Goal: Task Accomplishment & Management: Use online tool/utility

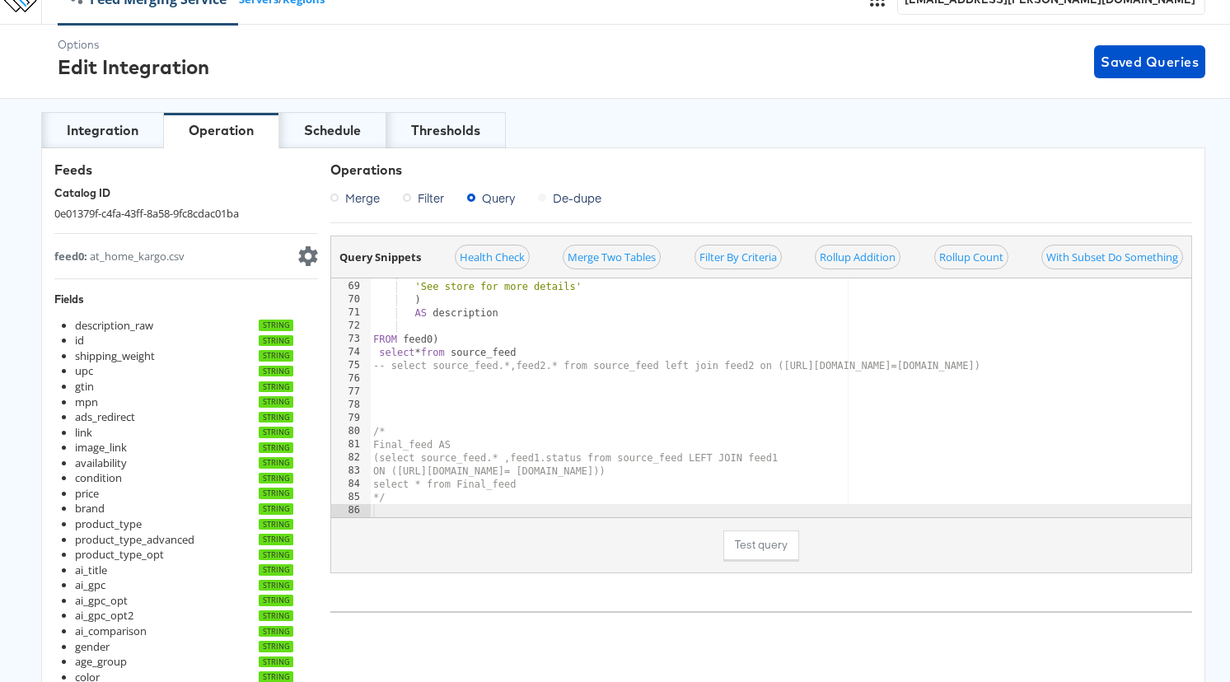
scroll to position [186, 0]
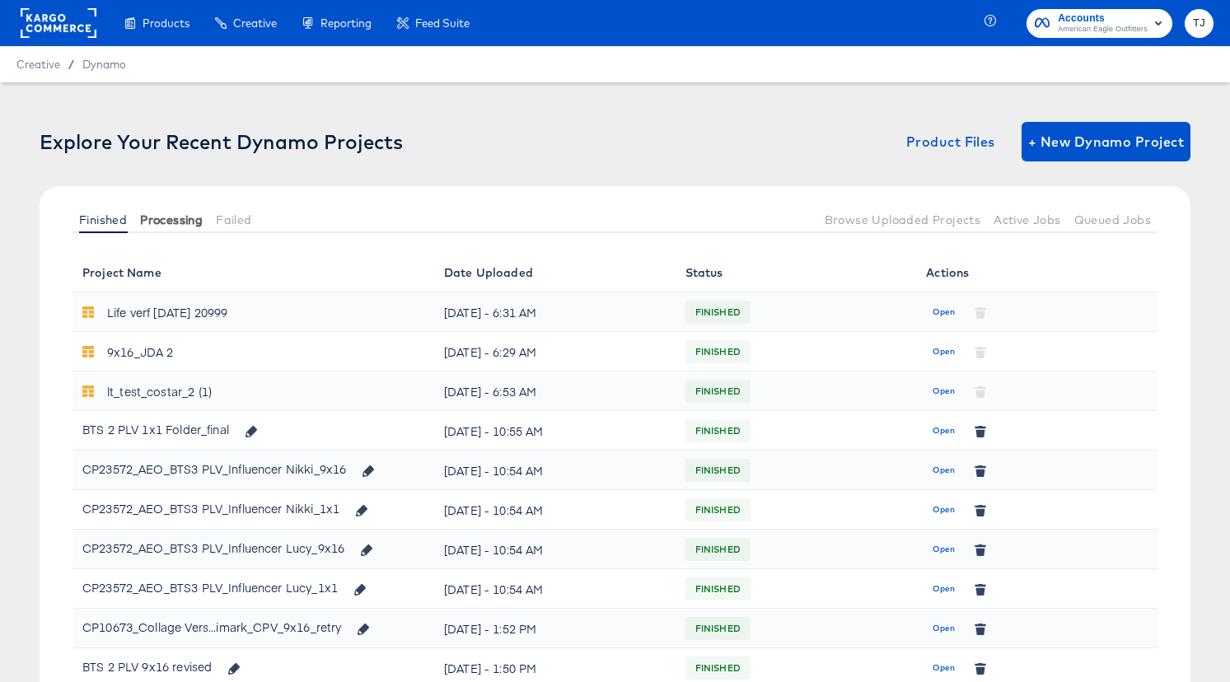
click at [179, 216] on span "Processing" at bounding box center [171, 219] width 63 height 13
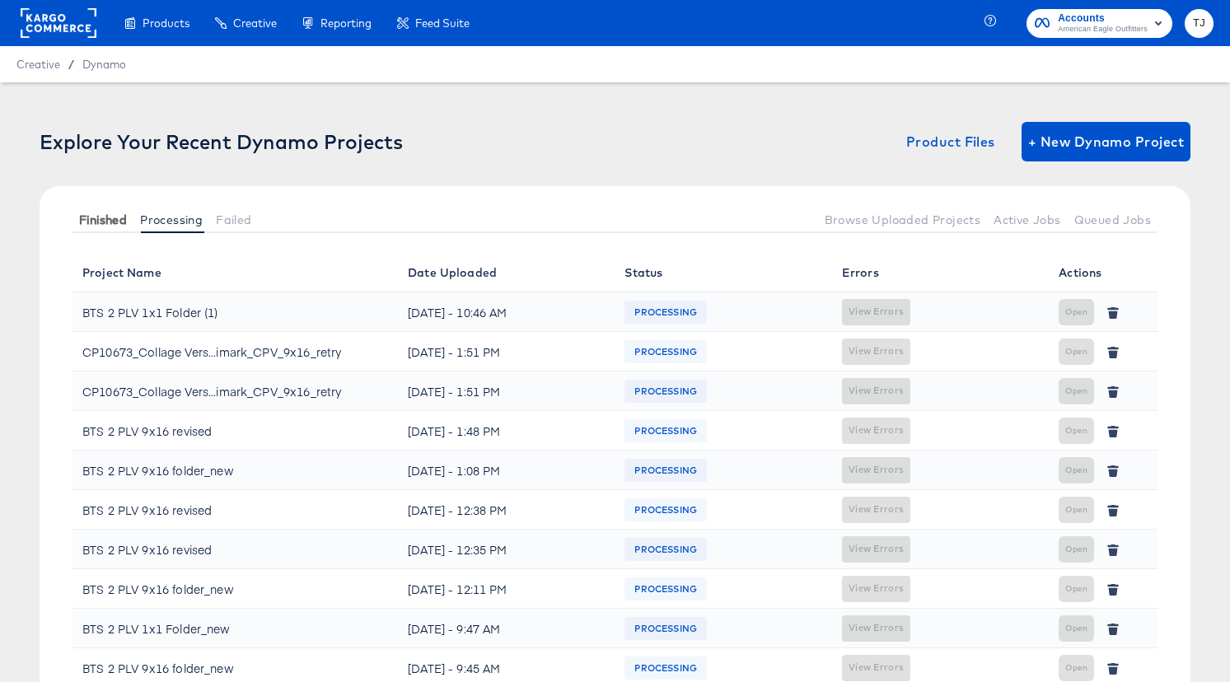
click at [109, 218] on span "Finished" at bounding box center [103, 219] width 48 height 13
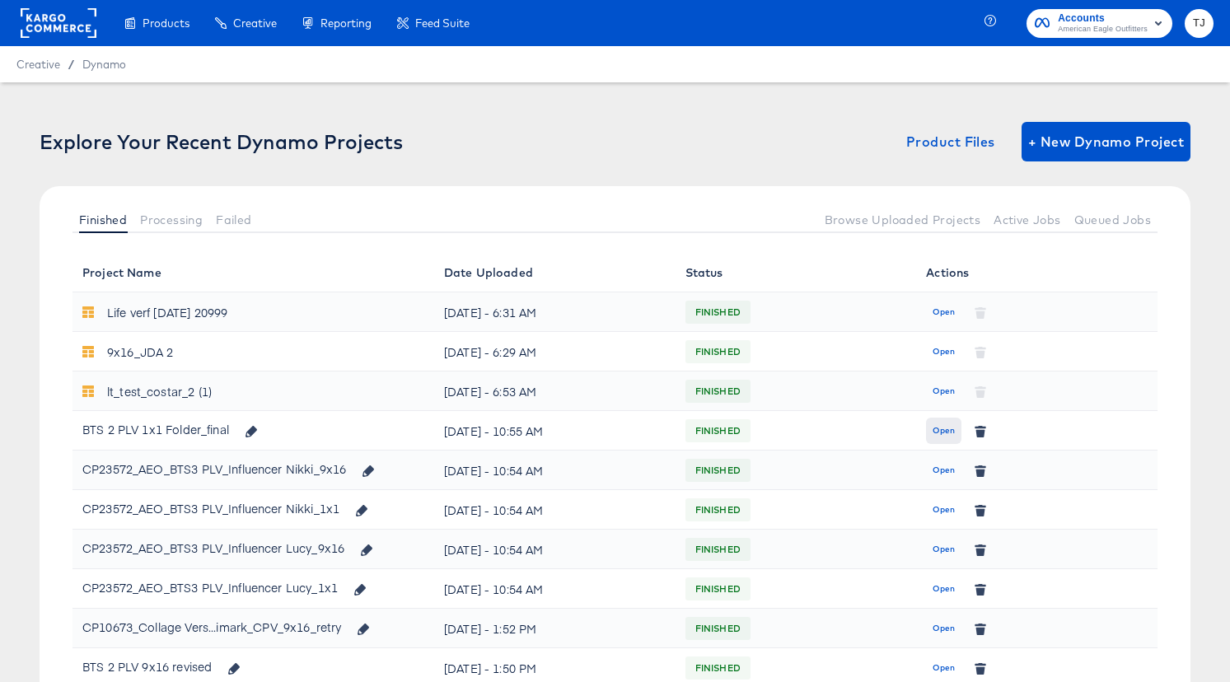
click at [948, 427] on span "Open" at bounding box center [944, 431] width 22 height 15
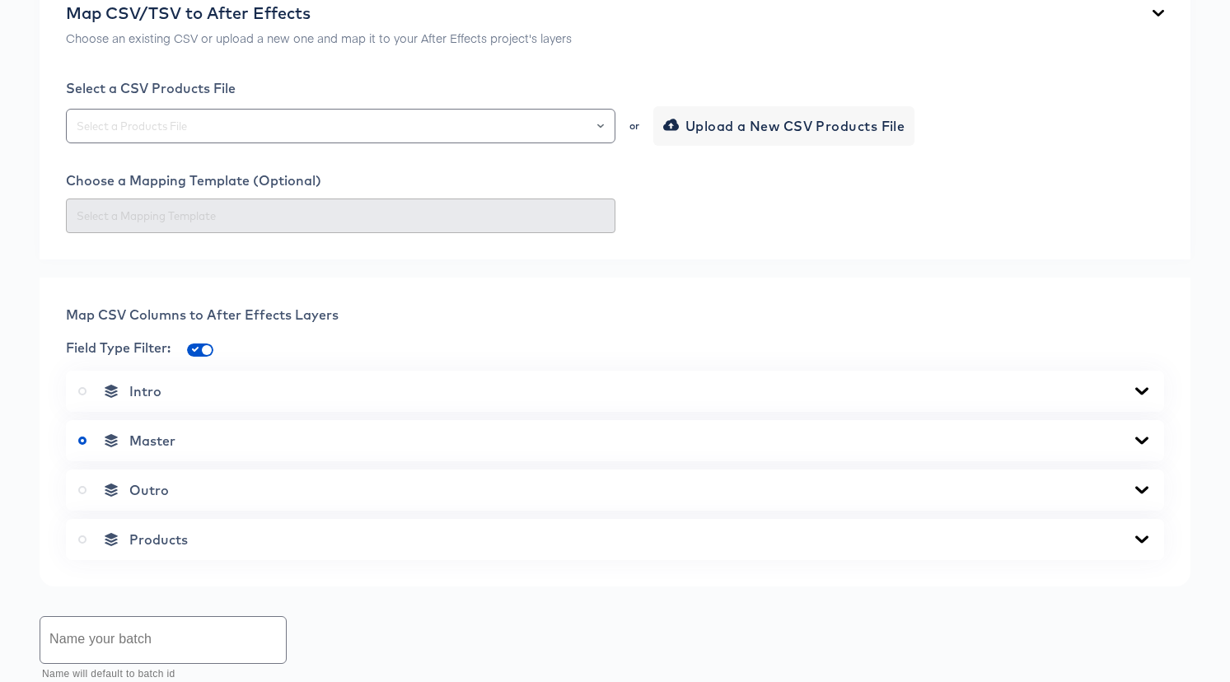
scroll to position [515, 0]
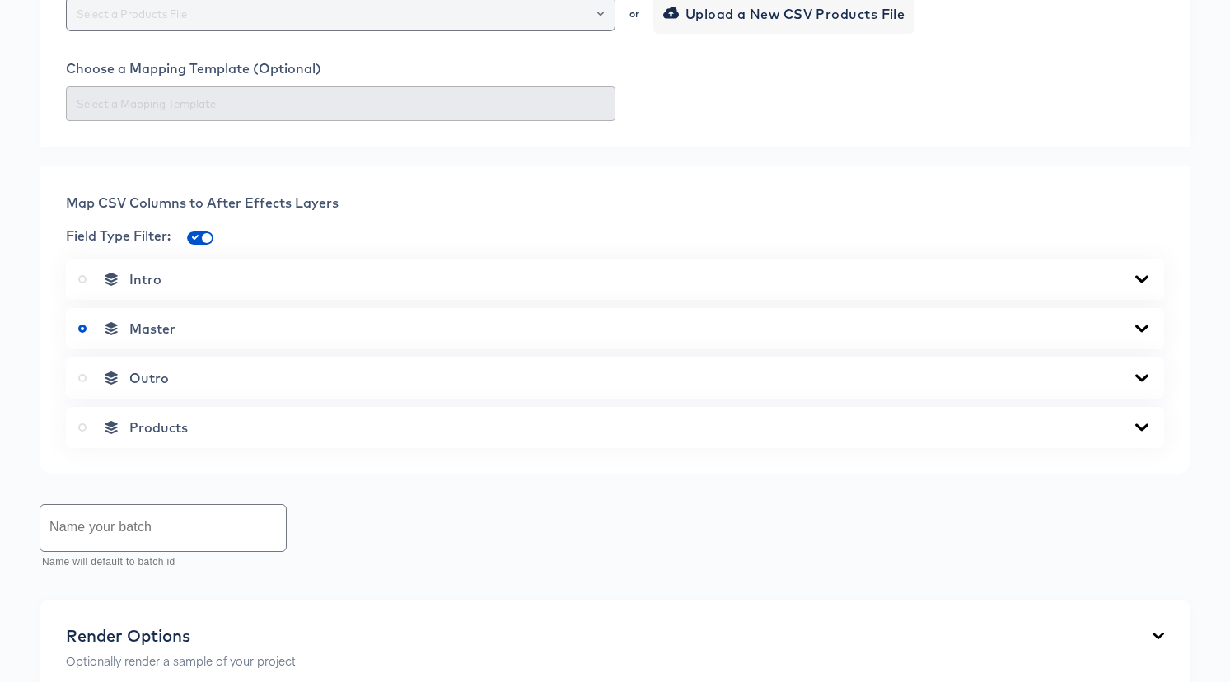
click at [602, 17] on icon "Open" at bounding box center [600, 14] width 7 height 7
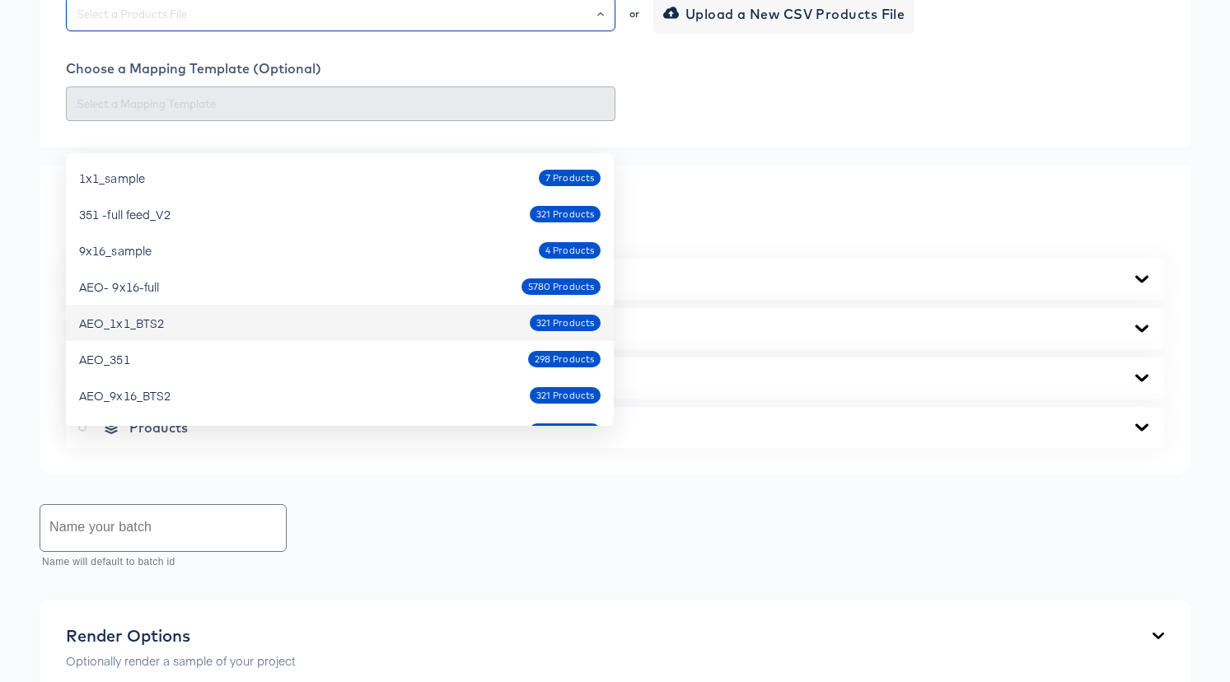
click at [226, 322] on div "AEO_1x1_BTS2 321 Products" at bounding box center [340, 323] width 522 height 26
type input "AEO_1x1_BTS2"
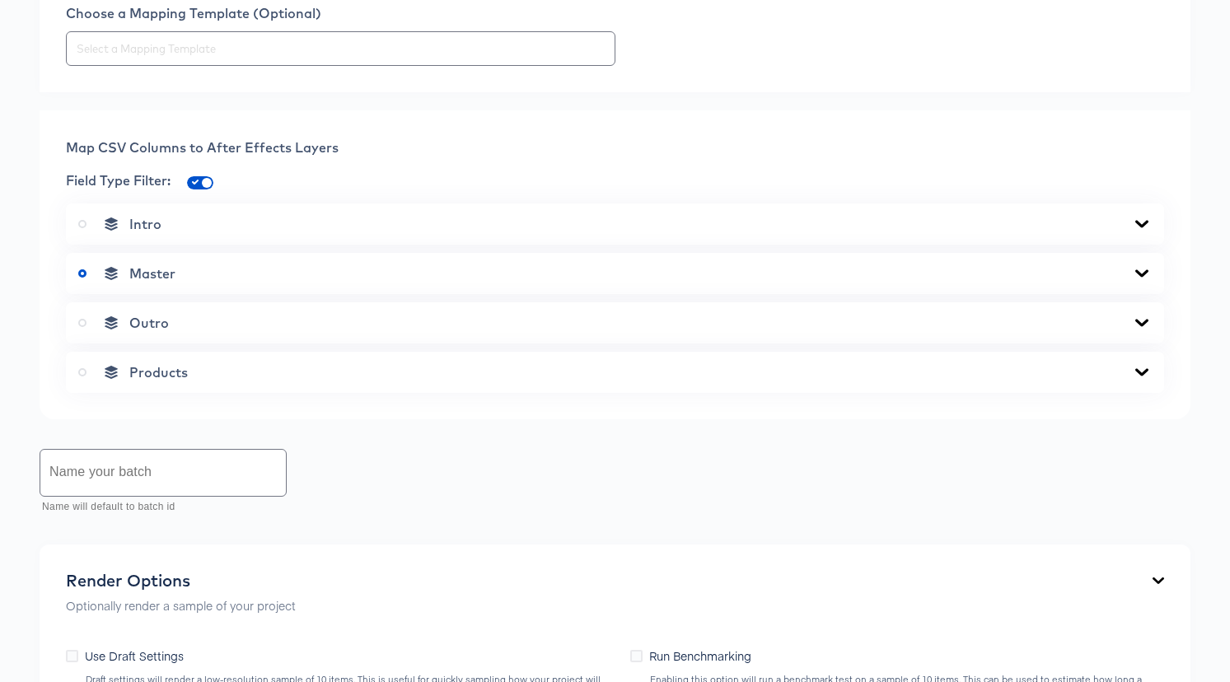
scroll to position [595, 0]
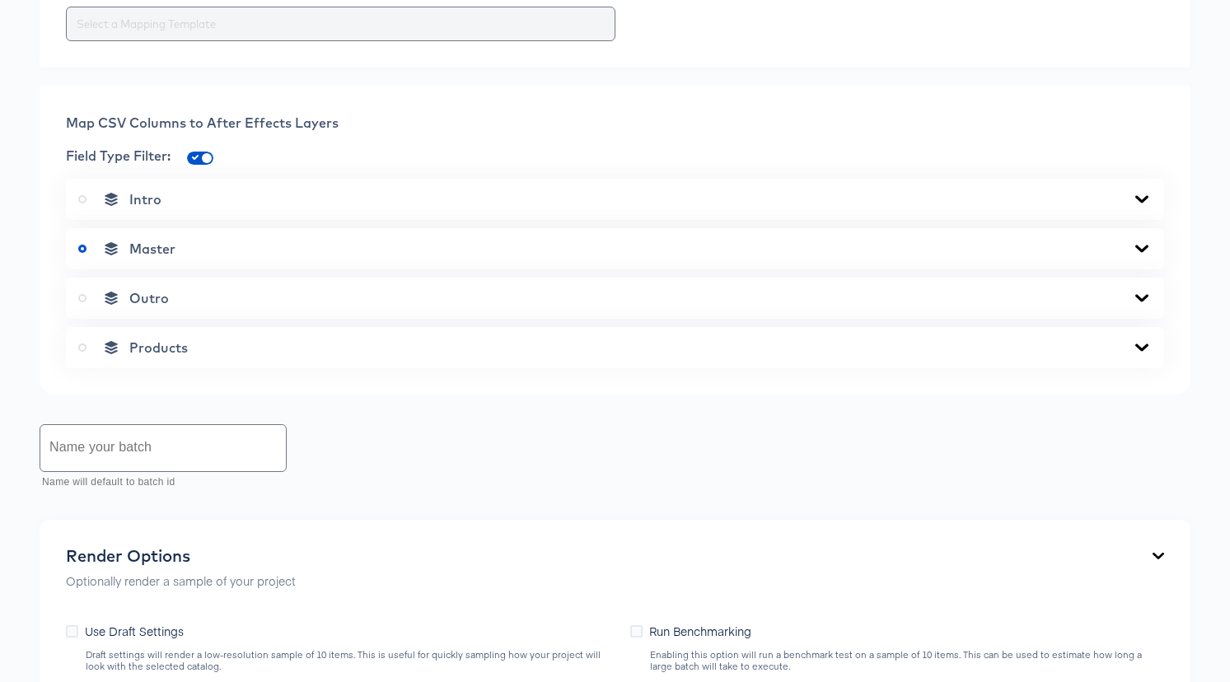
click at [421, 34] on input "text" at bounding box center [340, 24] width 535 height 19
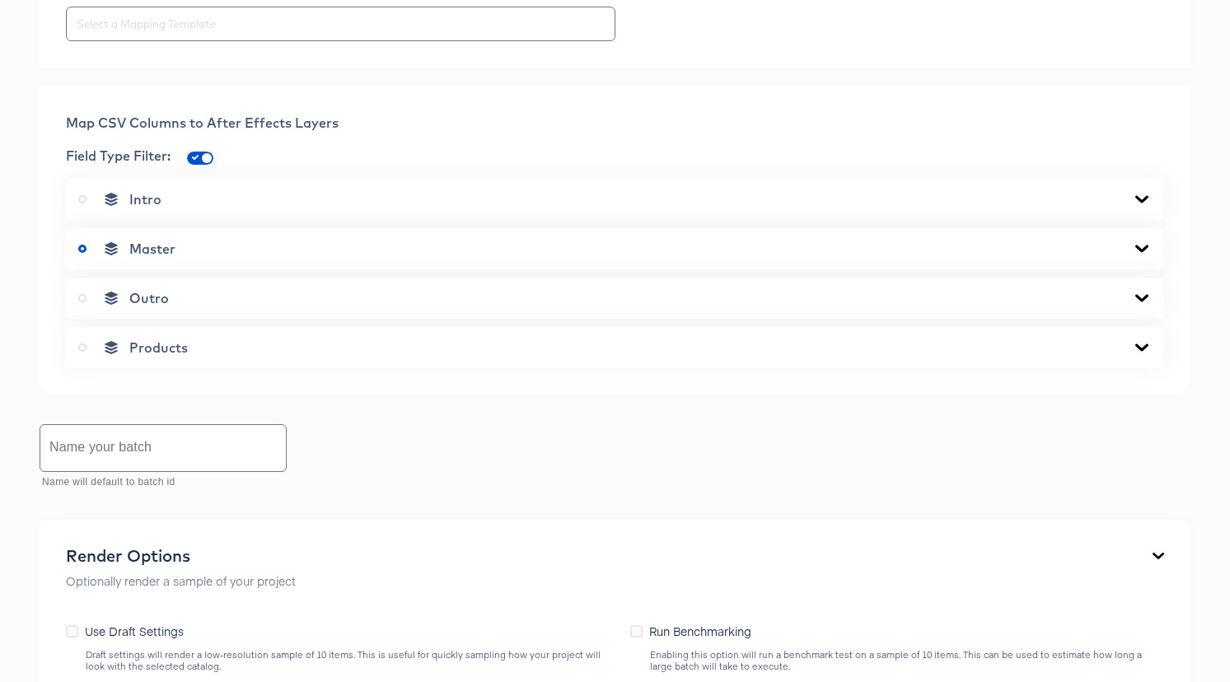
click at [719, 41] on div at bounding box center [615, 24] width 1098 height 35
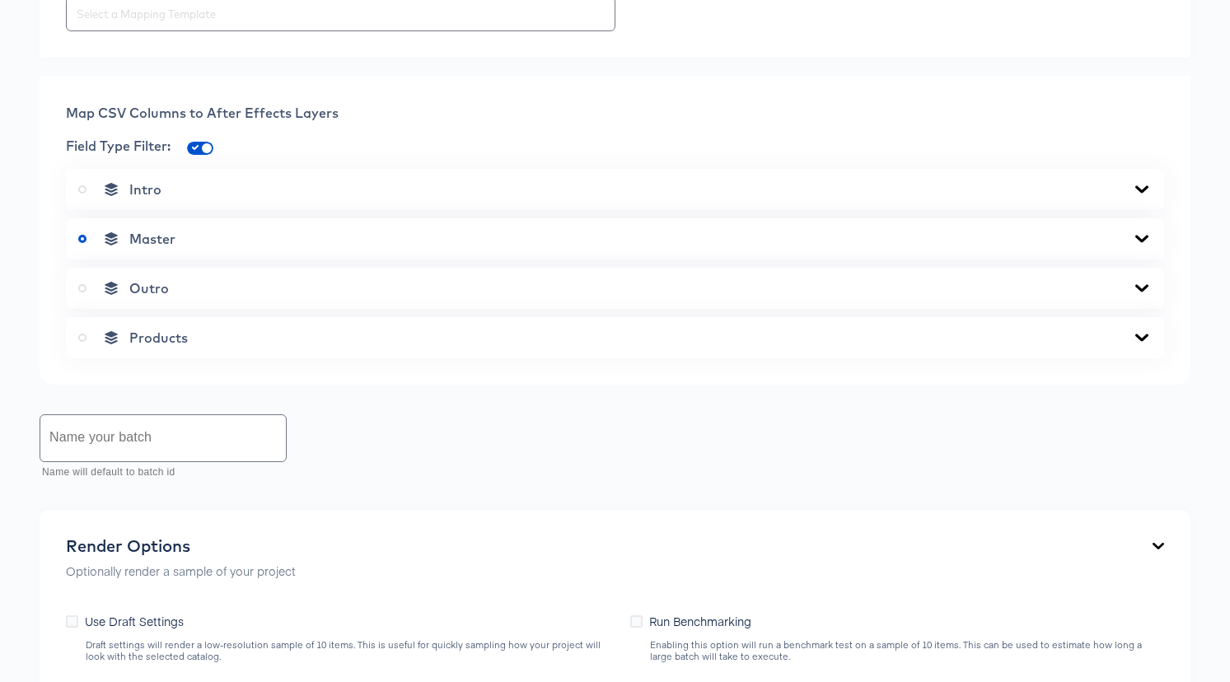
click at [85, 342] on icon at bounding box center [82, 338] width 8 height 8
click at [0, 0] on input "radio" at bounding box center [0, 0] width 0 height 0
click at [1135, 344] on icon at bounding box center [1142, 337] width 20 height 13
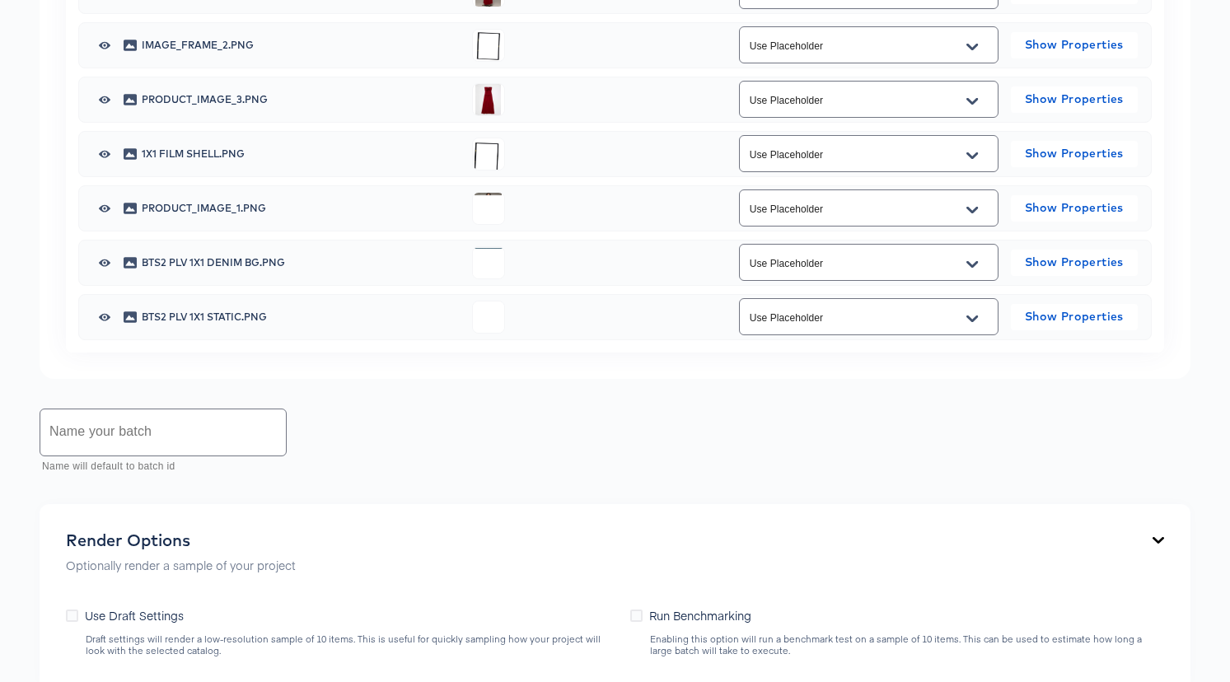
scroll to position [1125, 0]
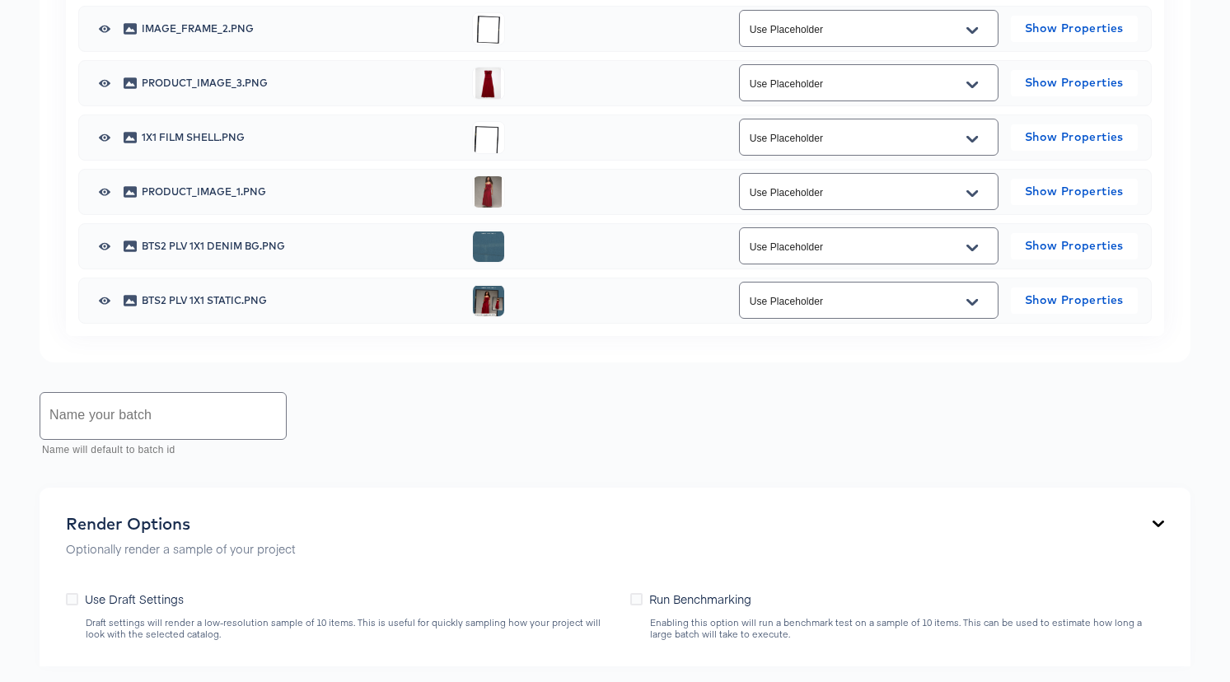
click at [892, 190] on li "additional_image_12" at bounding box center [868, 186] width 258 height 26
type input "additional_image_12"
click at [968, 87] on icon "Open" at bounding box center [973, 84] width 12 height 7
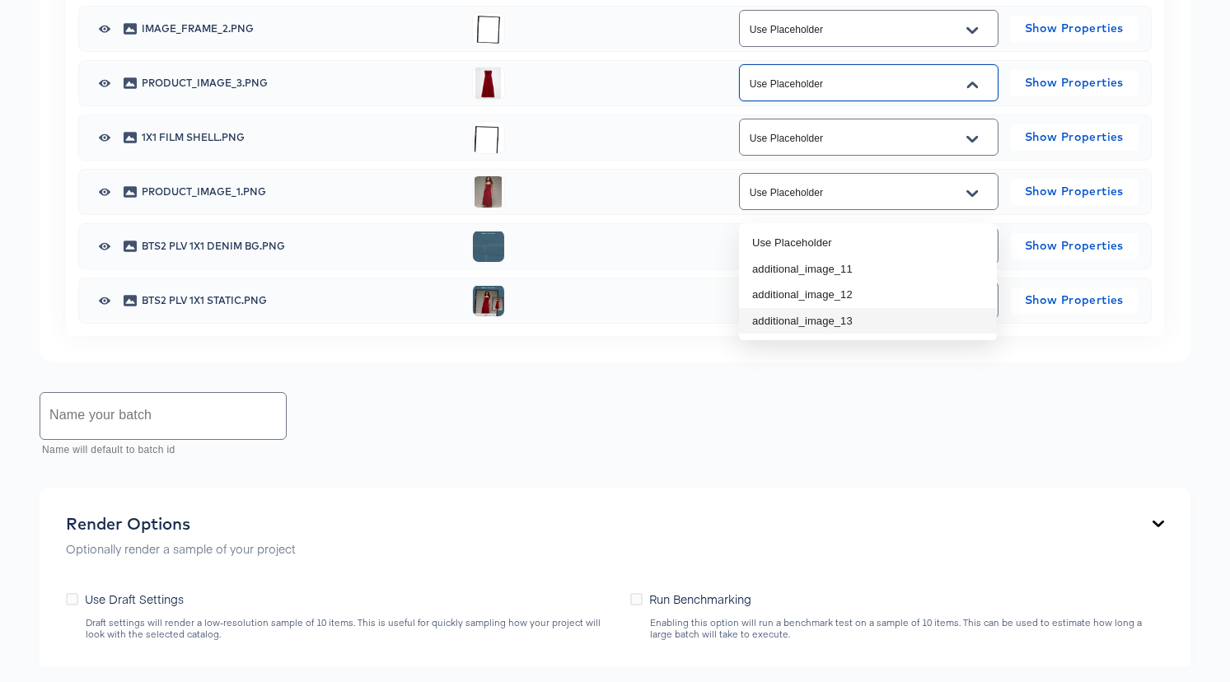
click at [885, 312] on li "additional_image_13" at bounding box center [868, 321] width 258 height 26
type input "additional_image_13"
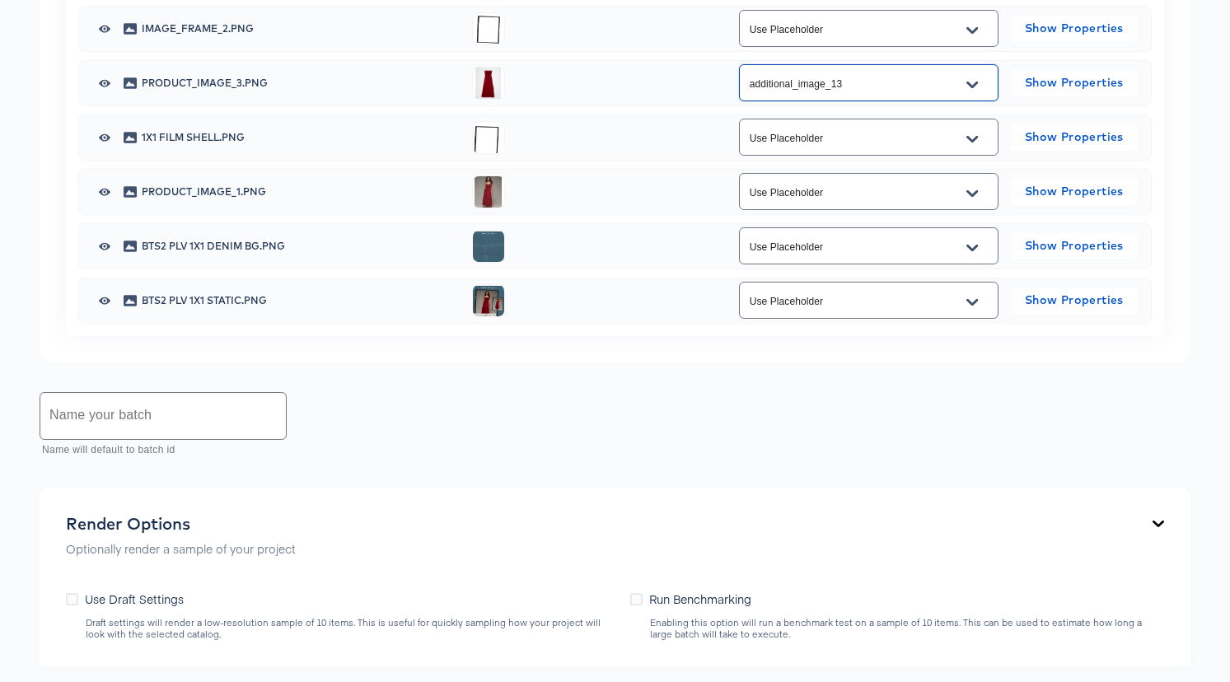
click at [971, 196] on icon "Open" at bounding box center [973, 193] width 12 height 7
click at [899, 366] on li "additional_image_11" at bounding box center [868, 378] width 258 height 26
type input "additional_image_11"
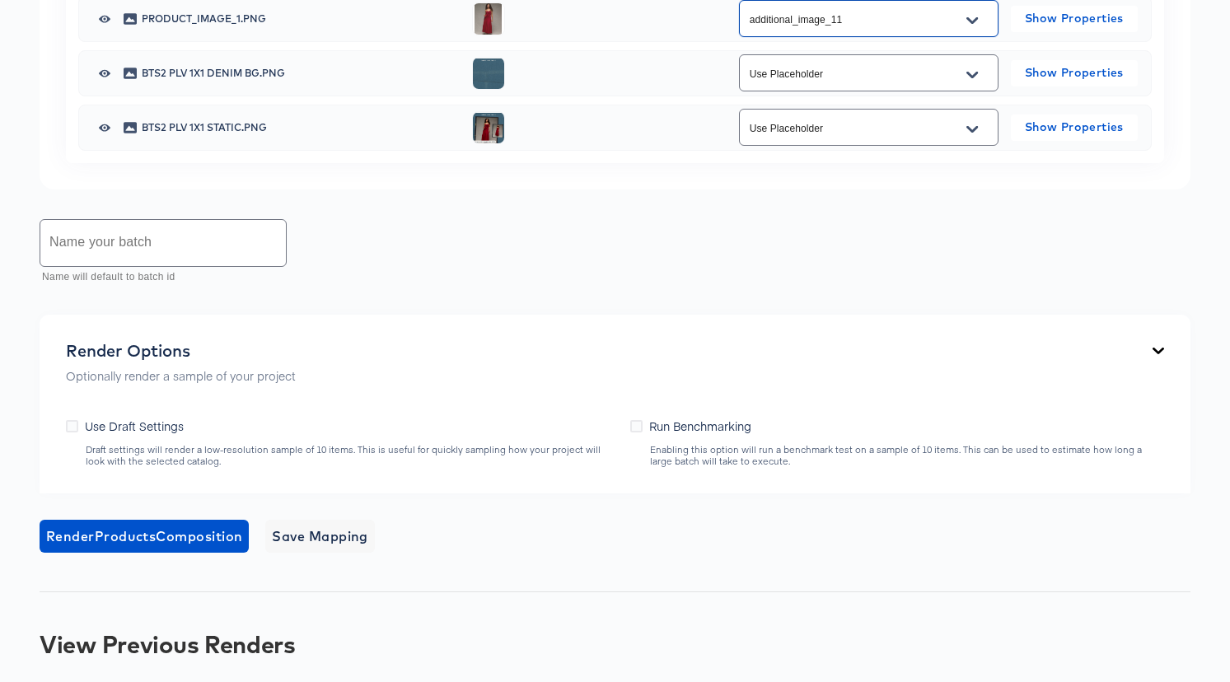
scroll to position [1300, 0]
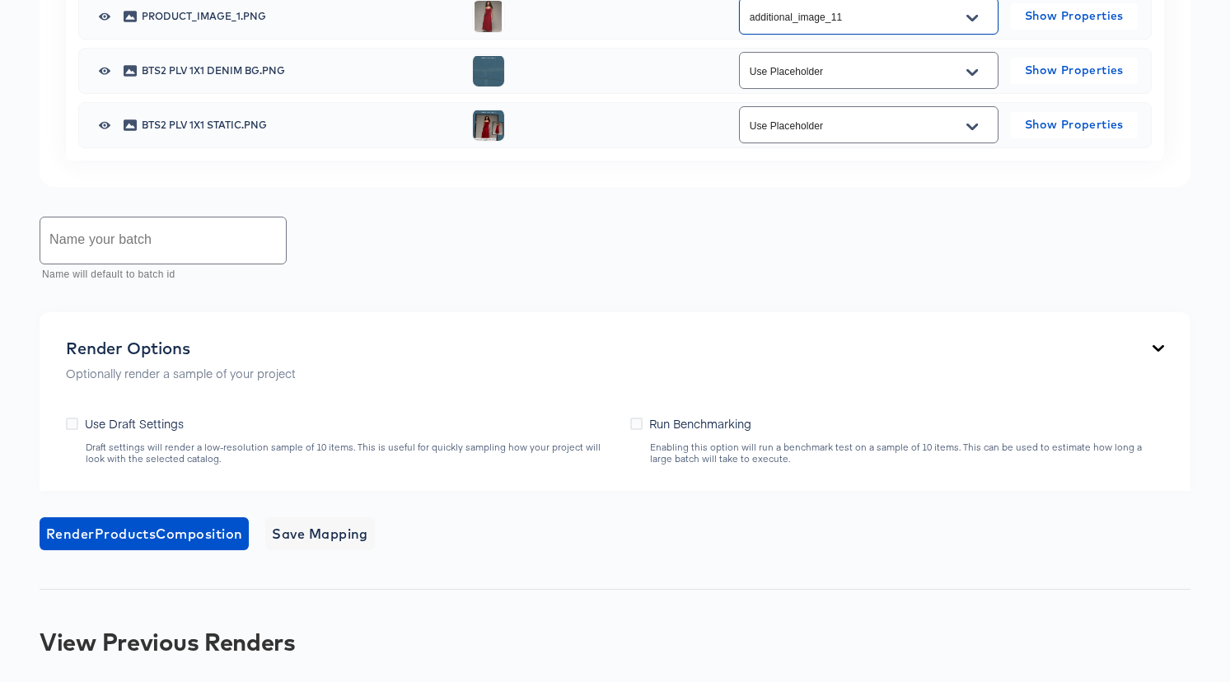
click at [240, 264] on input "text" at bounding box center [163, 241] width 246 height 46
paste input "https://docs.google.com/spreadsheets/d/1QQ5MSmHPEHPi54QxSGDqimSeT8pjh3CBAfErBFv…"
type input "https://docs.google.com/spreadsheets/d/1QQ5MSmHPEHPi54QxSGDqimSeT8pjh3CBAfErBFv…"
drag, startPoint x: 279, startPoint y: 364, endPoint x: -336, endPoint y: 344, distance: 615.9
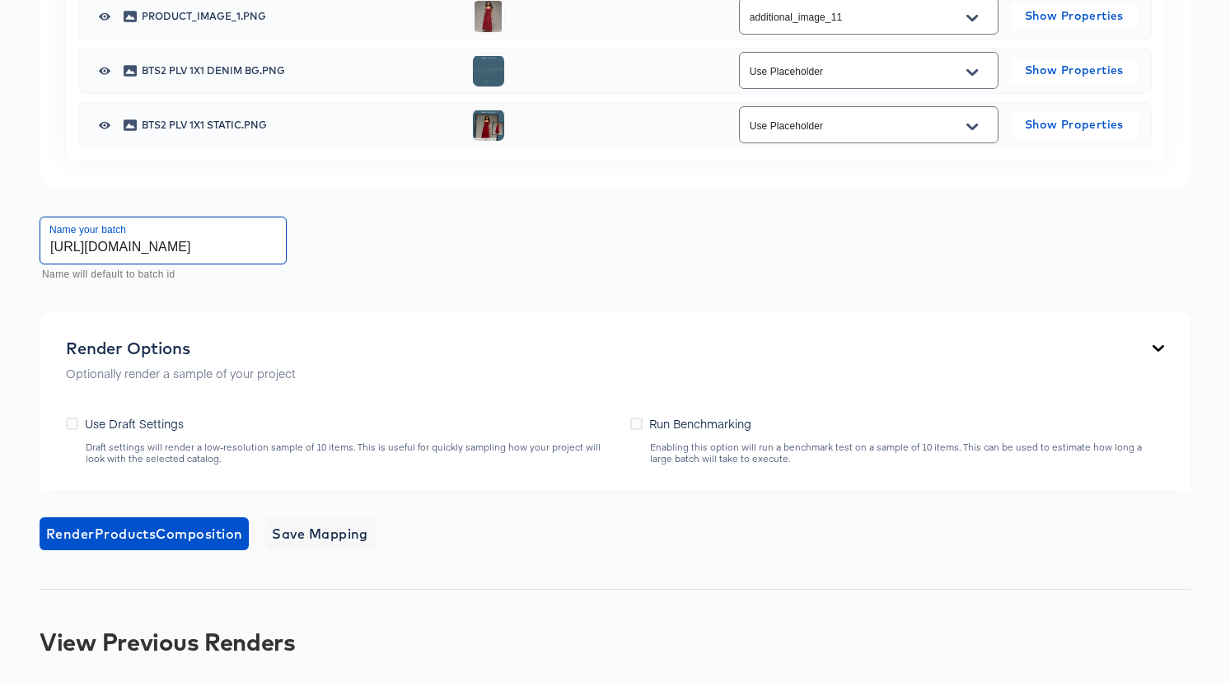
click at [119, 264] on input "AEO_1x1_sample" at bounding box center [163, 241] width 246 height 46
click at [113, 264] on input "AEO_1x1_sample" at bounding box center [163, 241] width 246 height 46
drag, startPoint x: 208, startPoint y: 371, endPoint x: -25, endPoint y: 369, distance: 233.2
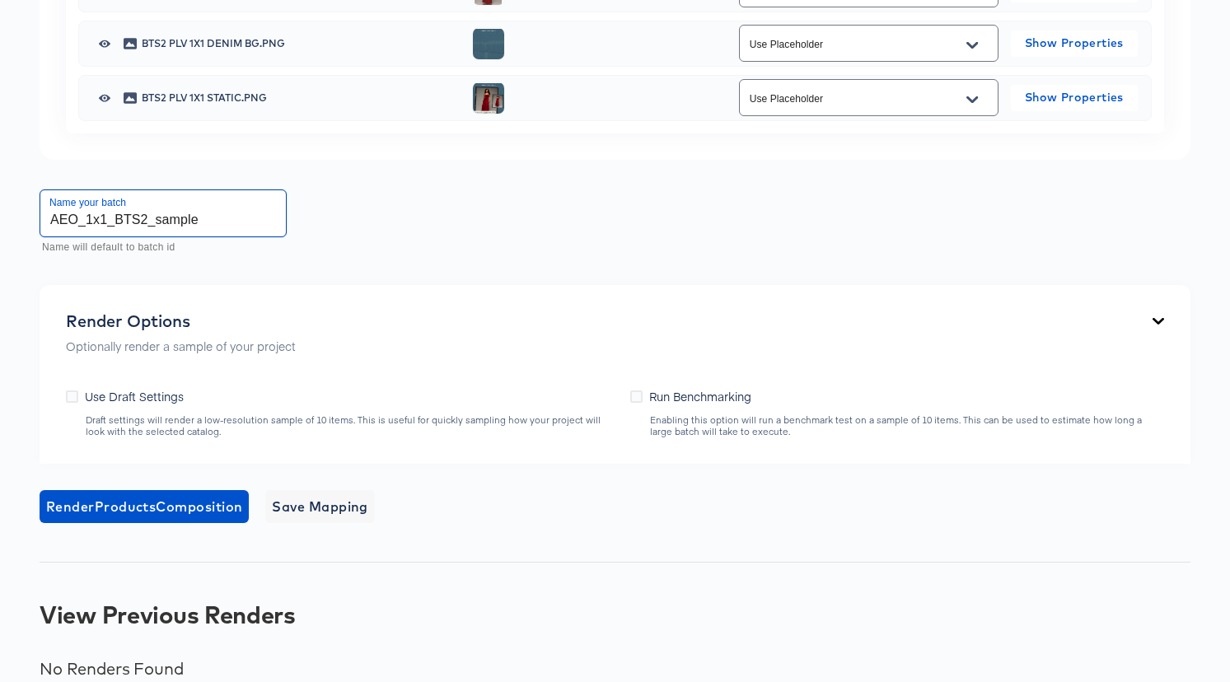
scroll to position [1330, 0]
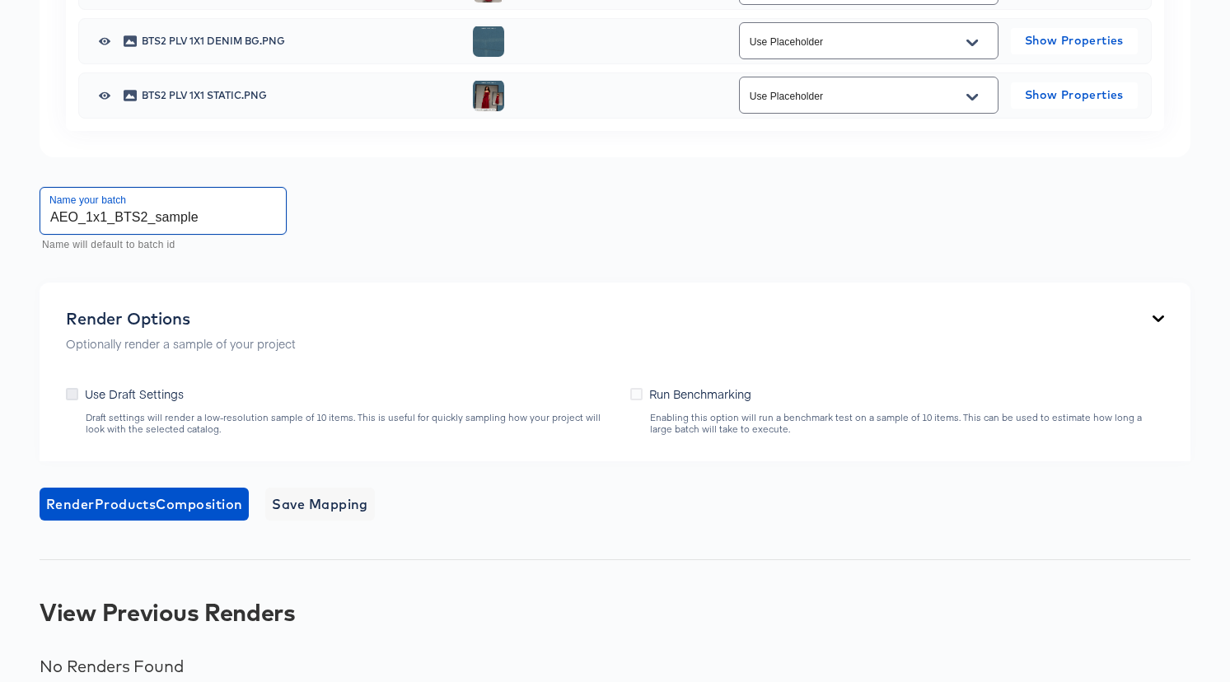
type input "AEO_1x1_BTS2_sample"
click at [73, 400] on icon at bounding box center [72, 394] width 12 height 12
click at [0, 0] on input "Use Draft Settings" at bounding box center [0, 0] width 0 height 0
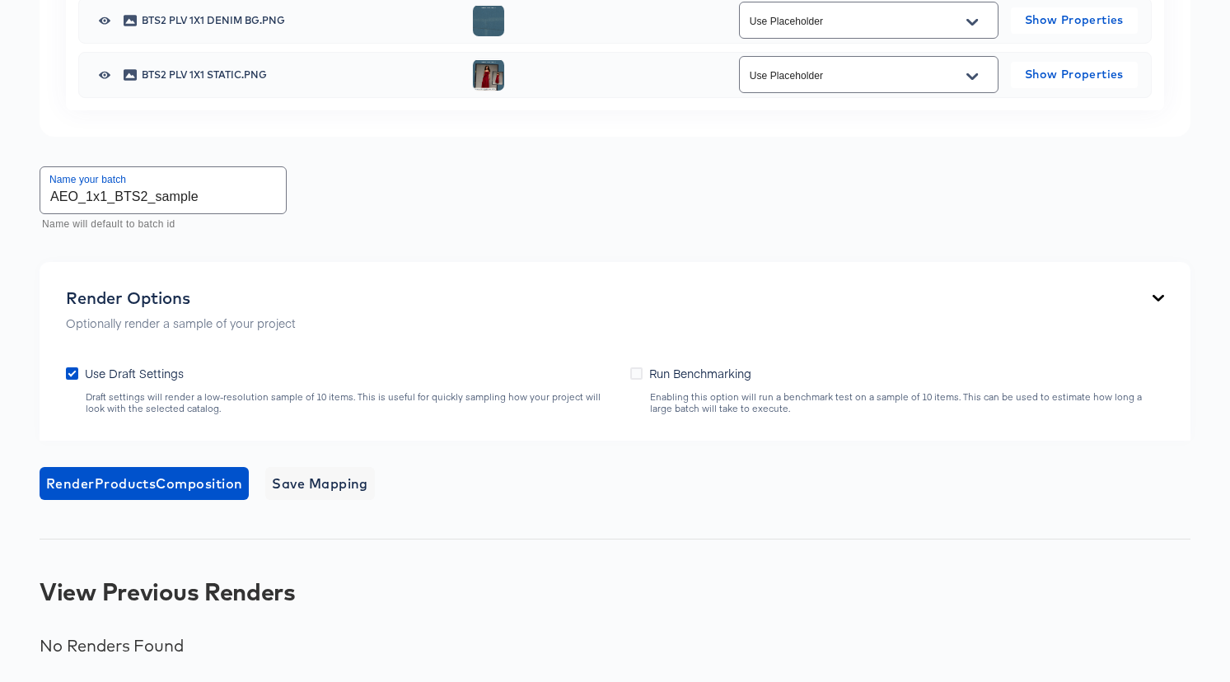
scroll to position [1463, 0]
click at [321, 488] on span "Save Mapping" at bounding box center [320, 483] width 96 height 23
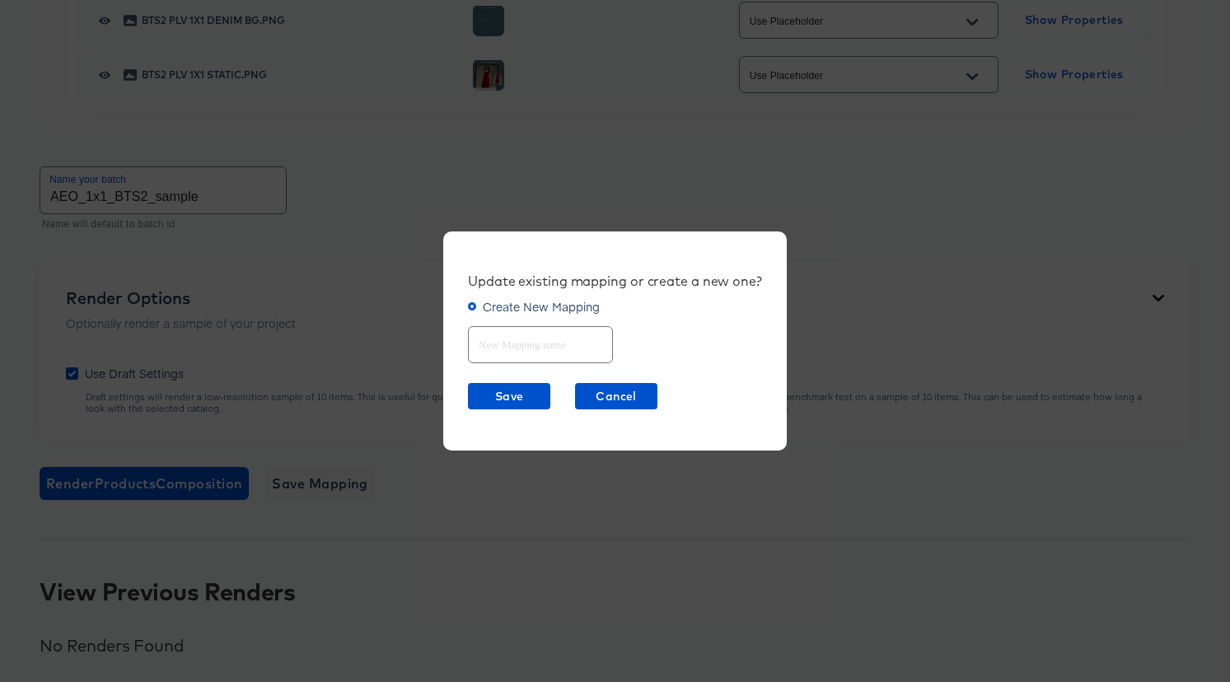
drag, startPoint x: 532, startPoint y: 346, endPoint x: 427, endPoint y: 344, distance: 105.5
click at [532, 346] on input "text" at bounding box center [540, 338] width 143 height 35
paste input "AEO_1x1_BTS2_sample"
type input "AEO_1x1_BTS2_sample"
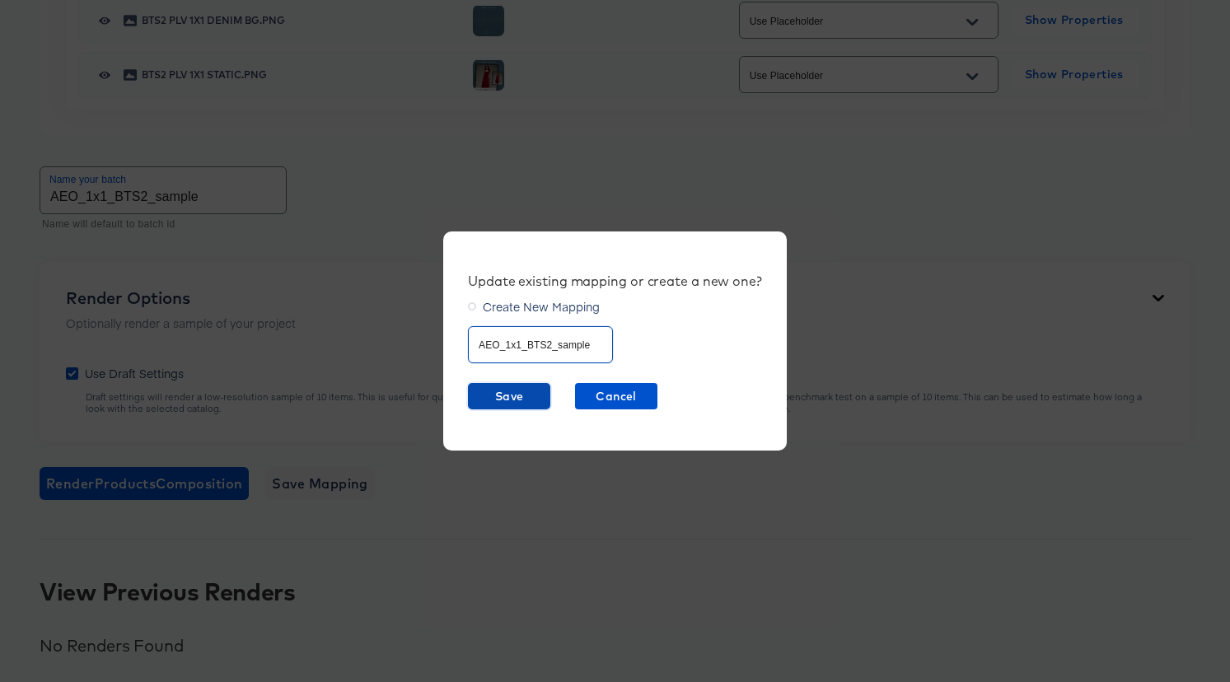
scroll to position [0, 0]
drag, startPoint x: 521, startPoint y: 399, endPoint x: 474, endPoint y: 411, distance: 48.6
click at [518, 399] on span "Save" at bounding box center [509, 396] width 69 height 21
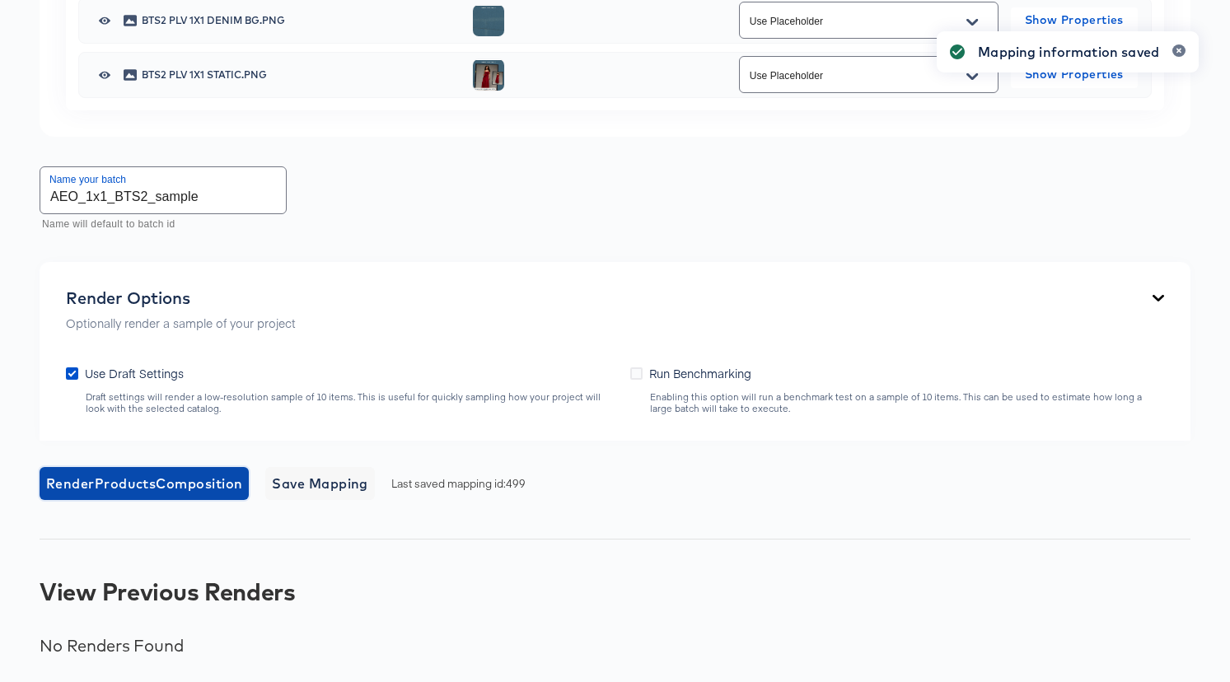
click at [179, 492] on span "Render Products Composition" at bounding box center [144, 483] width 196 height 23
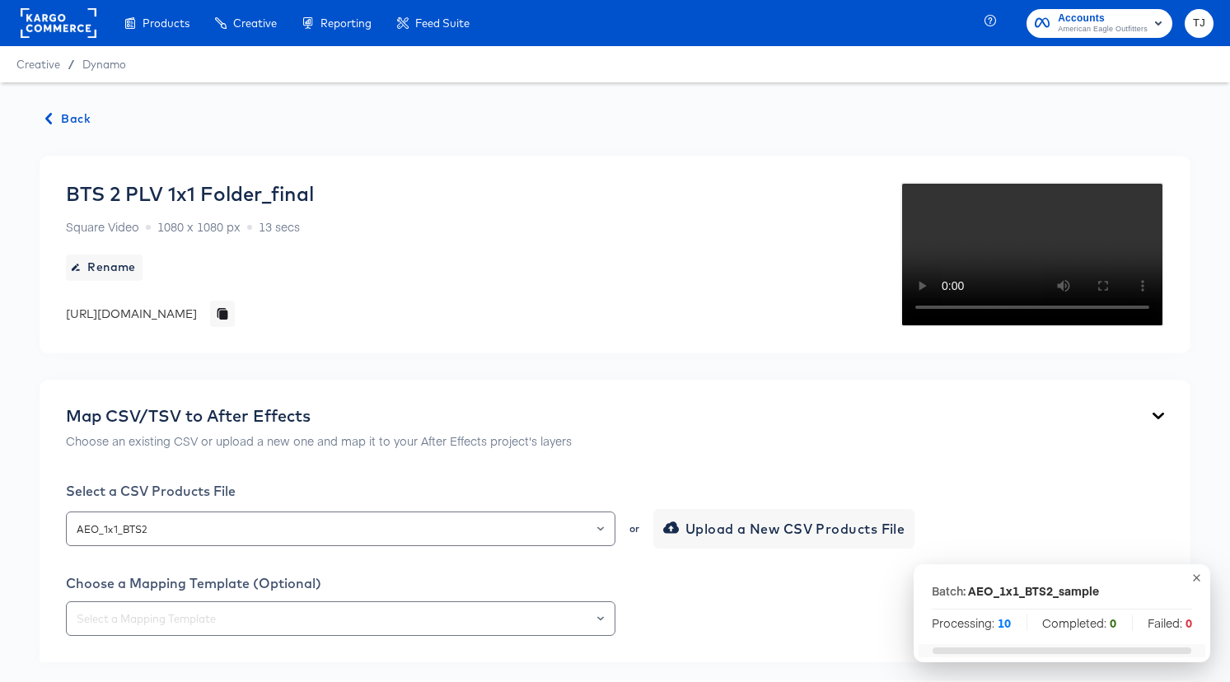
click at [73, 115] on span "Back" at bounding box center [68, 119] width 44 height 21
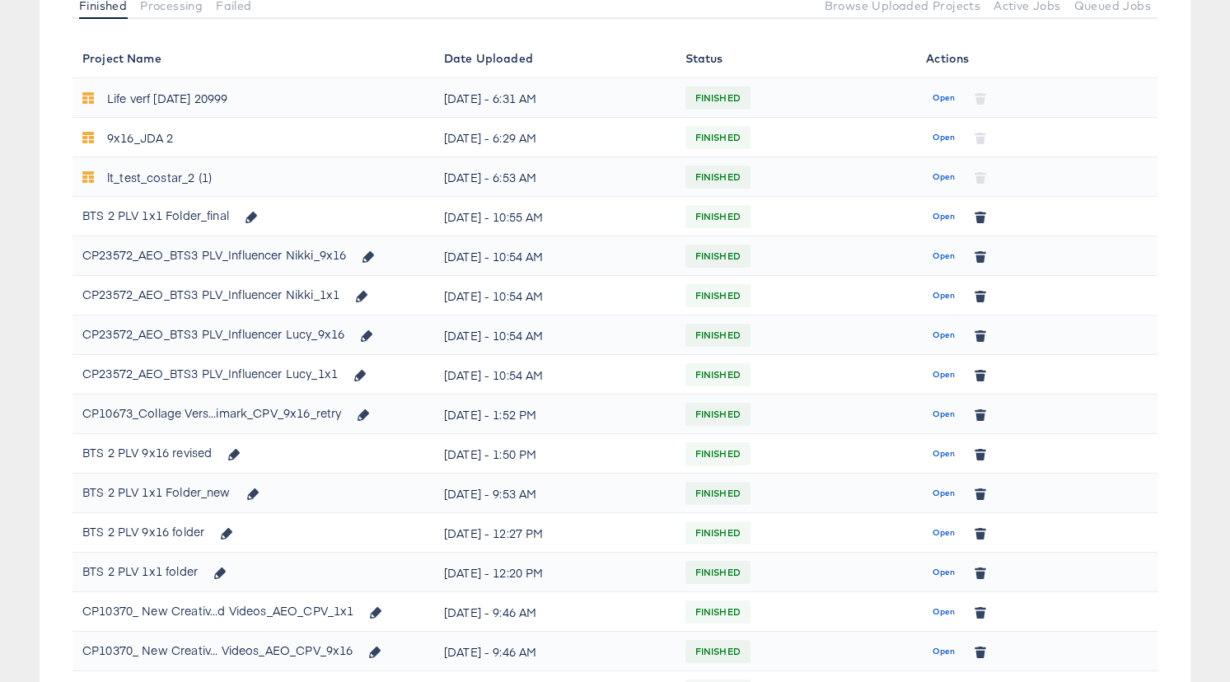
scroll to position [236, 0]
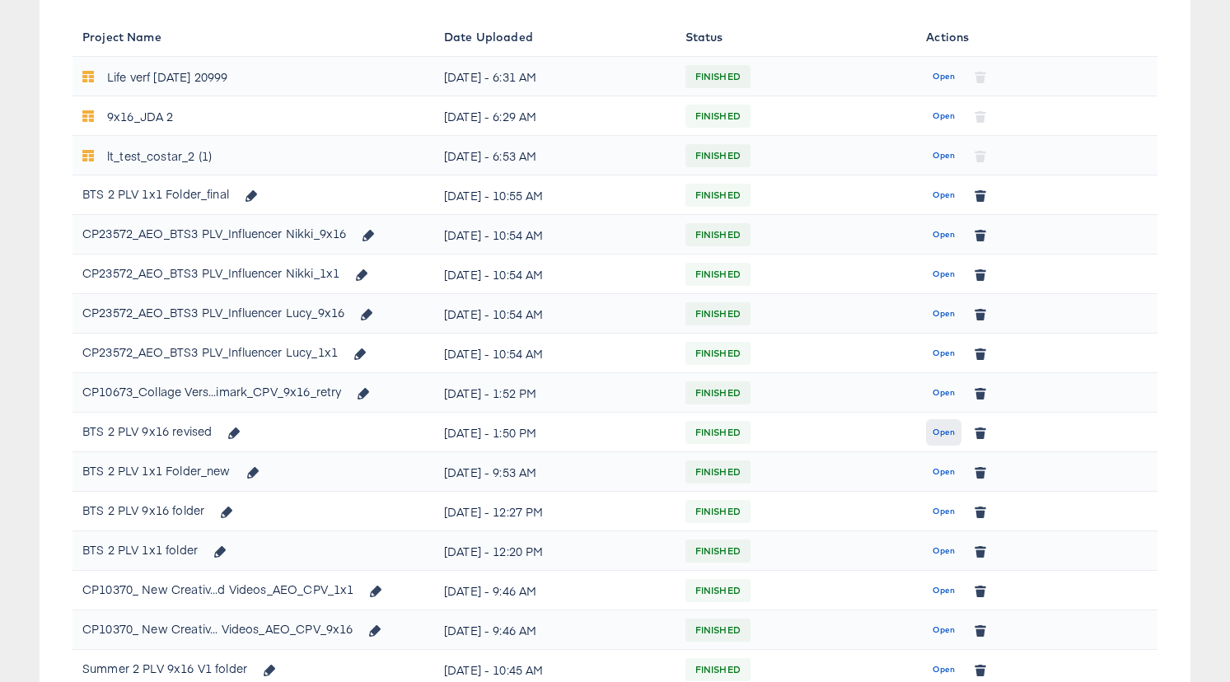
click at [935, 432] on span "Open" at bounding box center [944, 432] width 22 height 15
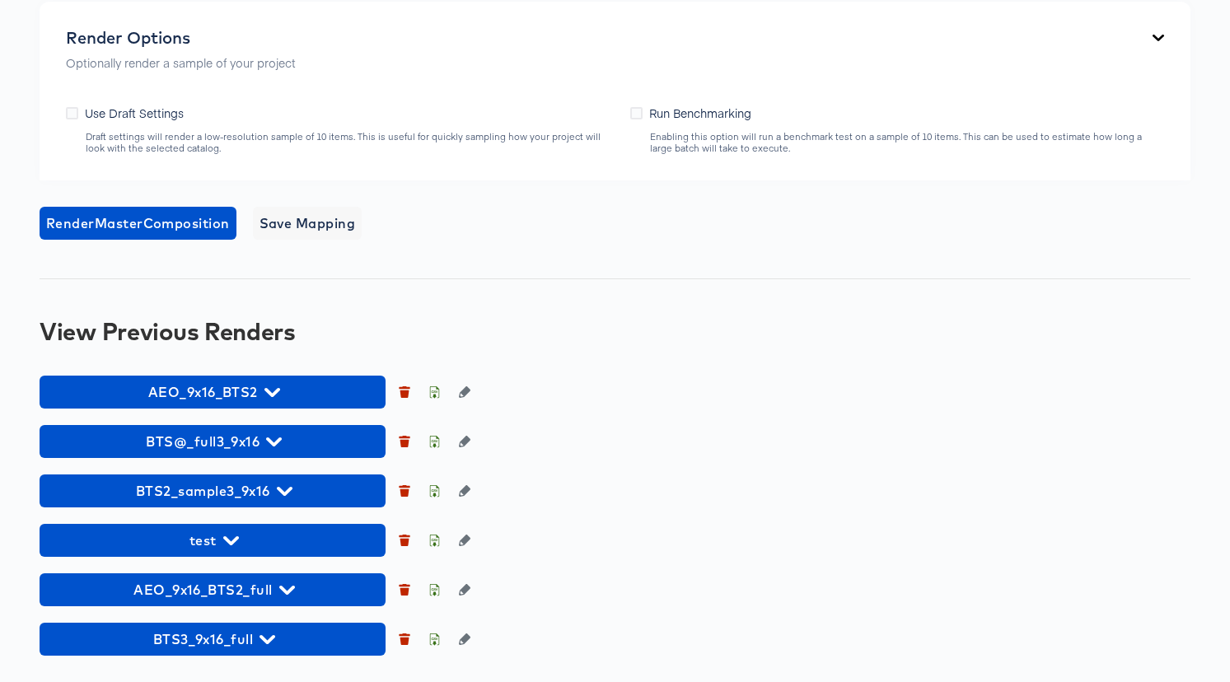
scroll to position [1435, 0]
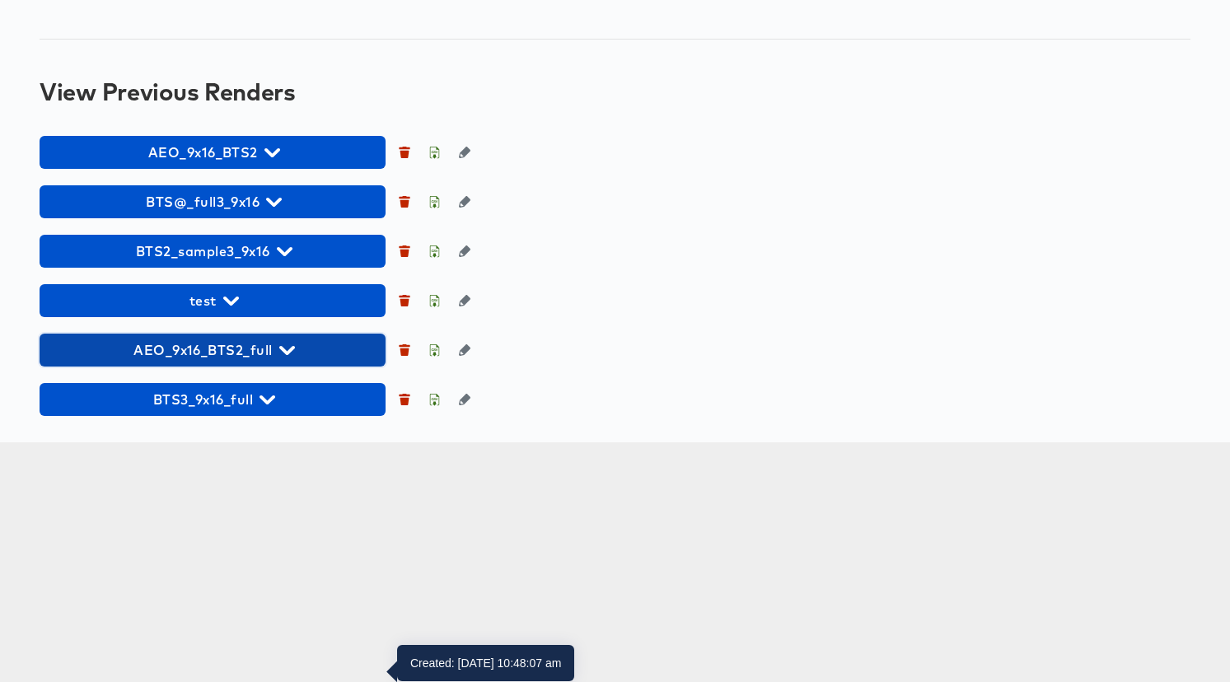
click at [291, 362] on span "AEO_9x16_BTS2_full" at bounding box center [213, 350] width 330 height 23
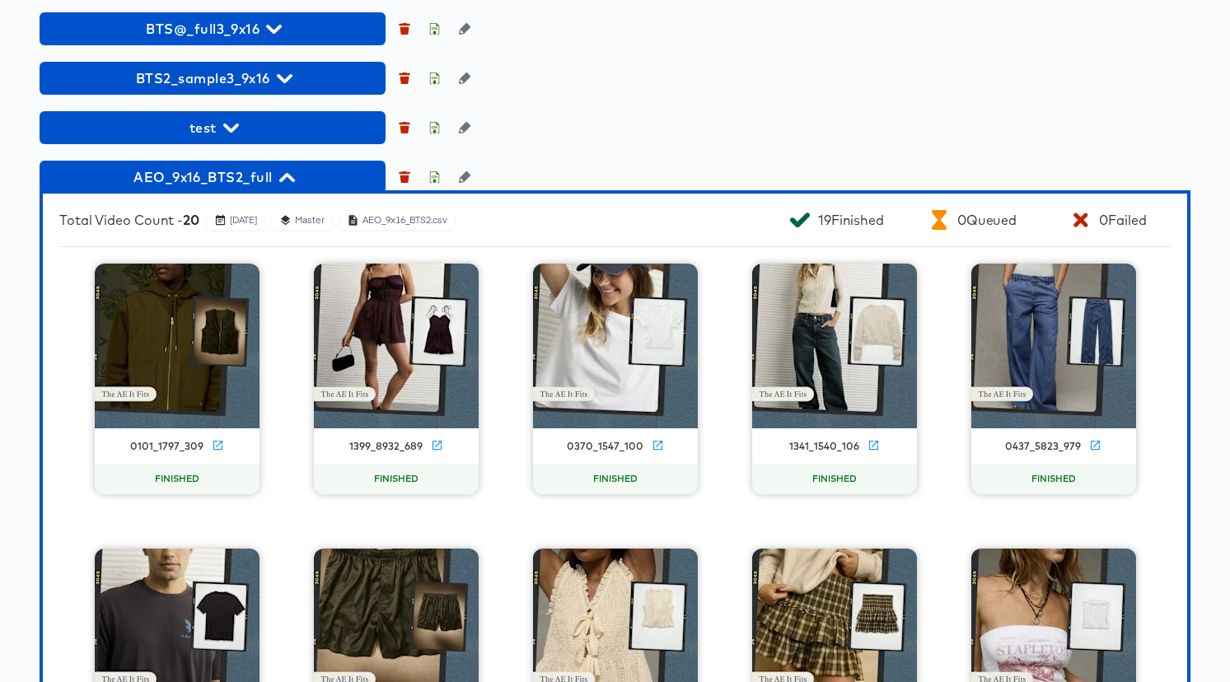
scroll to position [1530, 0]
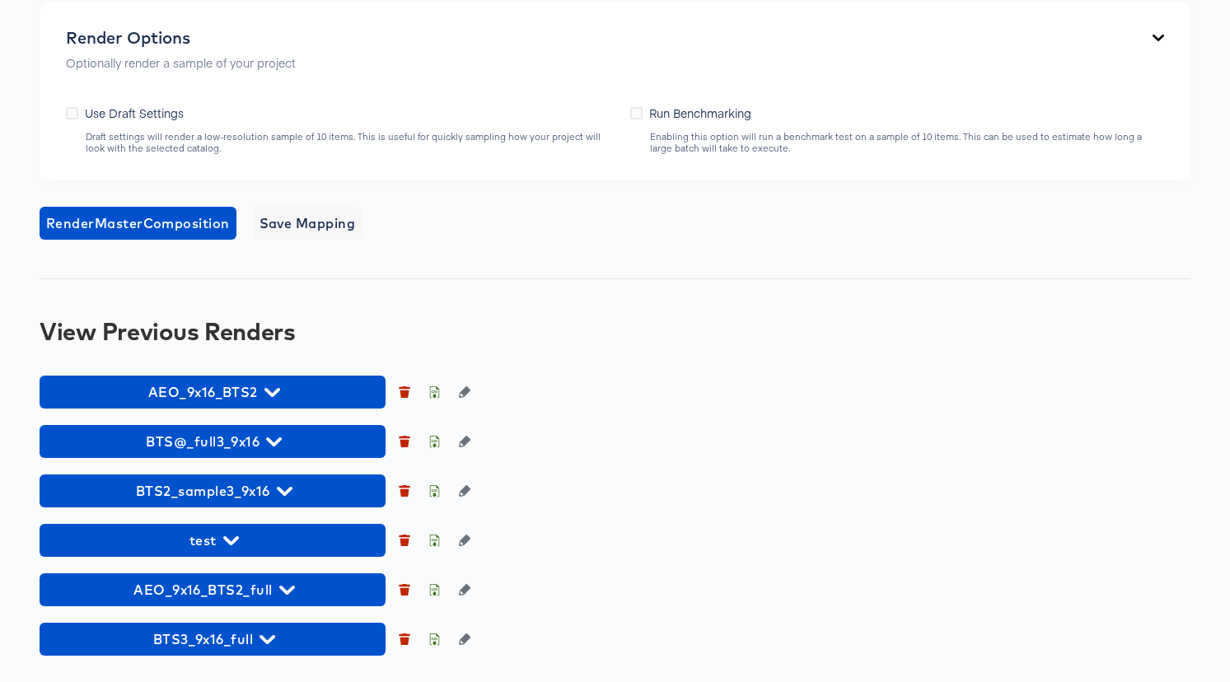
scroll to position [1430, 0]
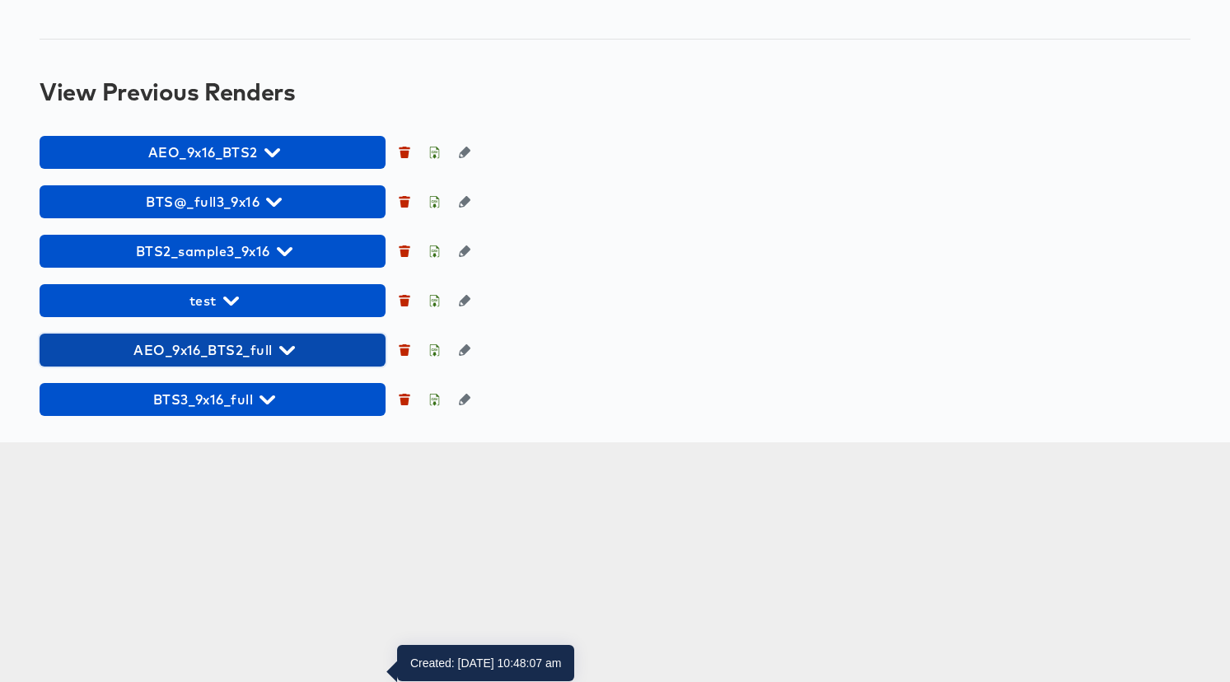
click at [283, 367] on button "AEO_9x16_BTS2_full" at bounding box center [213, 350] width 346 height 33
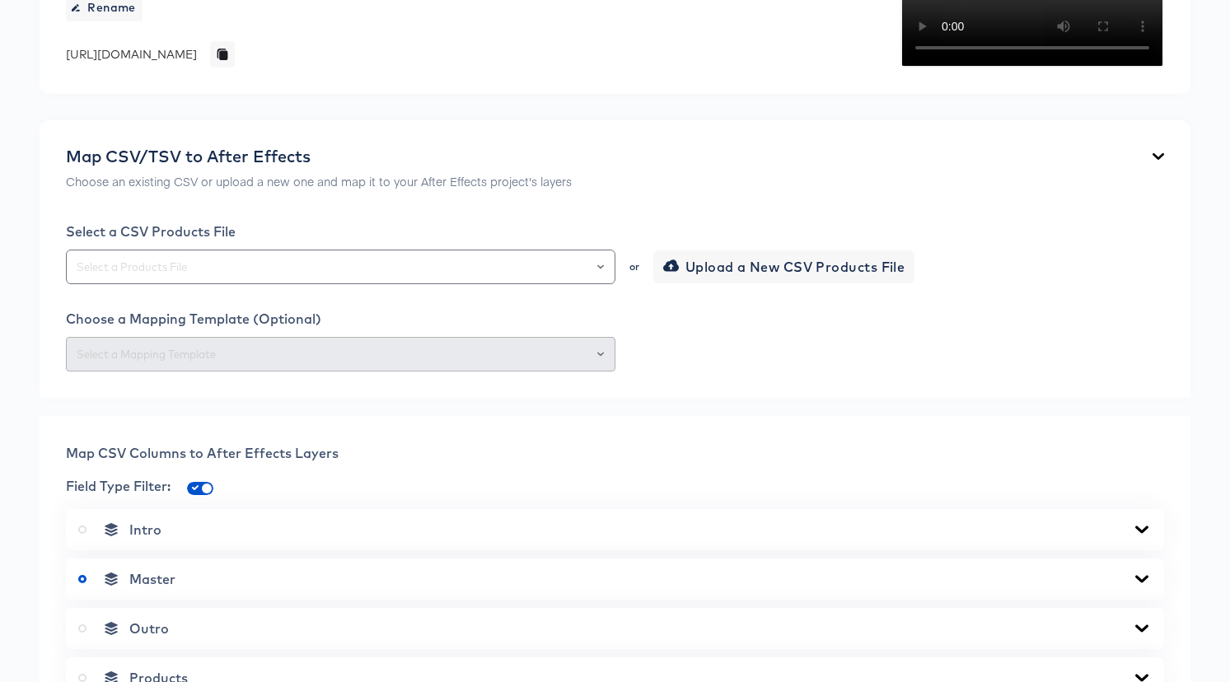
scroll to position [0, 0]
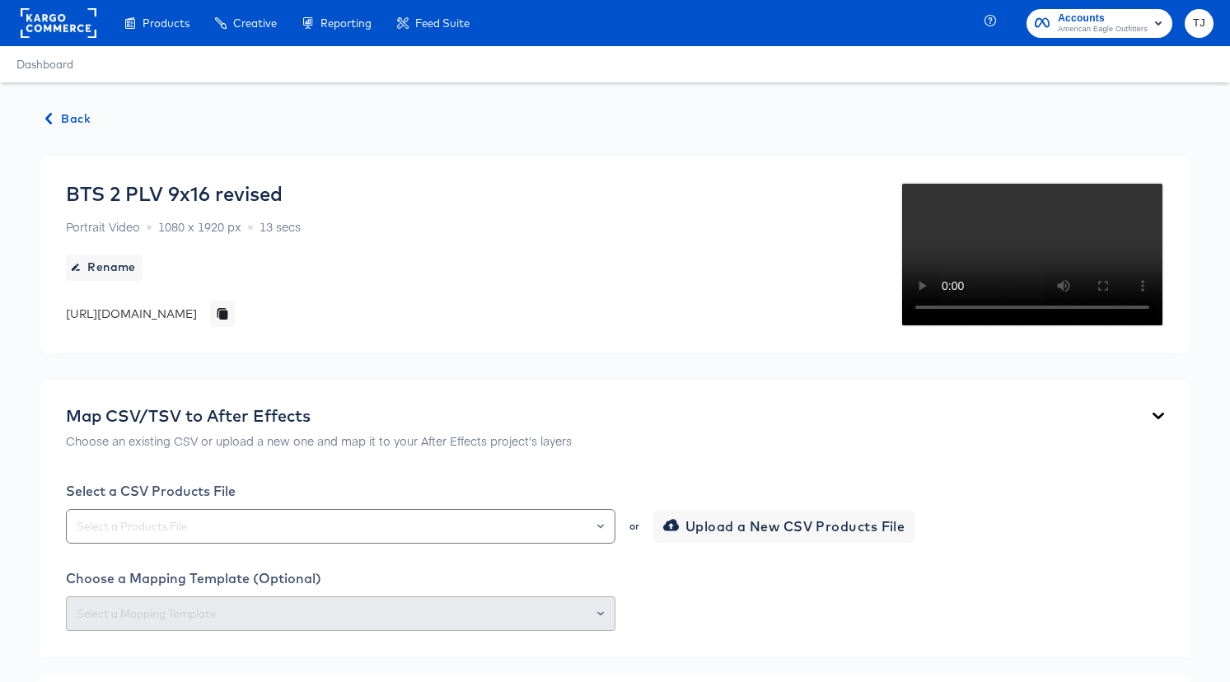
click at [71, 110] on span "Back" at bounding box center [68, 119] width 44 height 21
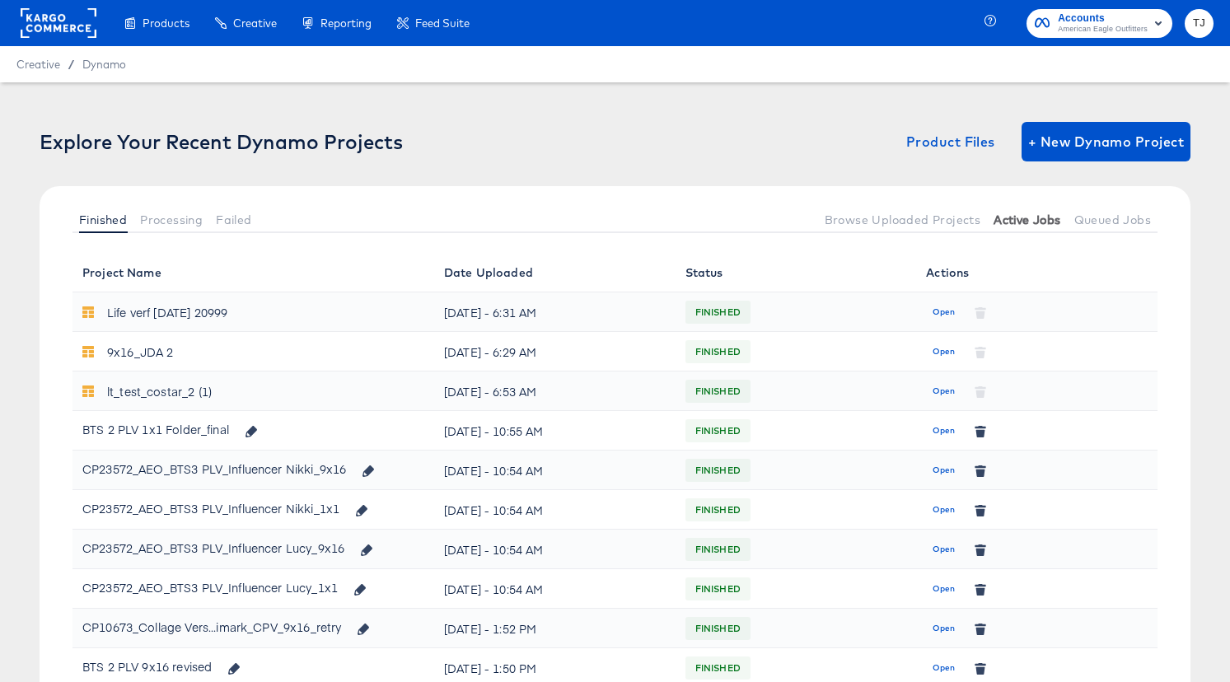
click at [1026, 218] on span "Active Jobs" at bounding box center [1027, 219] width 67 height 13
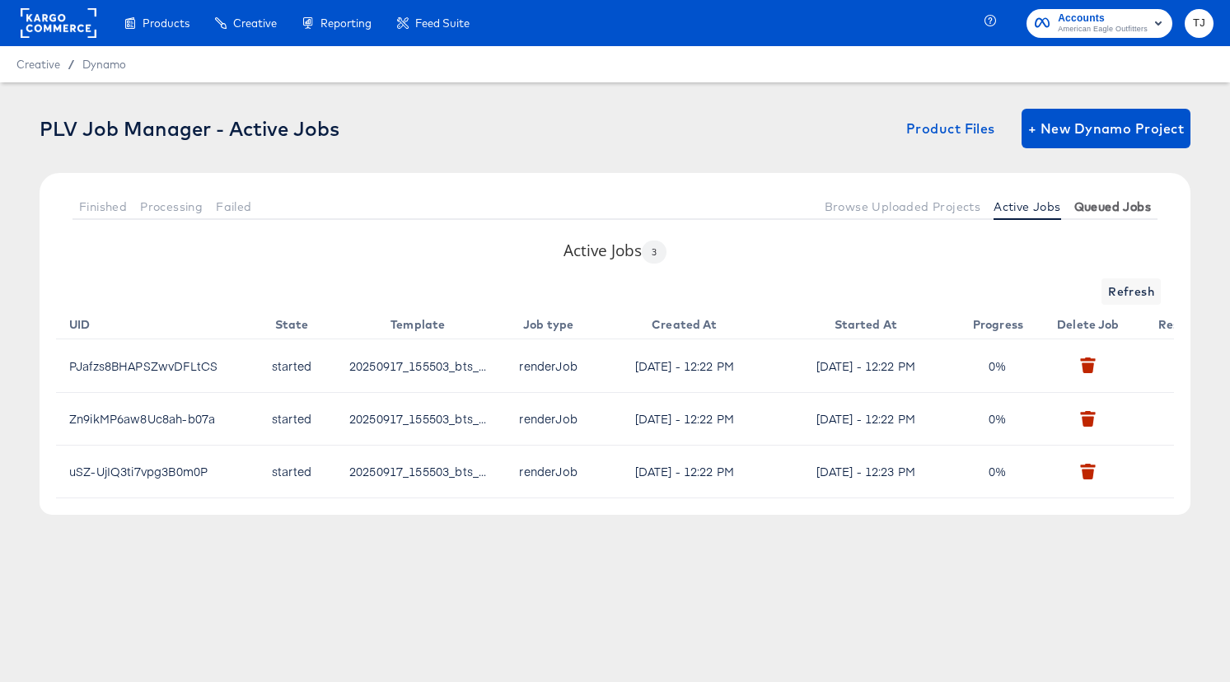
click at [1105, 205] on span "Queued Jobs" at bounding box center [1113, 206] width 77 height 13
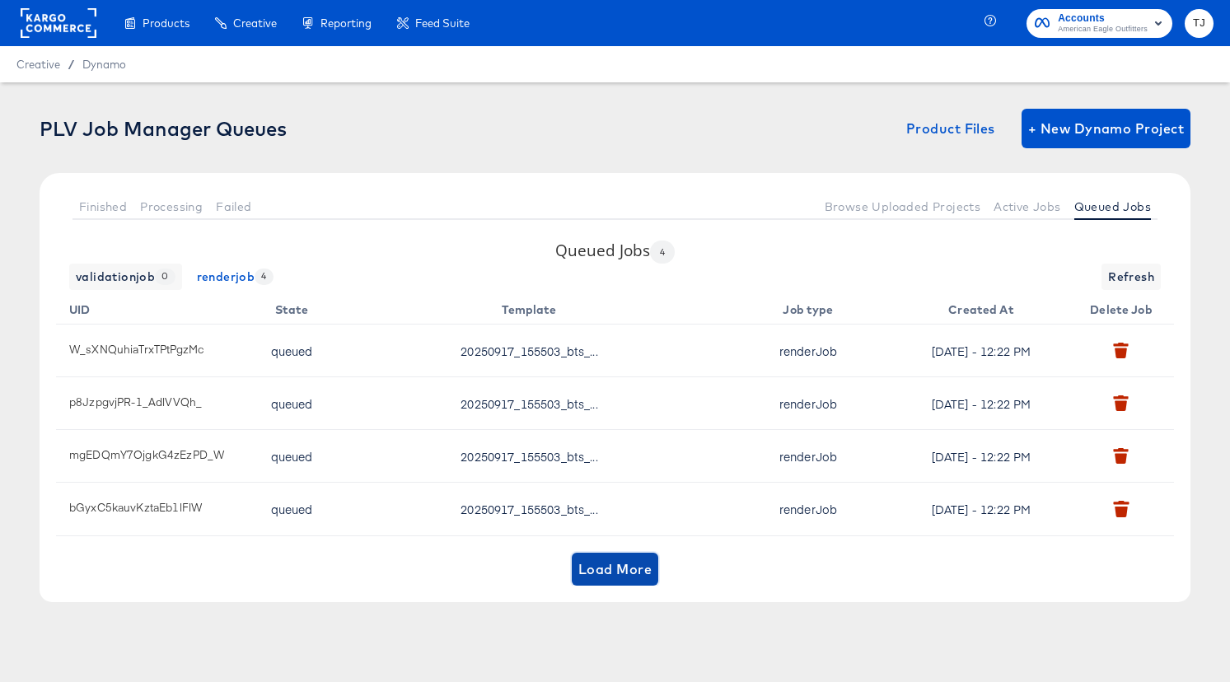
click at [623, 563] on span "Load More" at bounding box center [614, 569] width 73 height 23
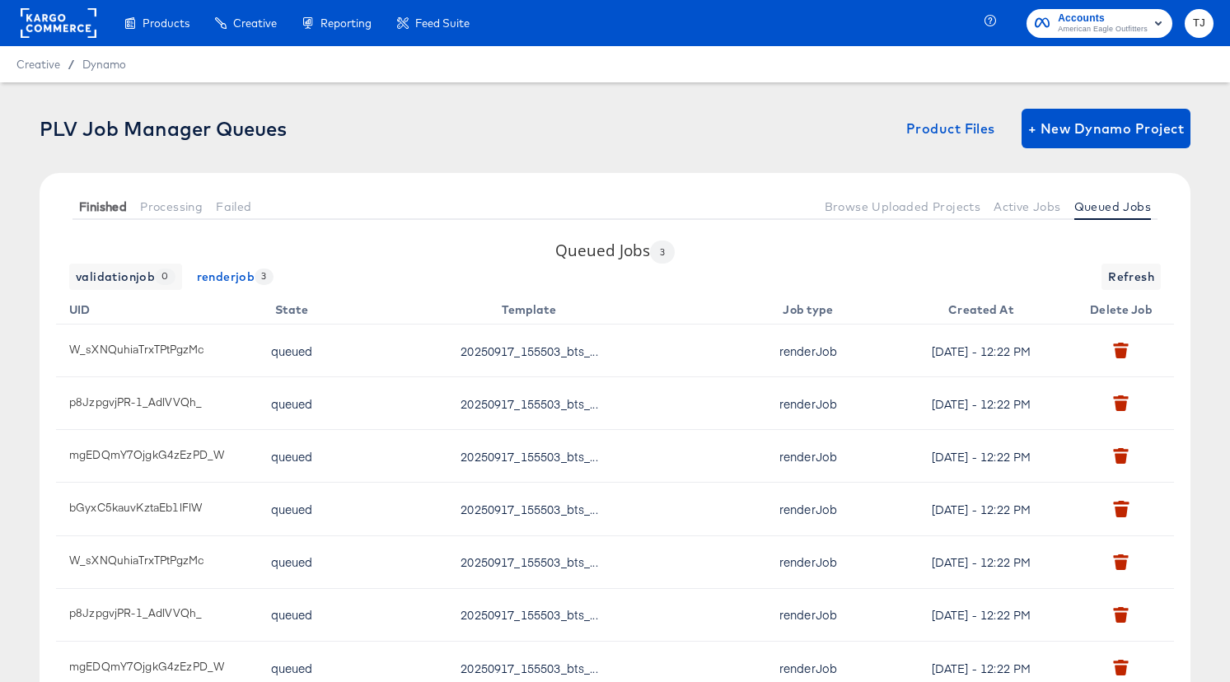
click at [99, 205] on span "Finished" at bounding box center [103, 206] width 48 height 13
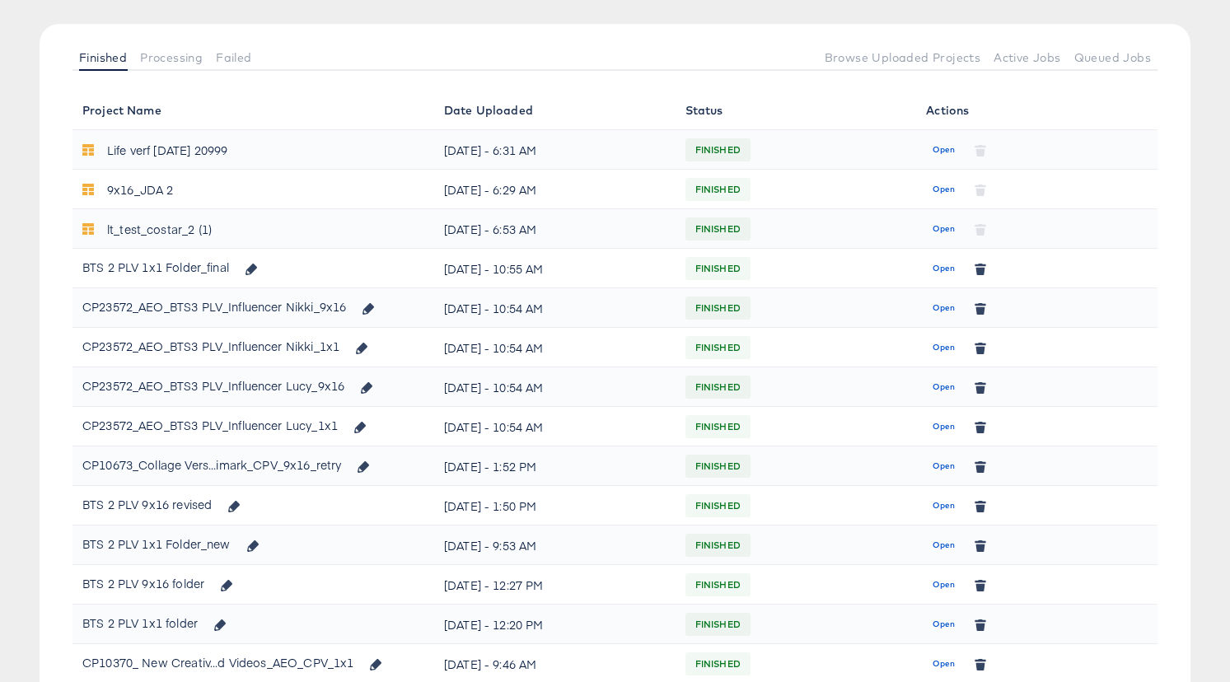
scroll to position [170, 0]
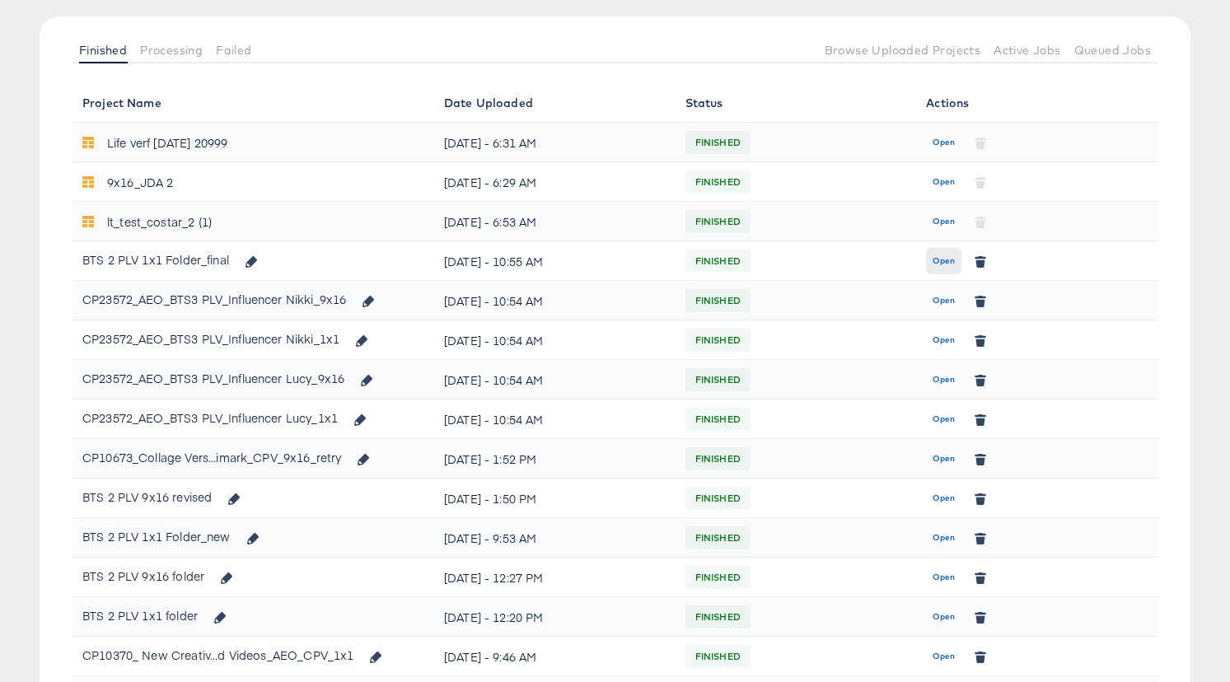
click at [934, 262] on span "Open" at bounding box center [944, 261] width 22 height 15
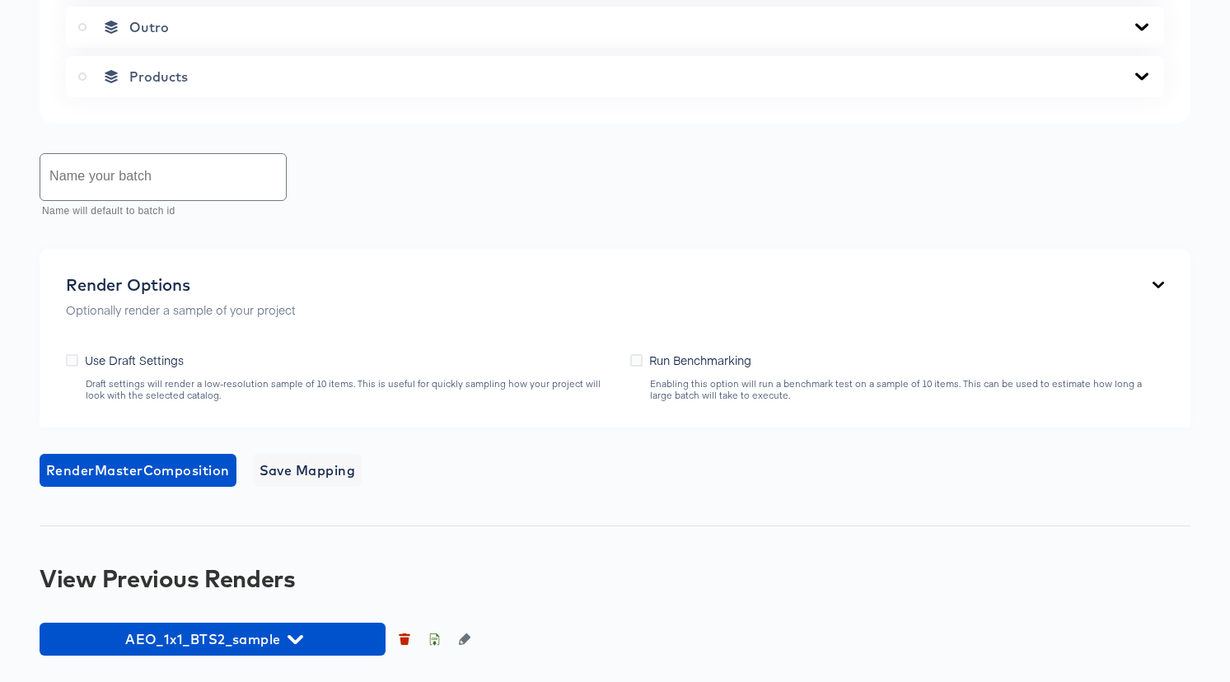
scroll to position [980, 0]
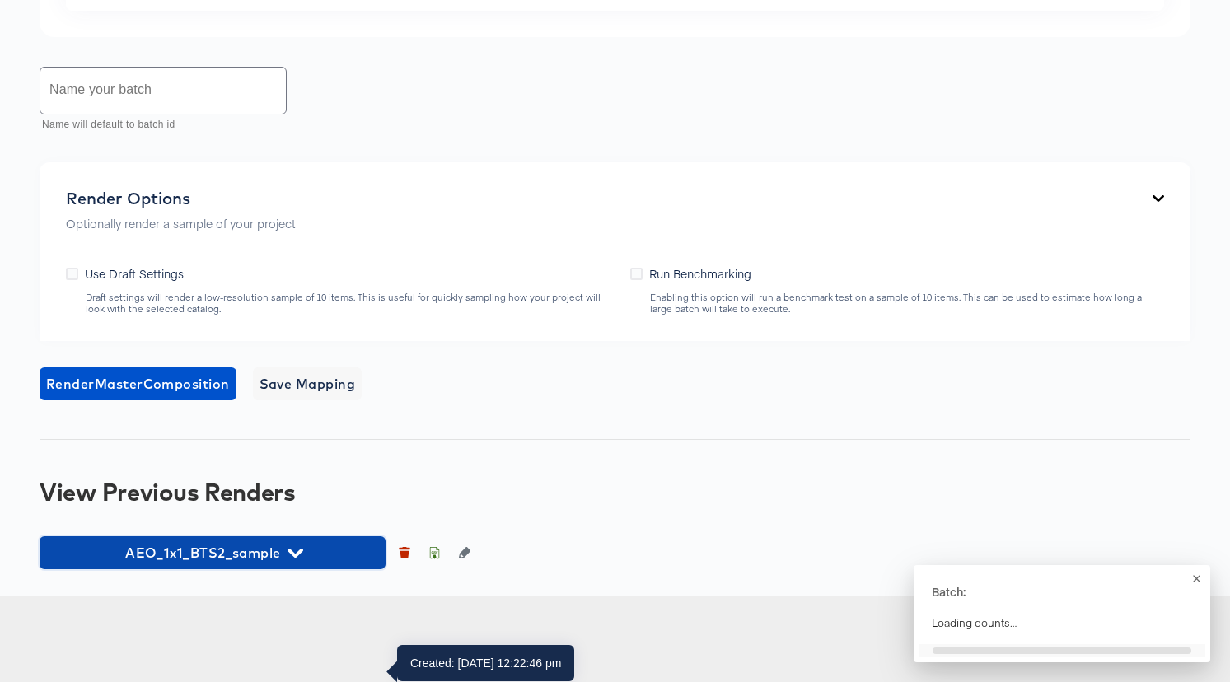
click at [291, 558] on icon "button" at bounding box center [296, 553] width 16 height 9
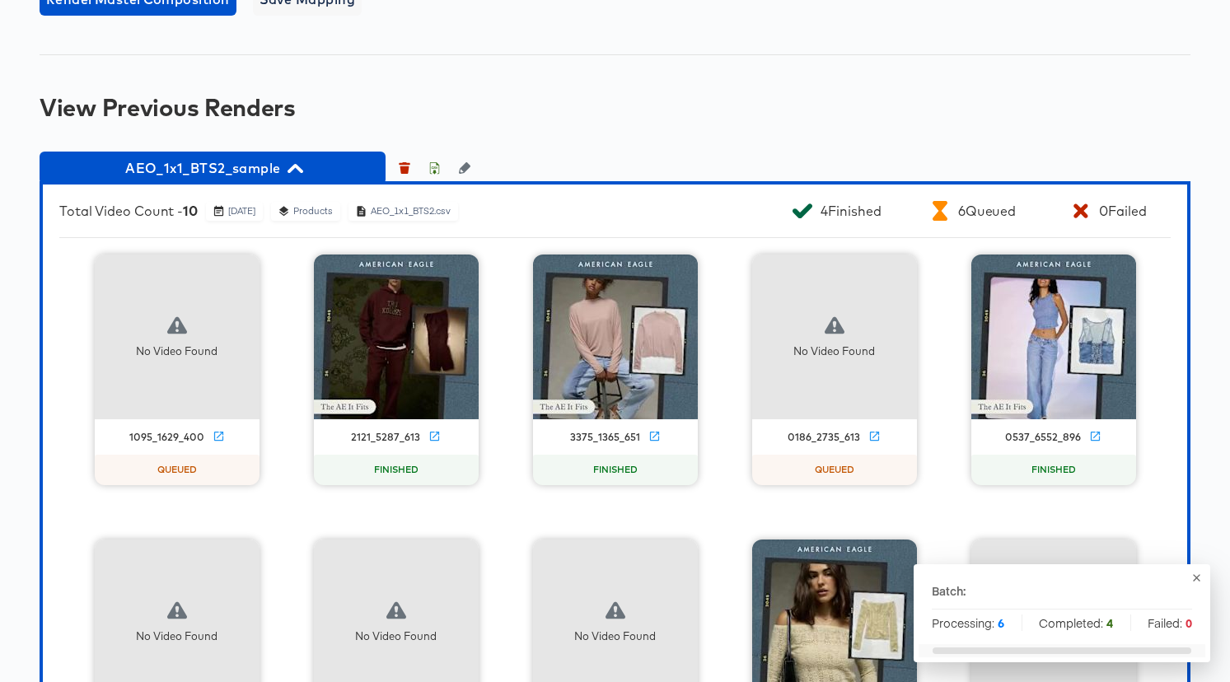
scroll to position [1445, 0]
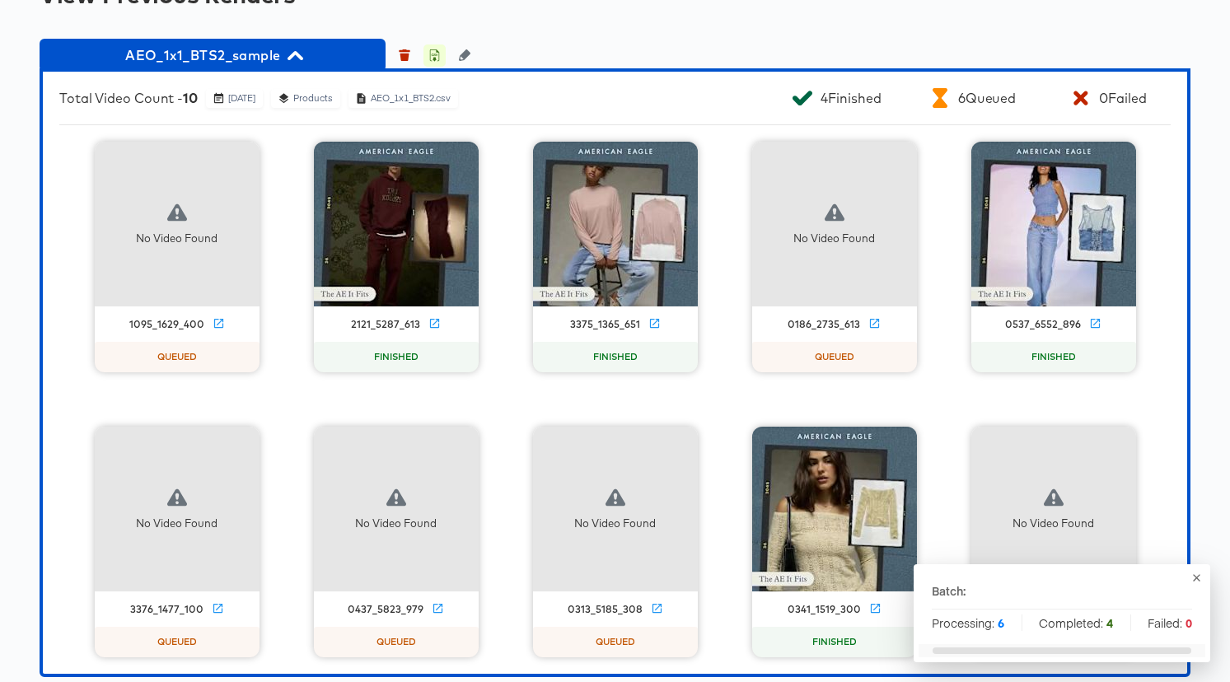
click at [434, 61] on icon "button" at bounding box center [435, 57] width 6 height 7
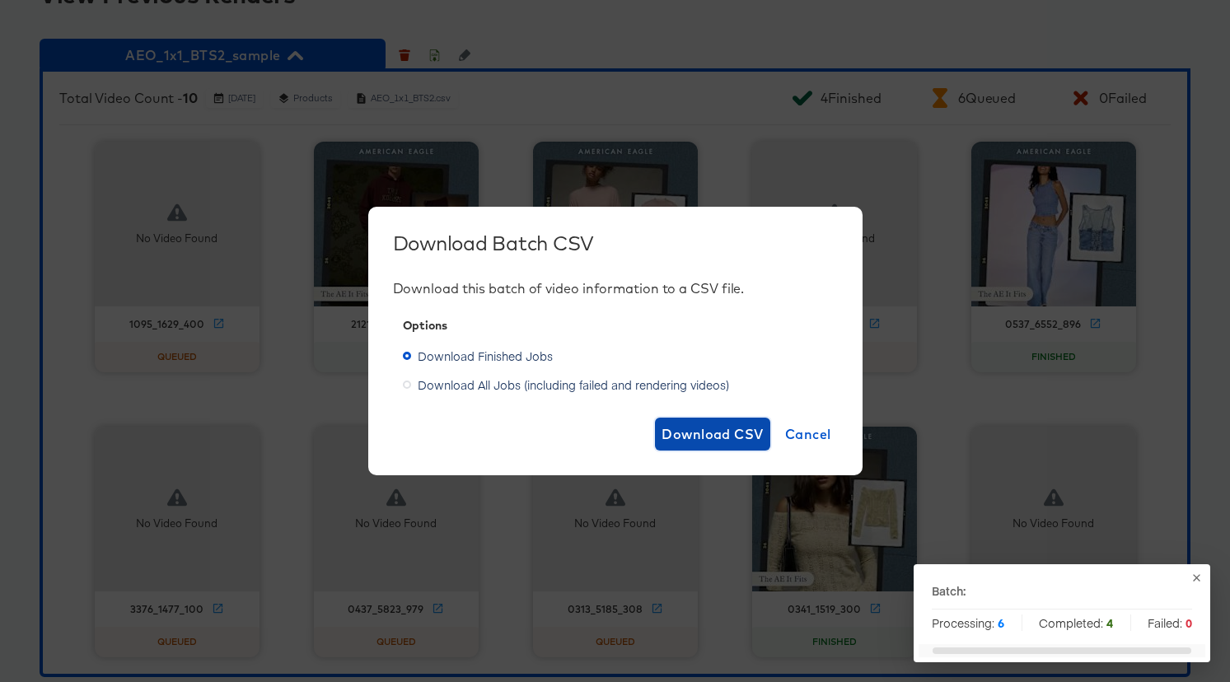
click at [730, 440] on span "Download CSV" at bounding box center [713, 434] width 102 height 23
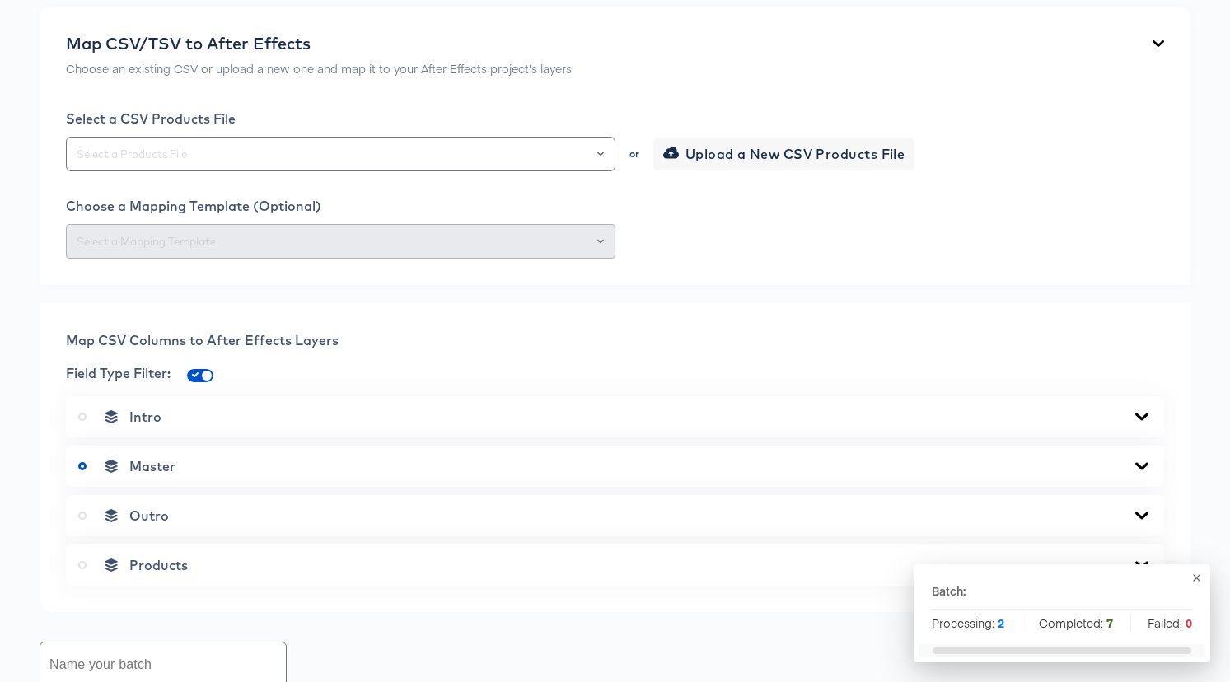
scroll to position [0, 0]
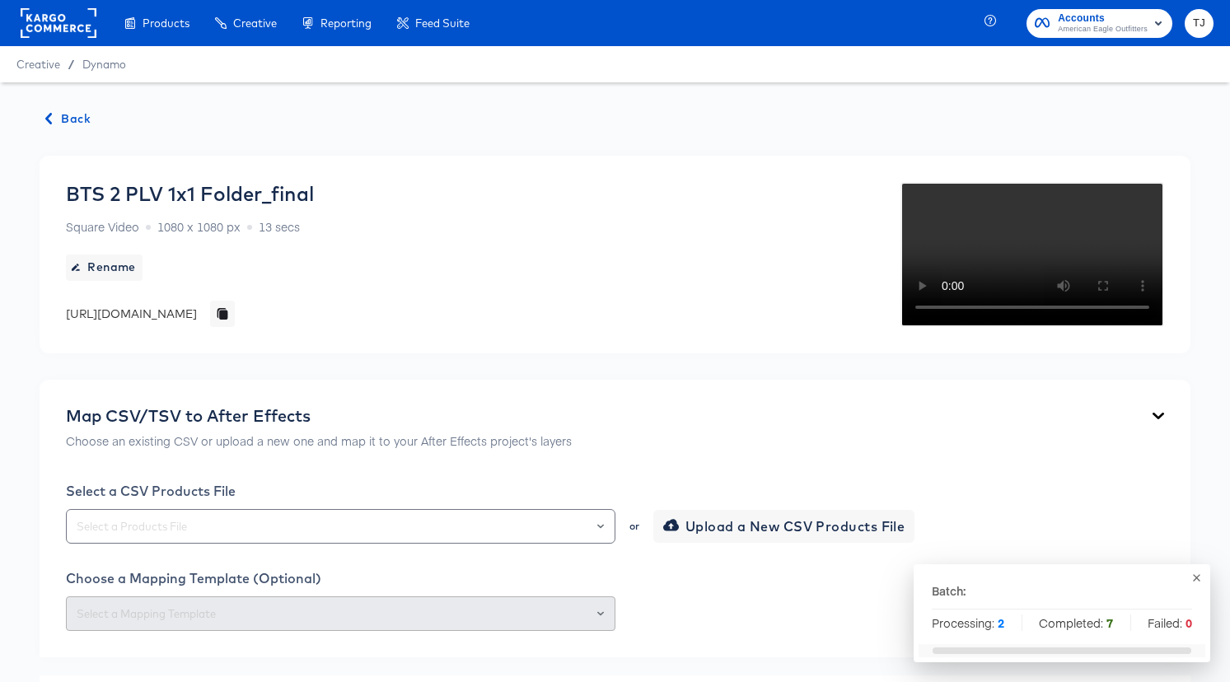
click at [67, 115] on span "Back" at bounding box center [68, 119] width 44 height 21
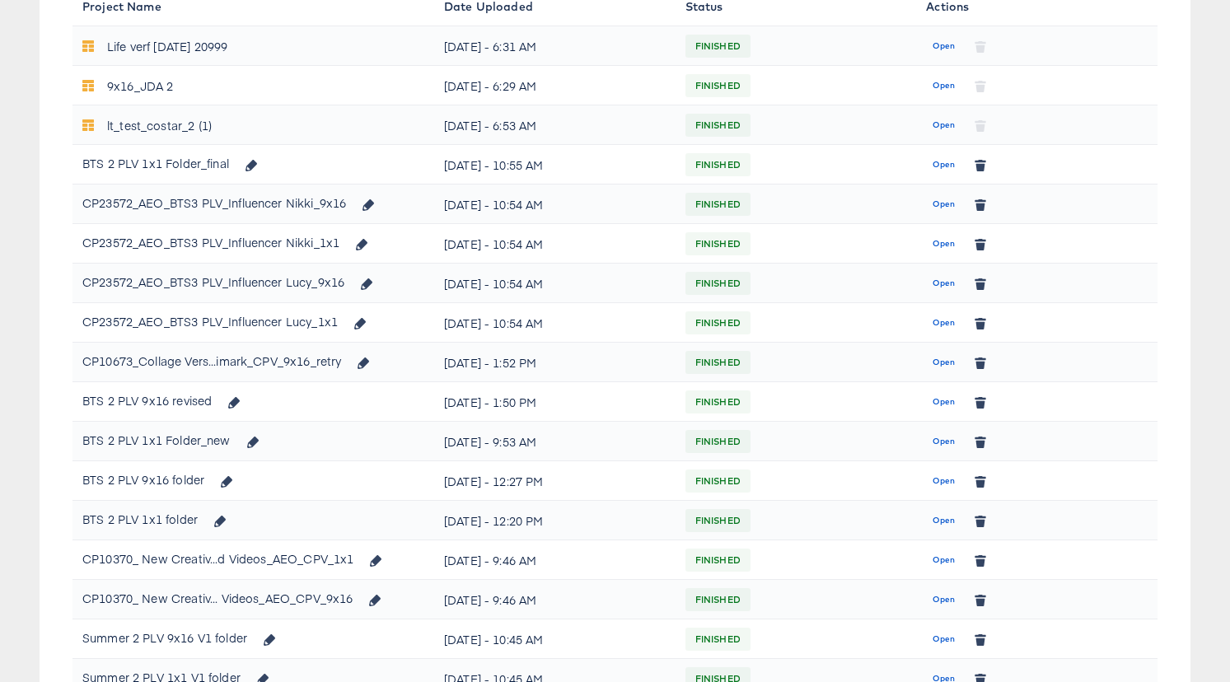
scroll to position [271, 0]
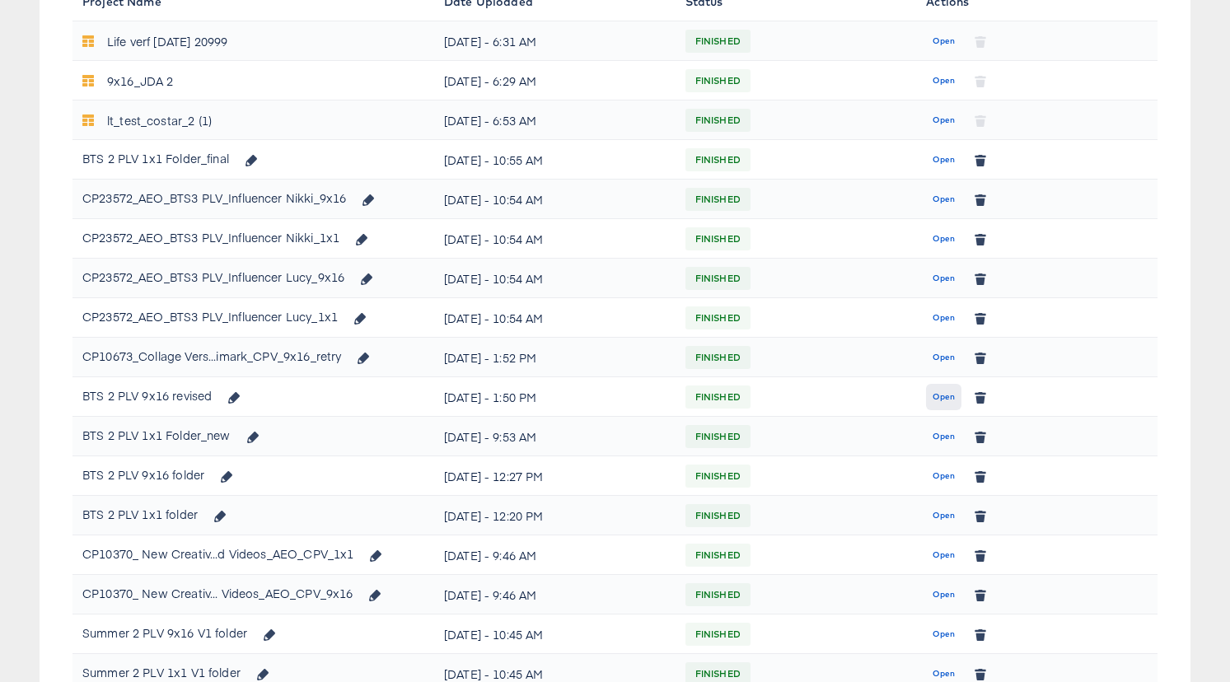
click at [935, 394] on span "Open" at bounding box center [944, 397] width 22 height 15
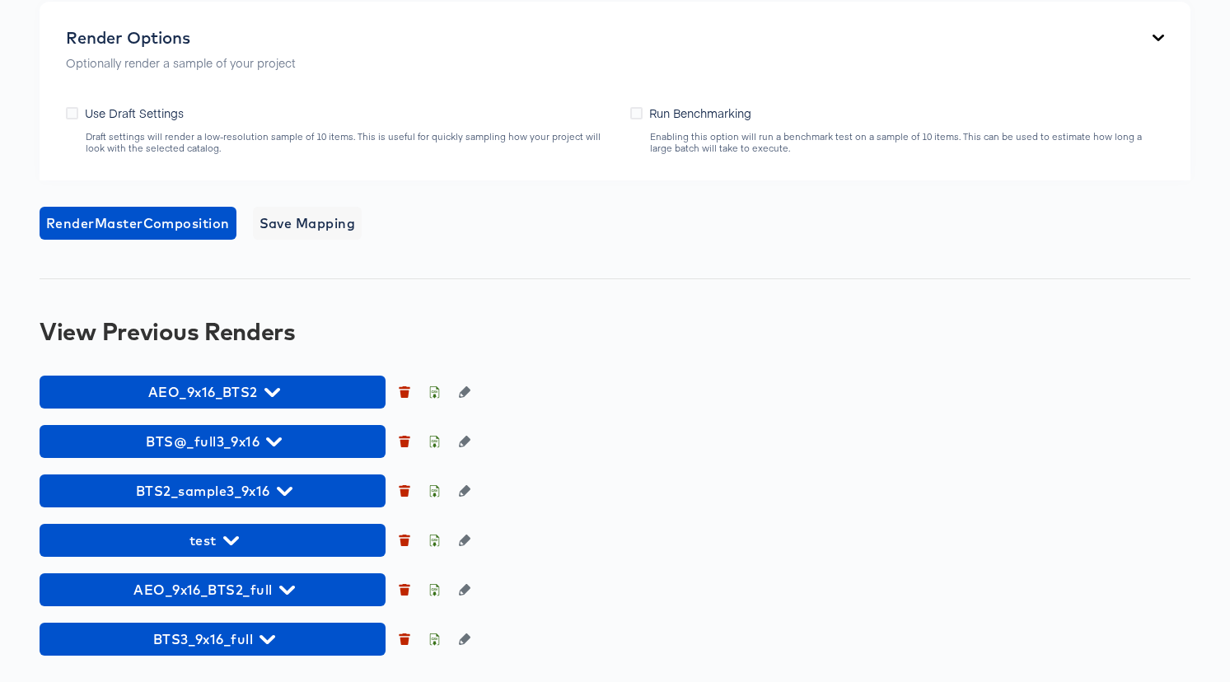
scroll to position [1430, 0]
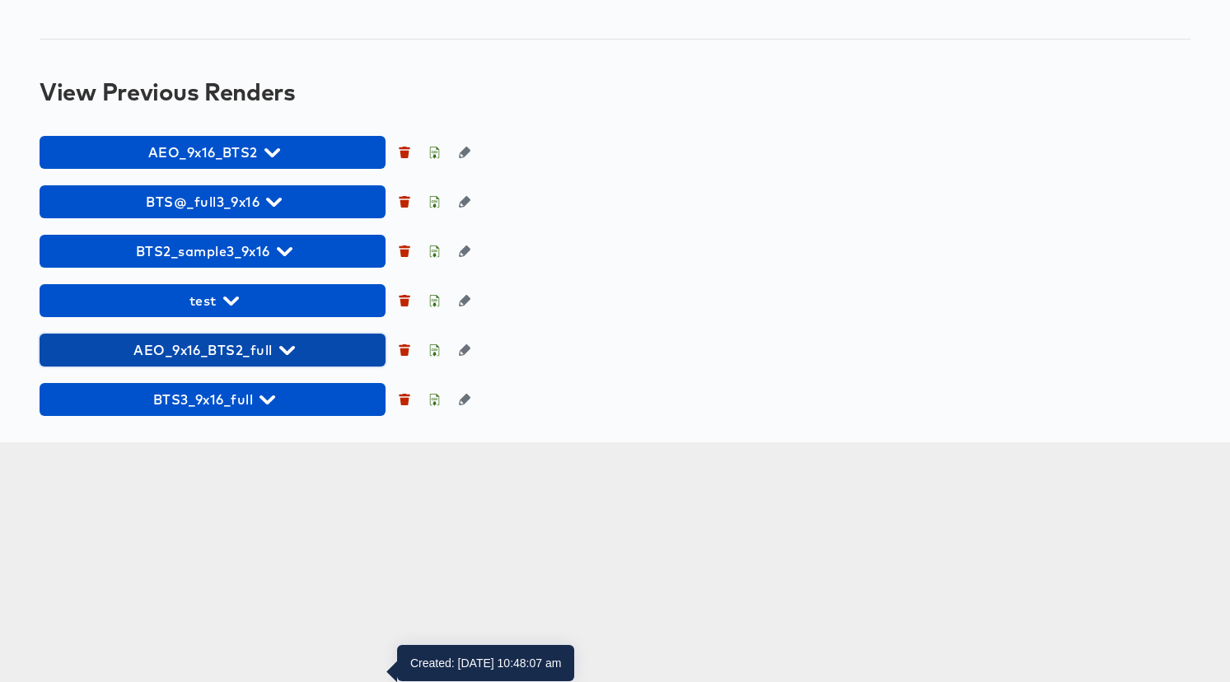
click at [292, 355] on icon "button" at bounding box center [287, 350] width 16 height 9
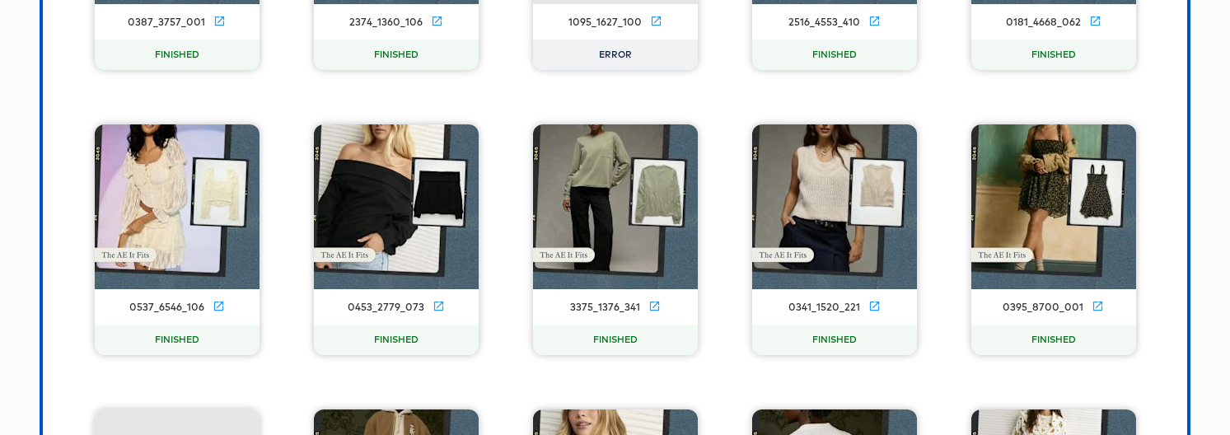
scroll to position [3673, 0]
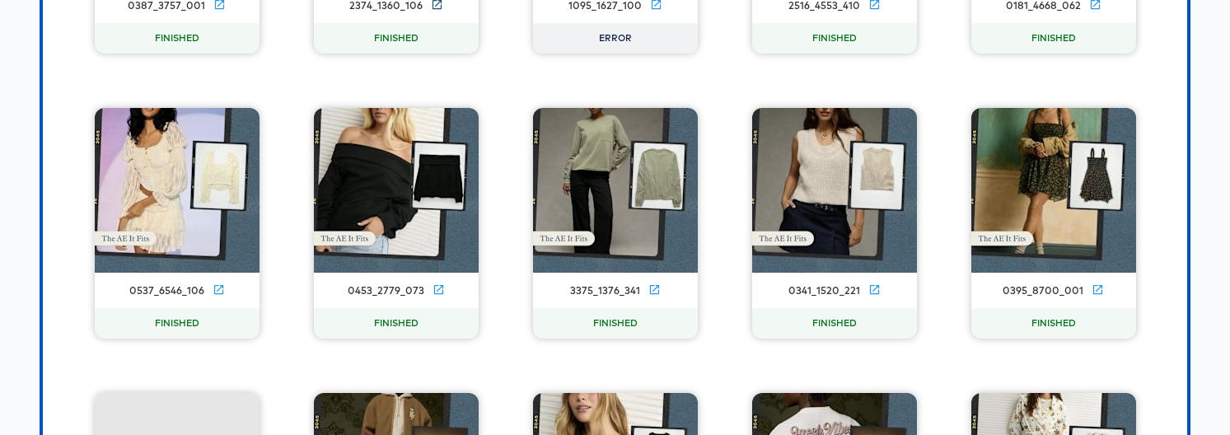
click at [433, 11] on icon at bounding box center [437, 4] width 12 height 12
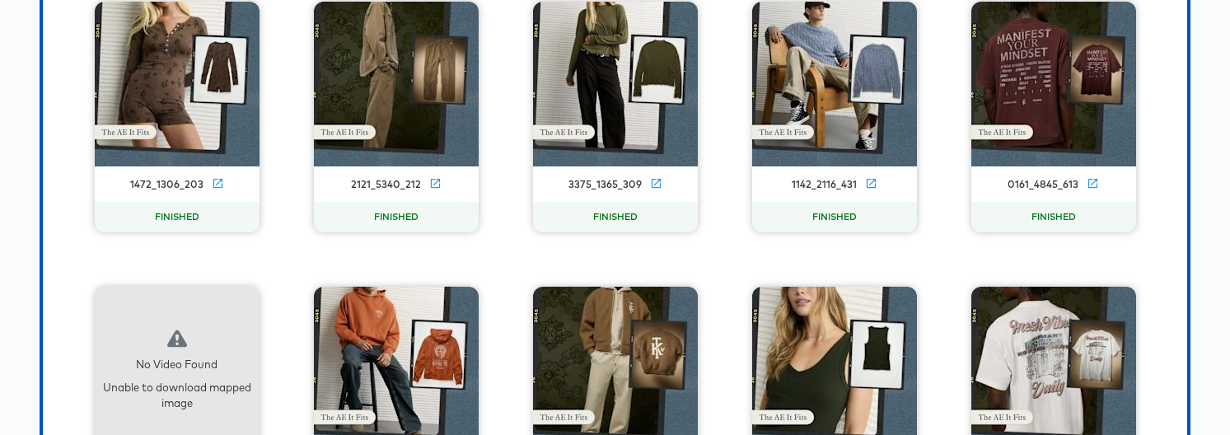
scroll to position [2351, 0]
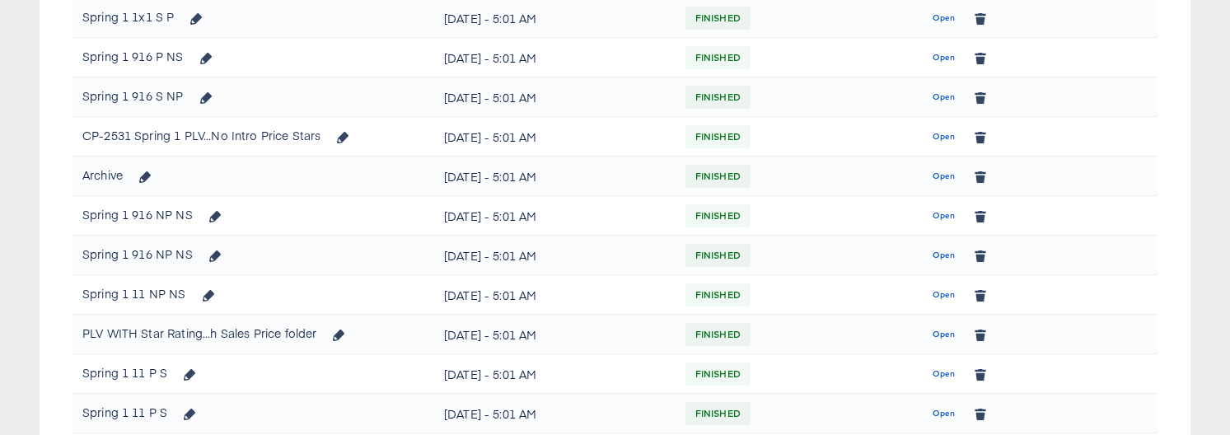
scroll to position [271, 0]
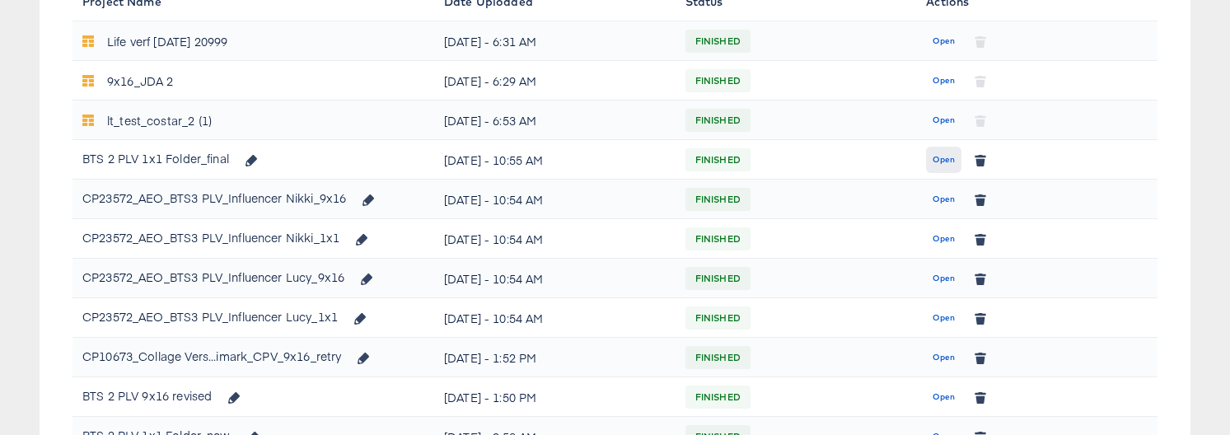
click at [941, 159] on span "Open" at bounding box center [944, 159] width 22 height 15
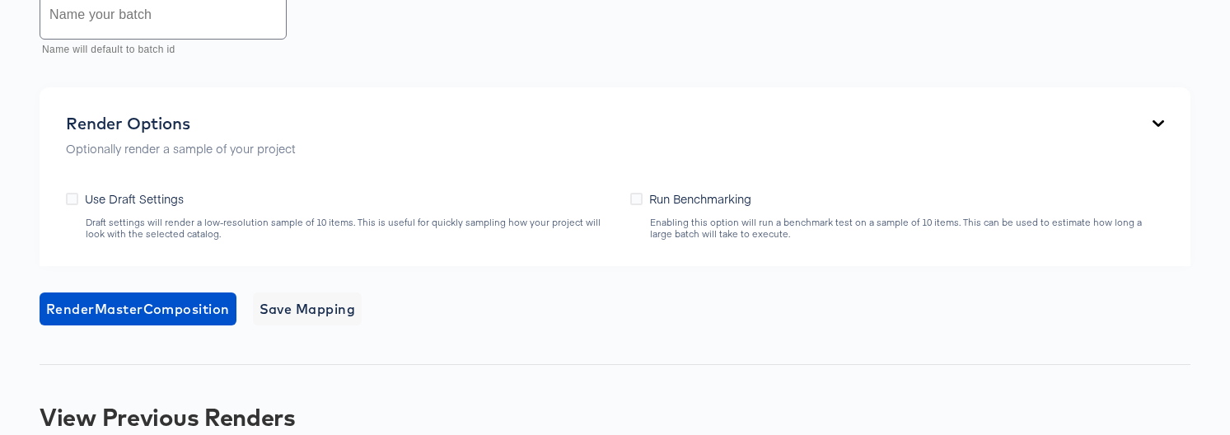
scroll to position [1227, 0]
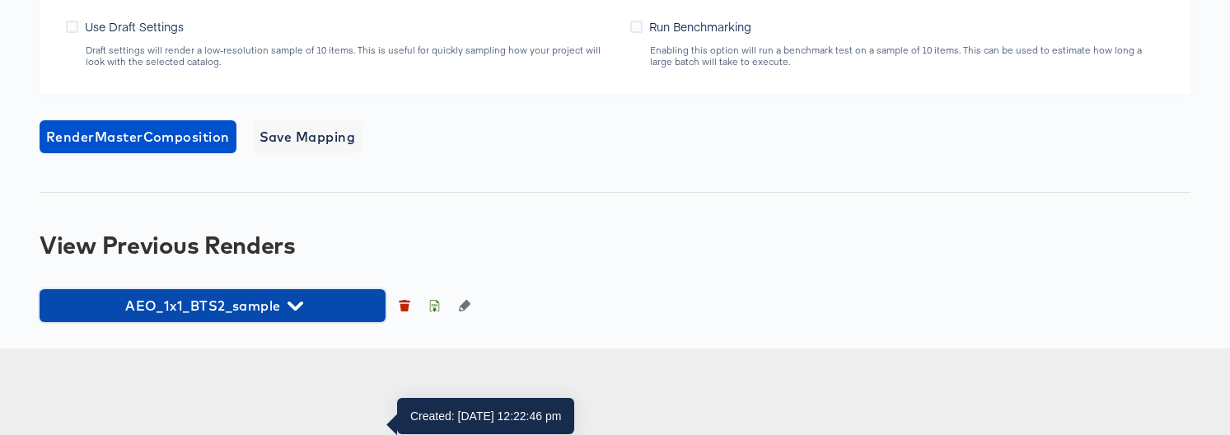
click at [291, 314] on icon "button" at bounding box center [296, 306] width 16 height 16
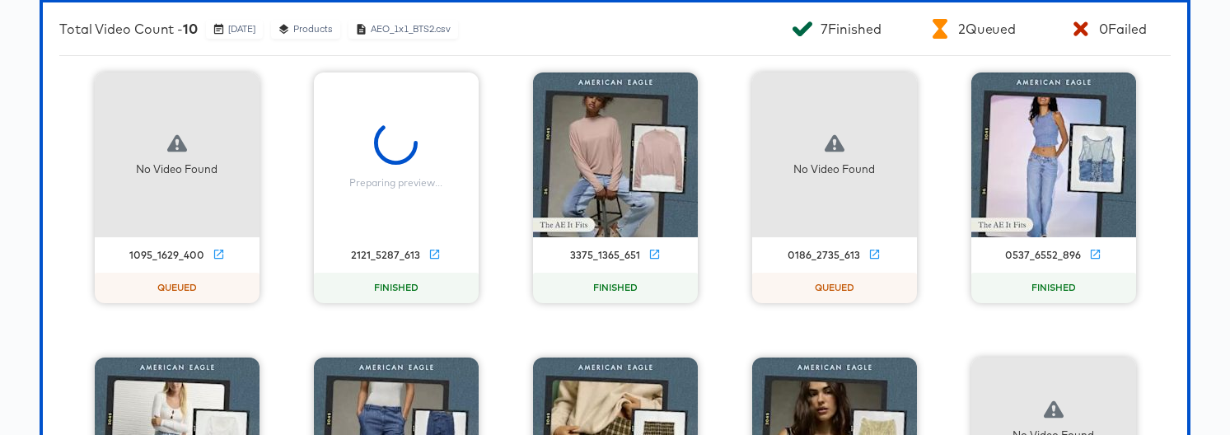
scroll to position [1833, 0]
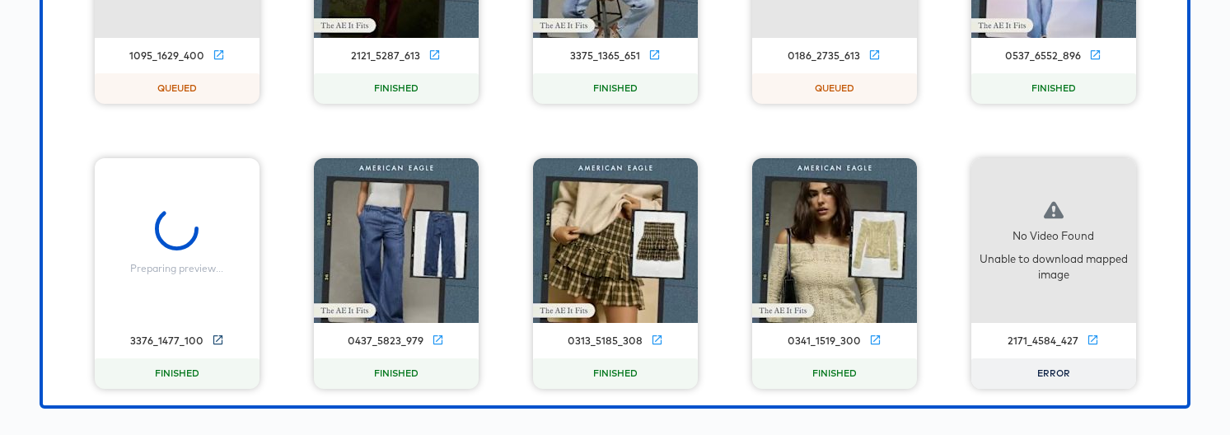
click at [216, 340] on icon at bounding box center [217, 339] width 9 height 9
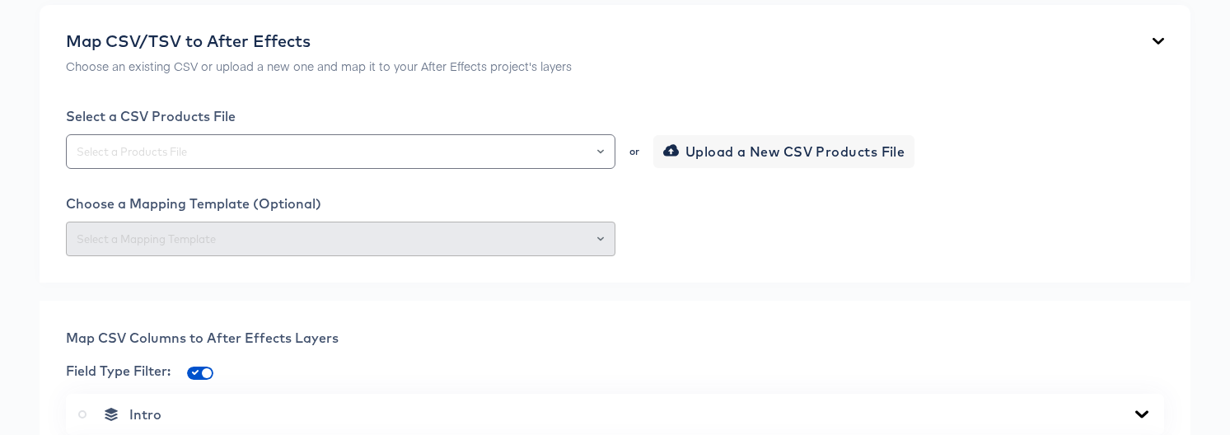
scroll to position [0, 0]
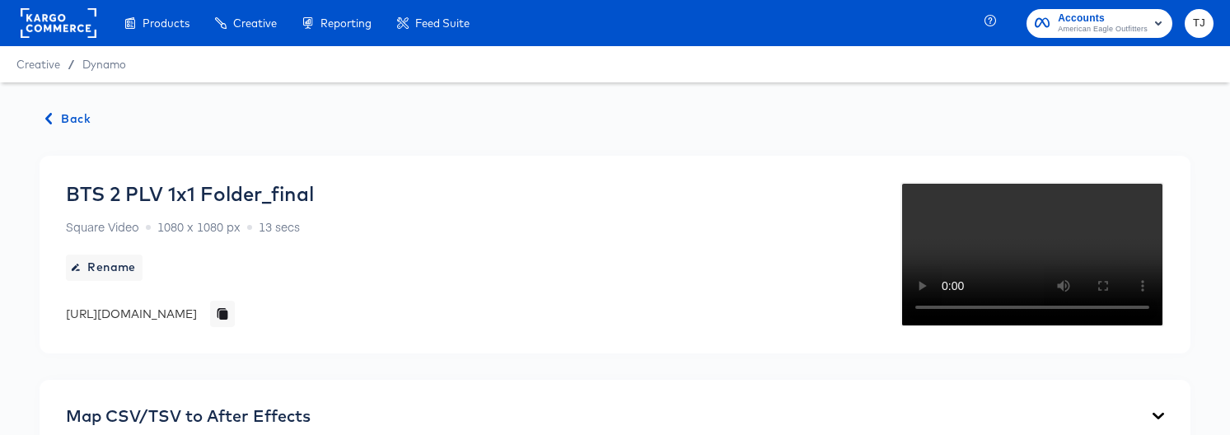
click at [70, 117] on span "Back" at bounding box center [68, 119] width 44 height 21
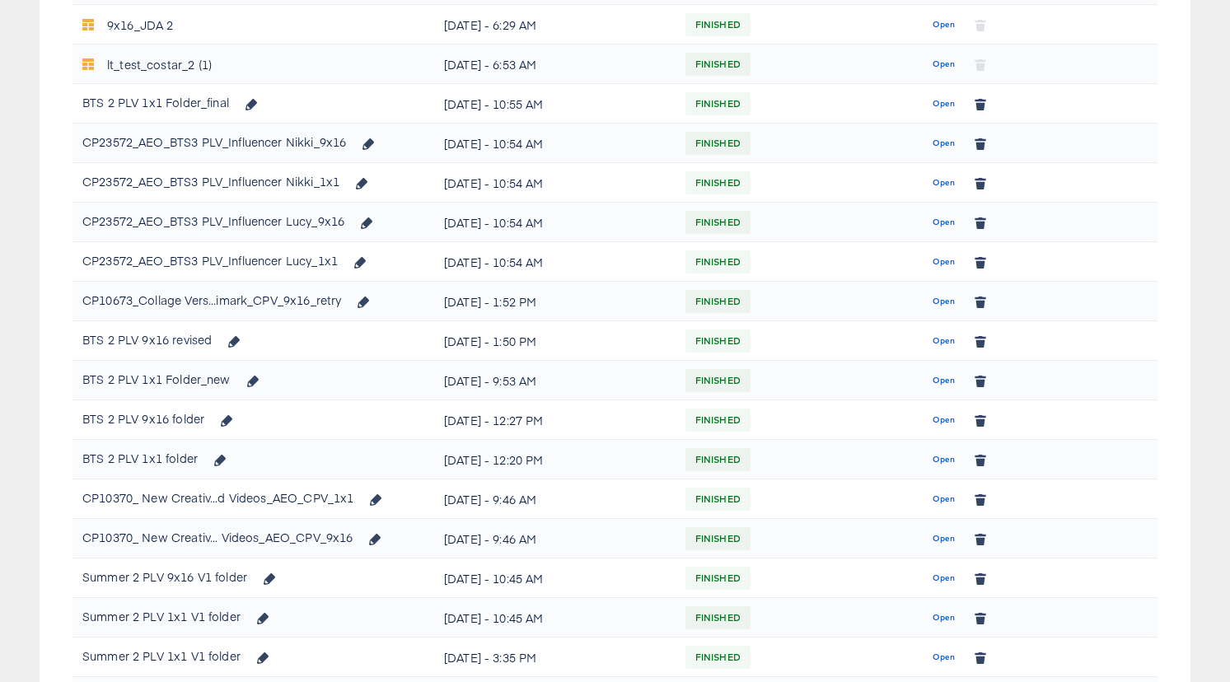
scroll to position [312, 0]
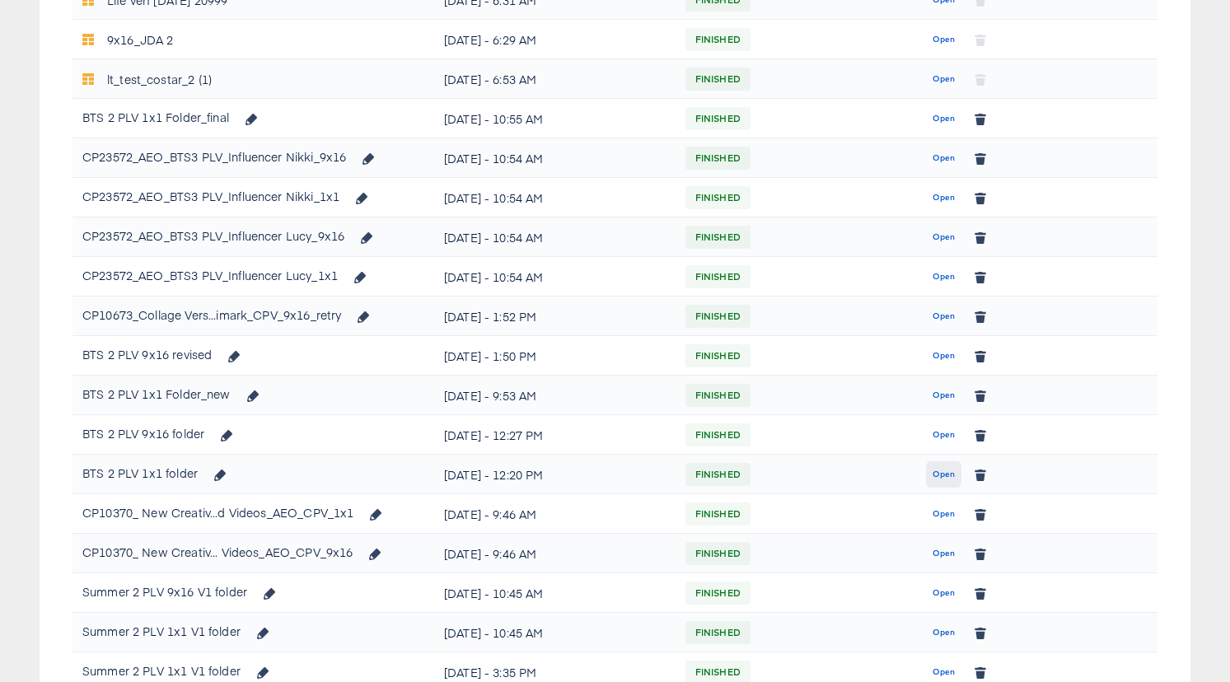
click at [934, 471] on span "Open" at bounding box center [944, 474] width 22 height 15
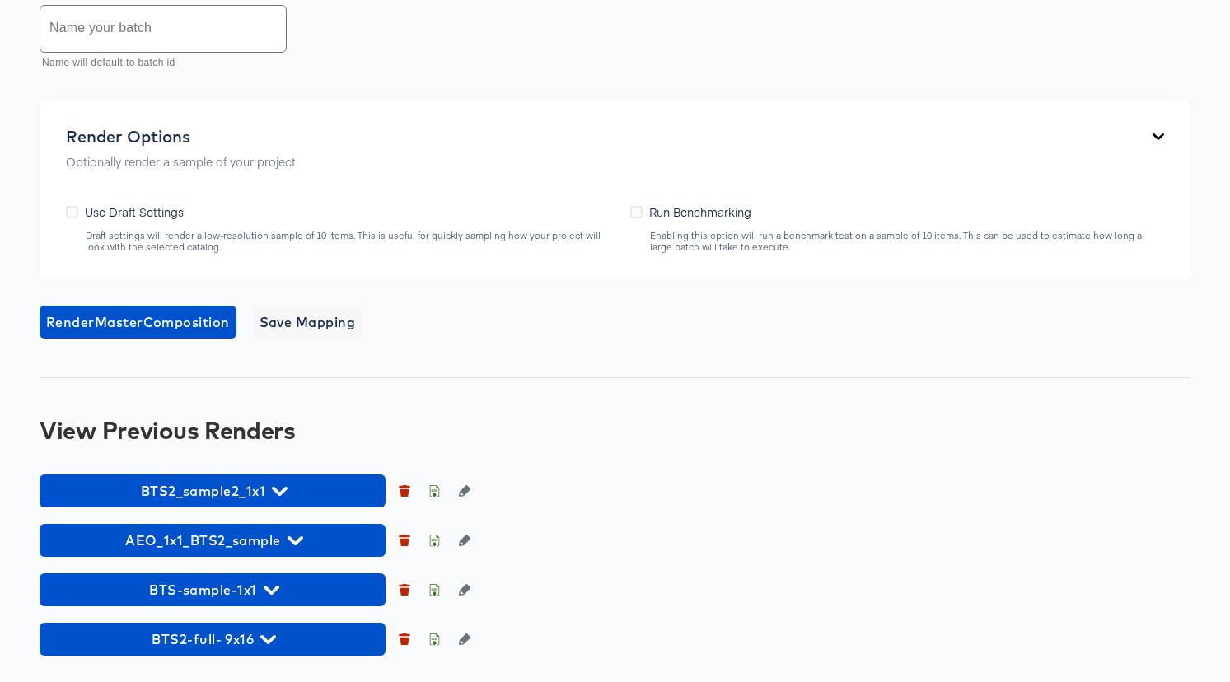
scroll to position [1128, 0]
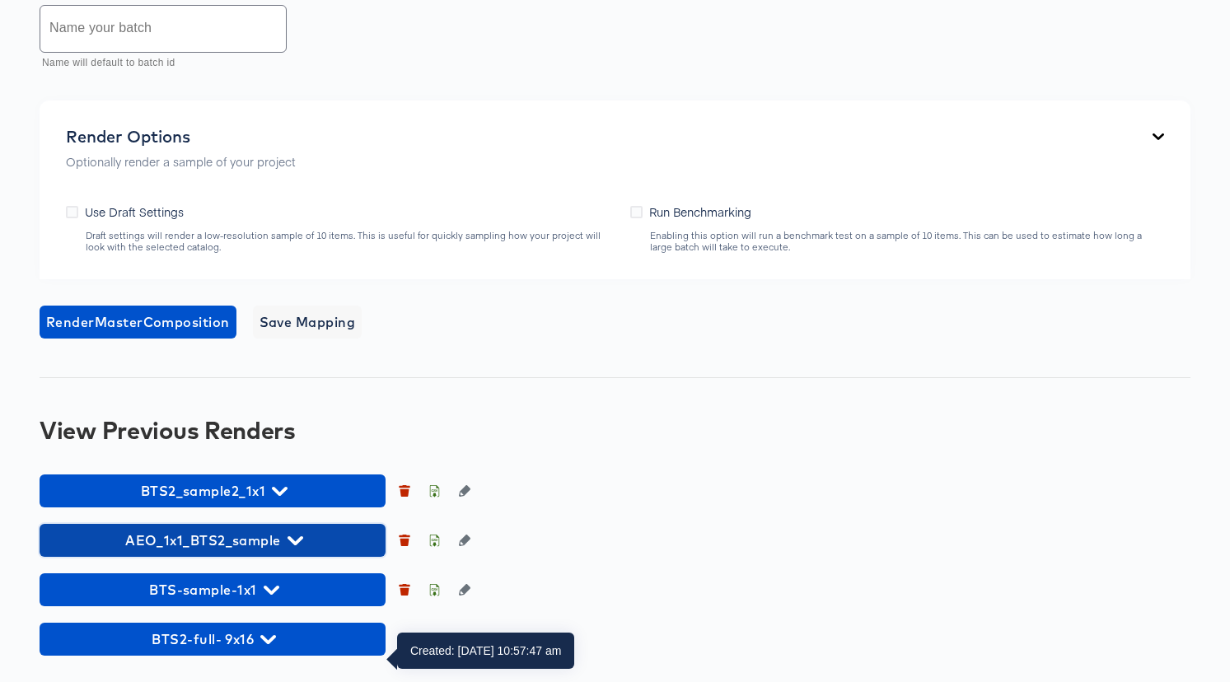
click at [324, 532] on span "AEO_1x1_BTS2_sample" at bounding box center [213, 540] width 330 height 23
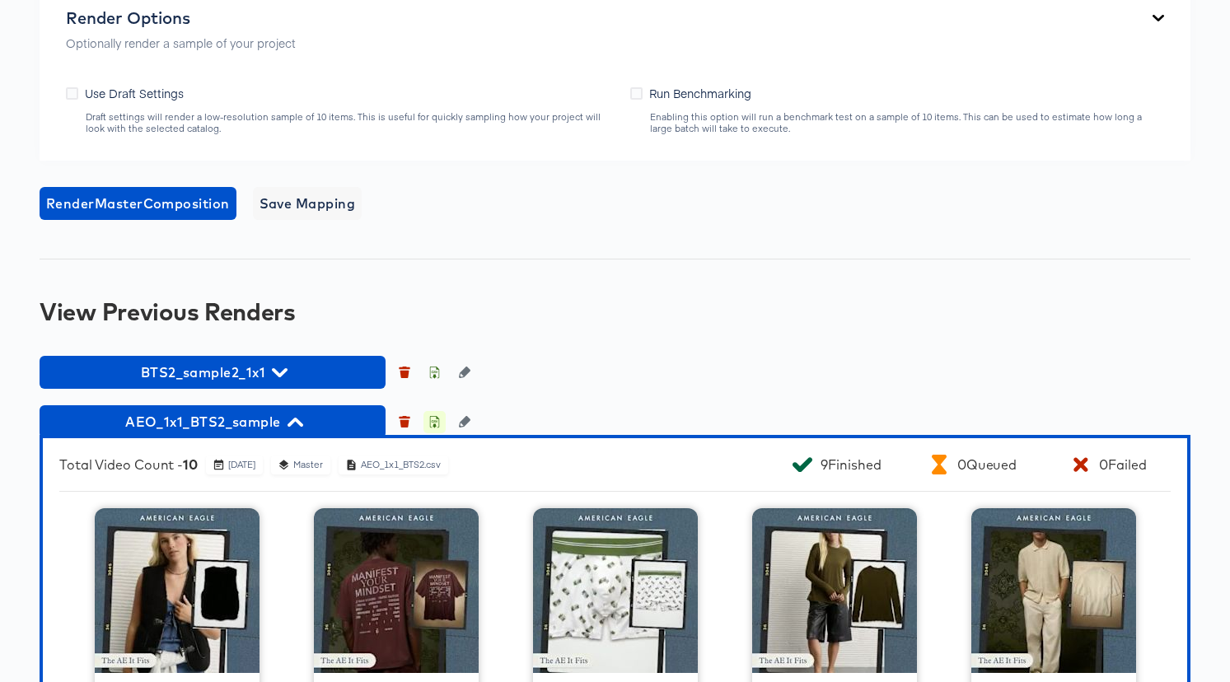
click at [436, 428] on icon "button" at bounding box center [435, 422] width 12 height 12
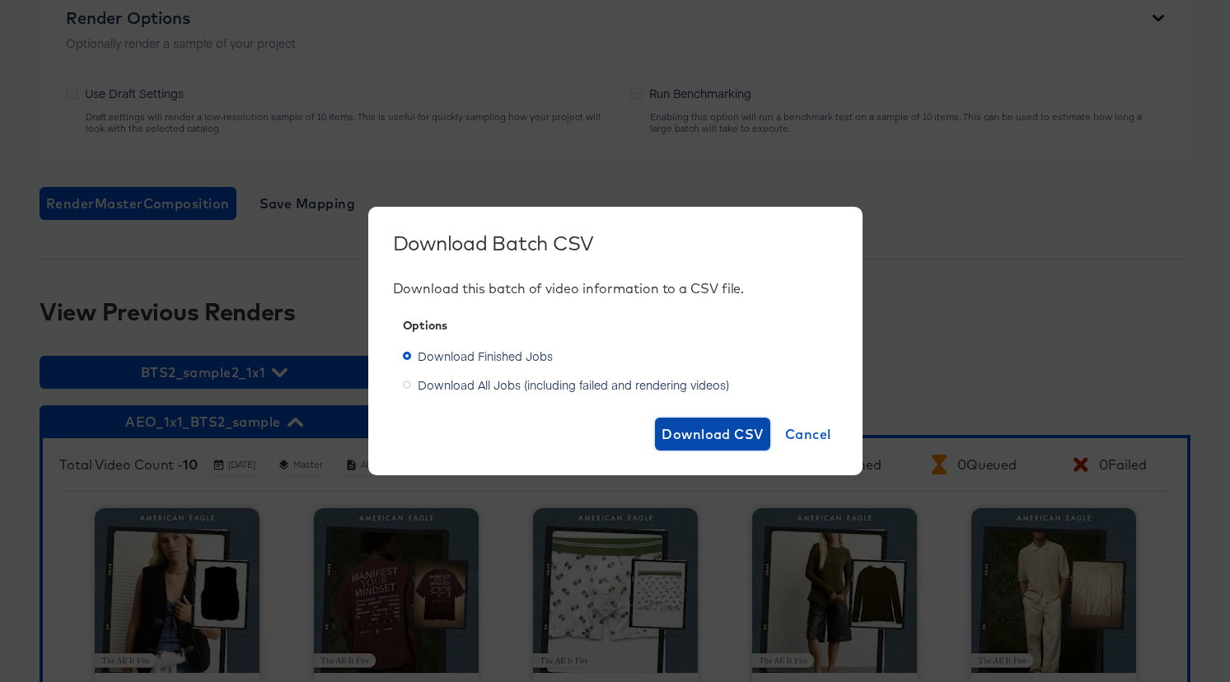
click at [705, 431] on span "Download CSV" at bounding box center [713, 434] width 102 height 23
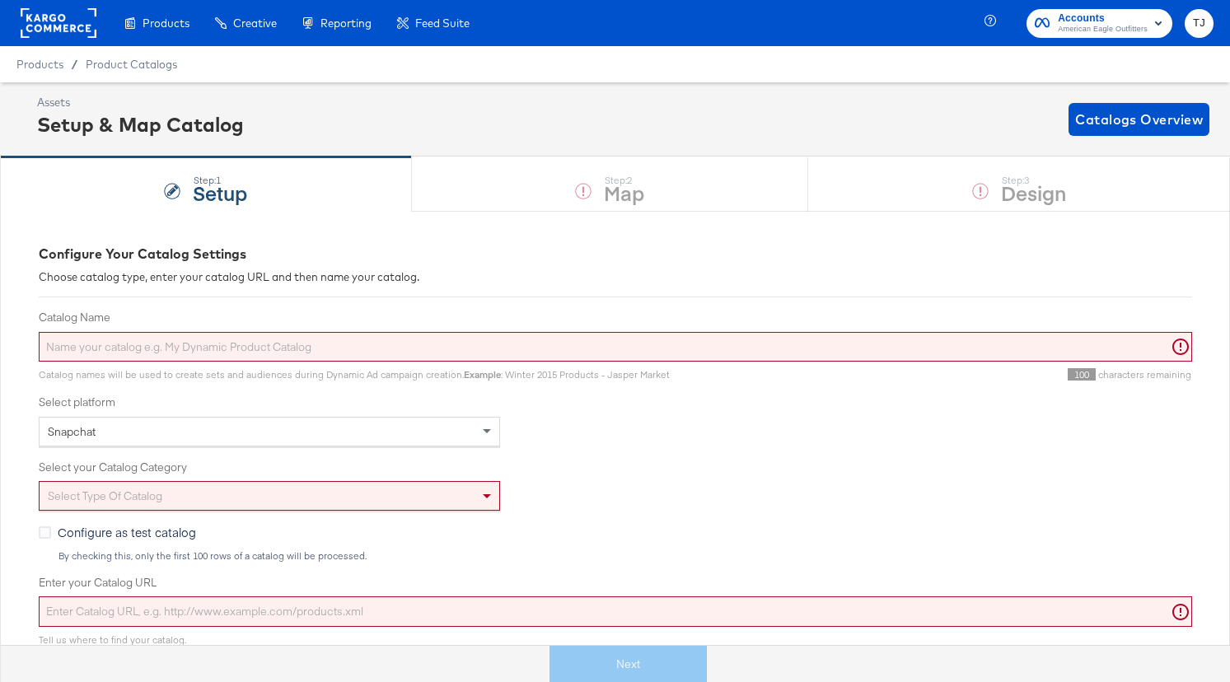
click at [28, 21] on rect at bounding box center [59, 23] width 76 height 30
click at [29, 21] on rect at bounding box center [59, 23] width 76 height 30
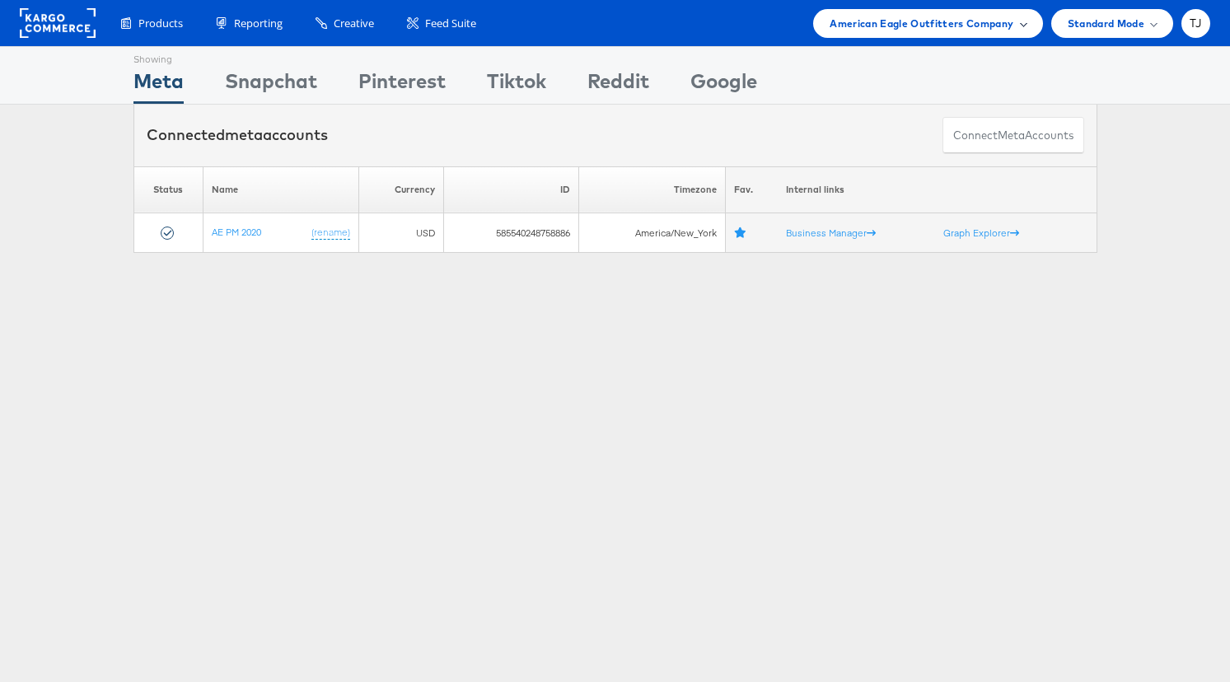
click at [974, 21] on span "American Eagle Outfitters Company" at bounding box center [922, 23] width 184 height 17
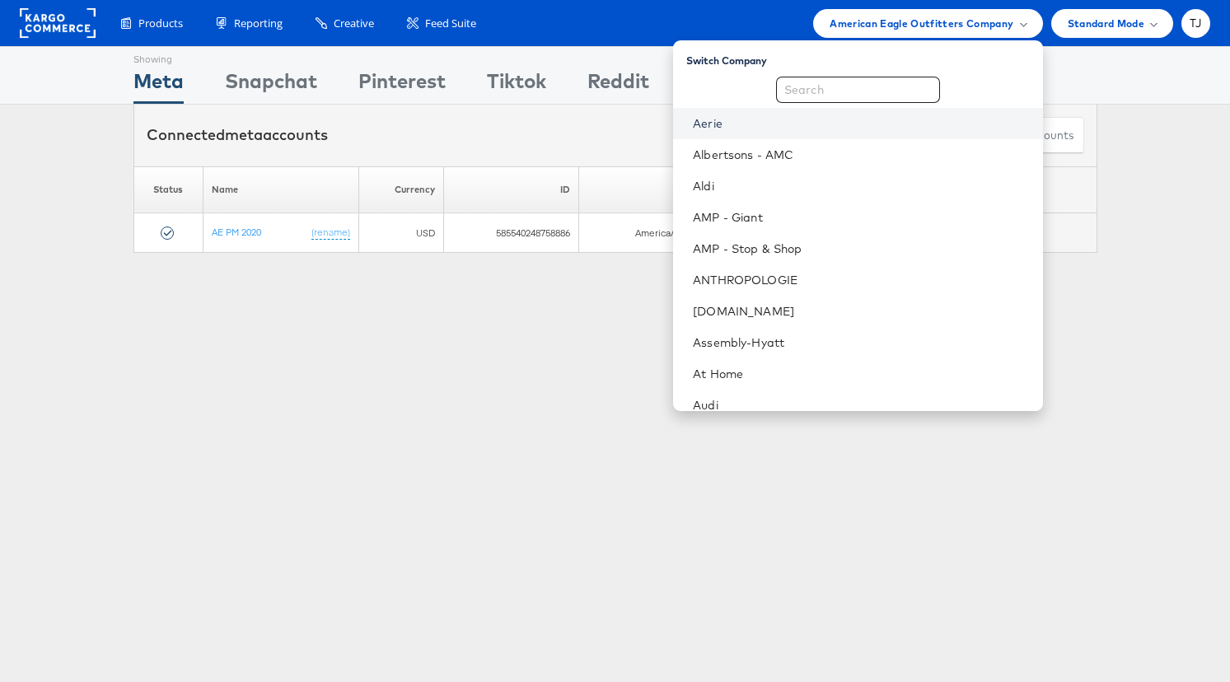
click at [840, 127] on link "Aerie" at bounding box center [861, 123] width 336 height 16
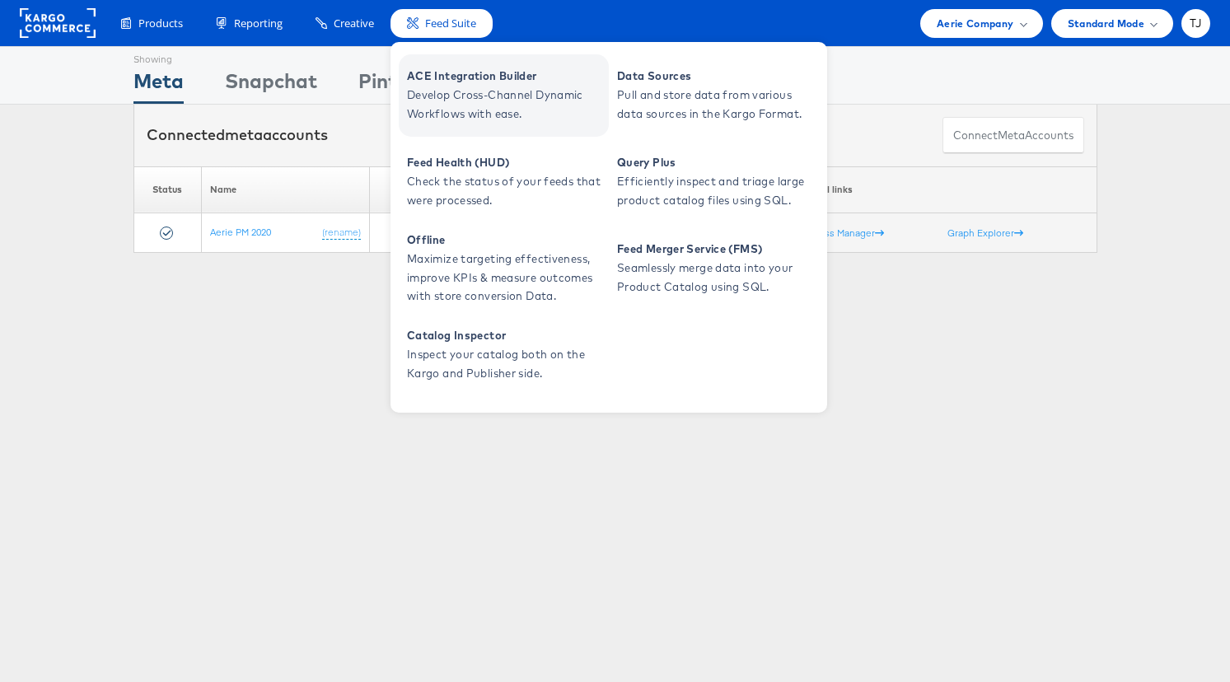
click at [462, 83] on span "ACE Integration Builder" at bounding box center [506, 76] width 198 height 19
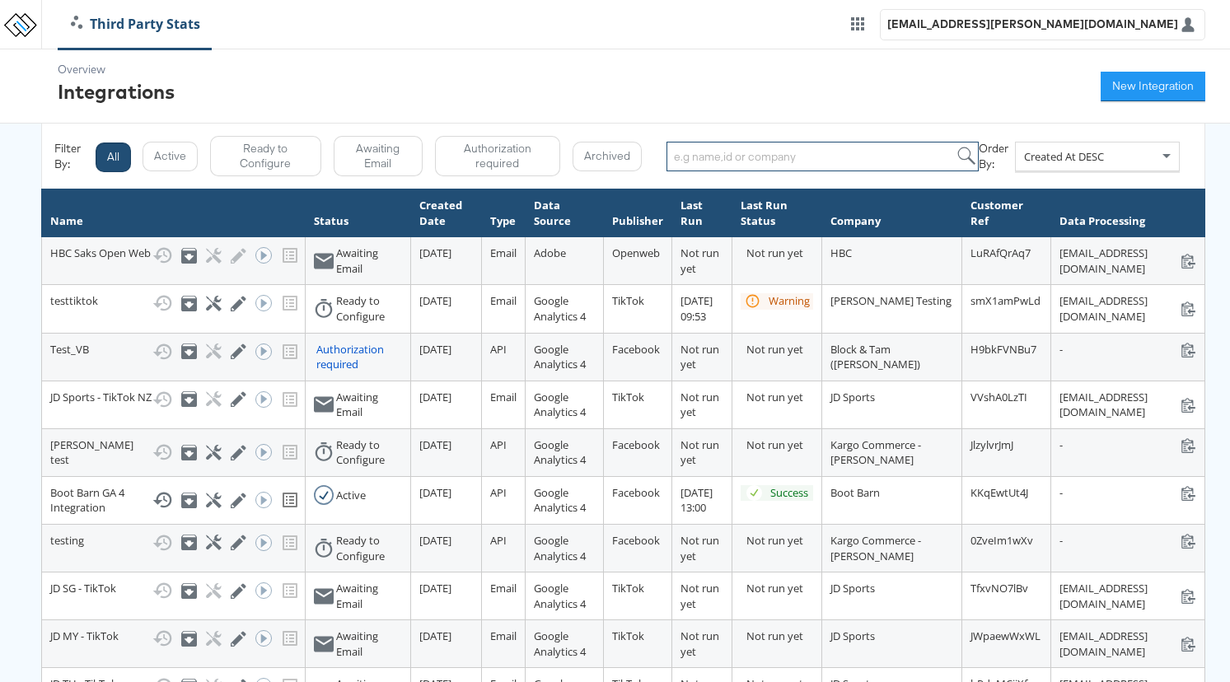
click at [702, 157] on input "search" at bounding box center [823, 157] width 312 height 30
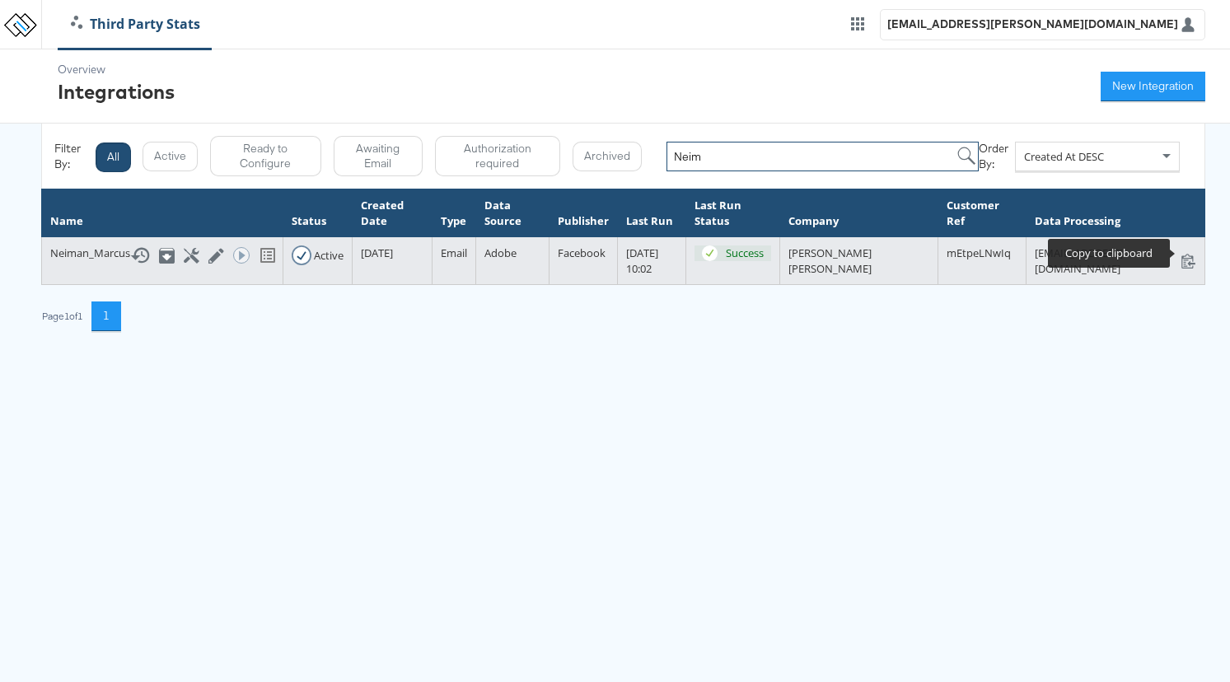
type input "Neim"
click at [1187, 253] on icon at bounding box center [1189, 261] width 16 height 16
click at [143, 253] on icon at bounding box center [140, 256] width 20 height 20
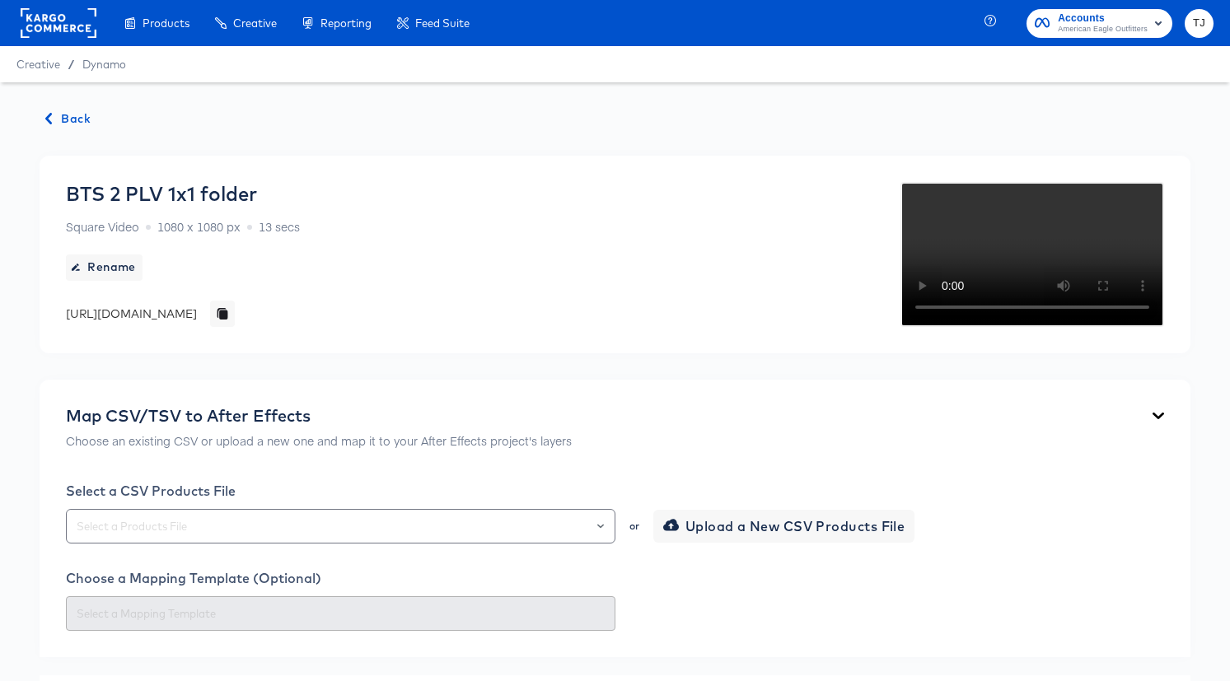
click at [72, 116] on span "Back" at bounding box center [68, 119] width 44 height 21
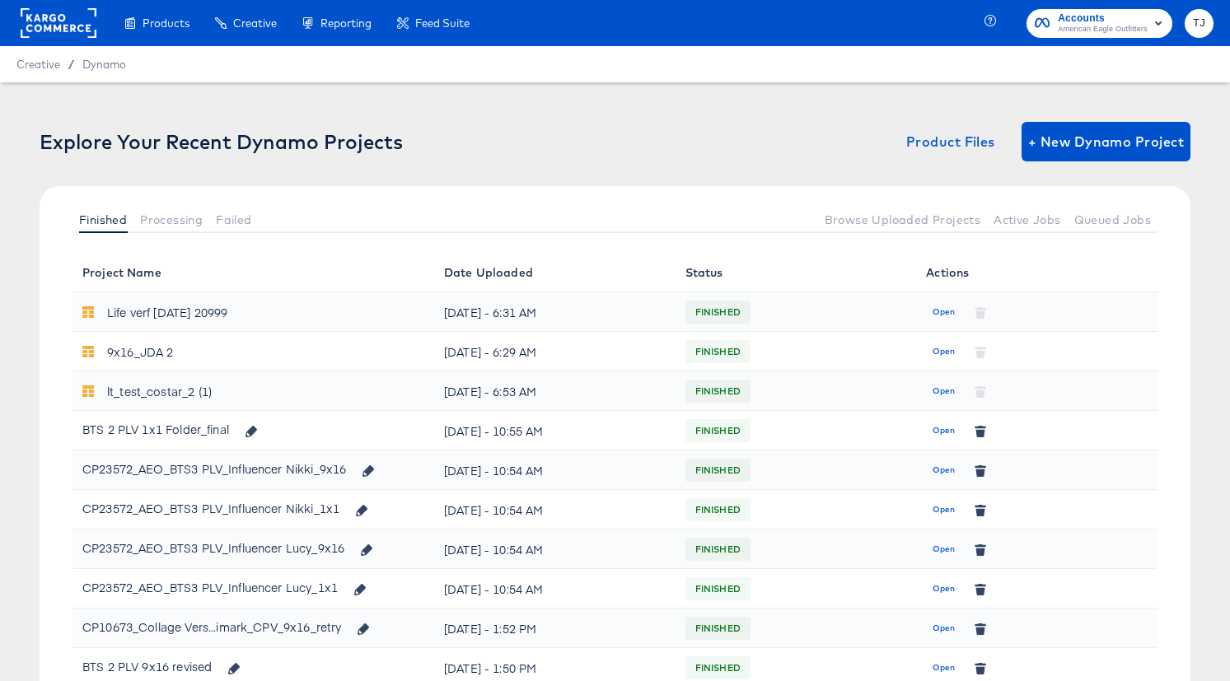
click at [952, 424] on span "Open" at bounding box center [944, 431] width 22 height 15
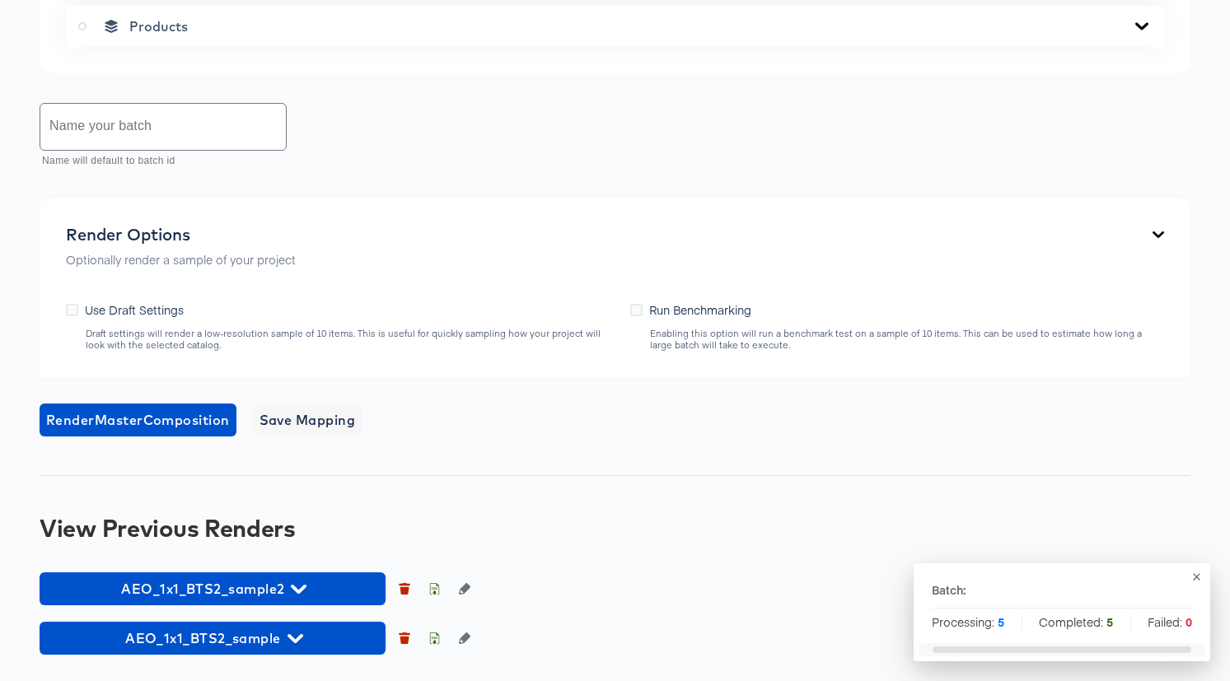
scroll to position [1030, 0]
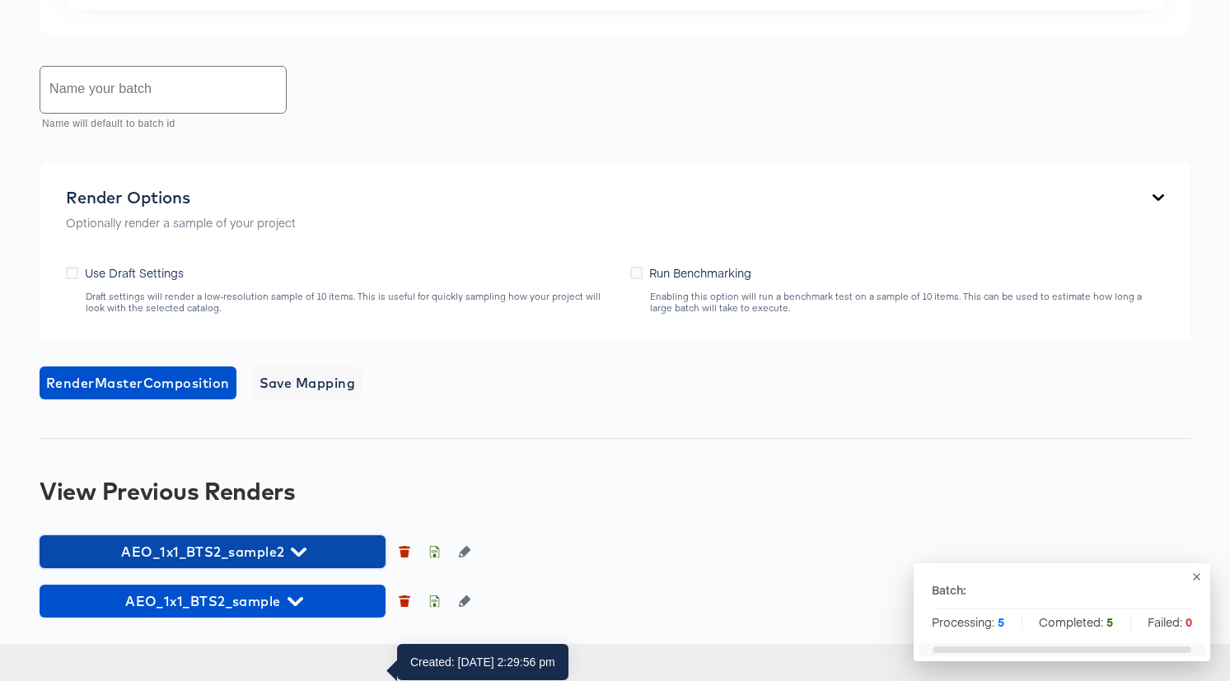
click at [300, 557] on icon "button" at bounding box center [299, 552] width 16 height 9
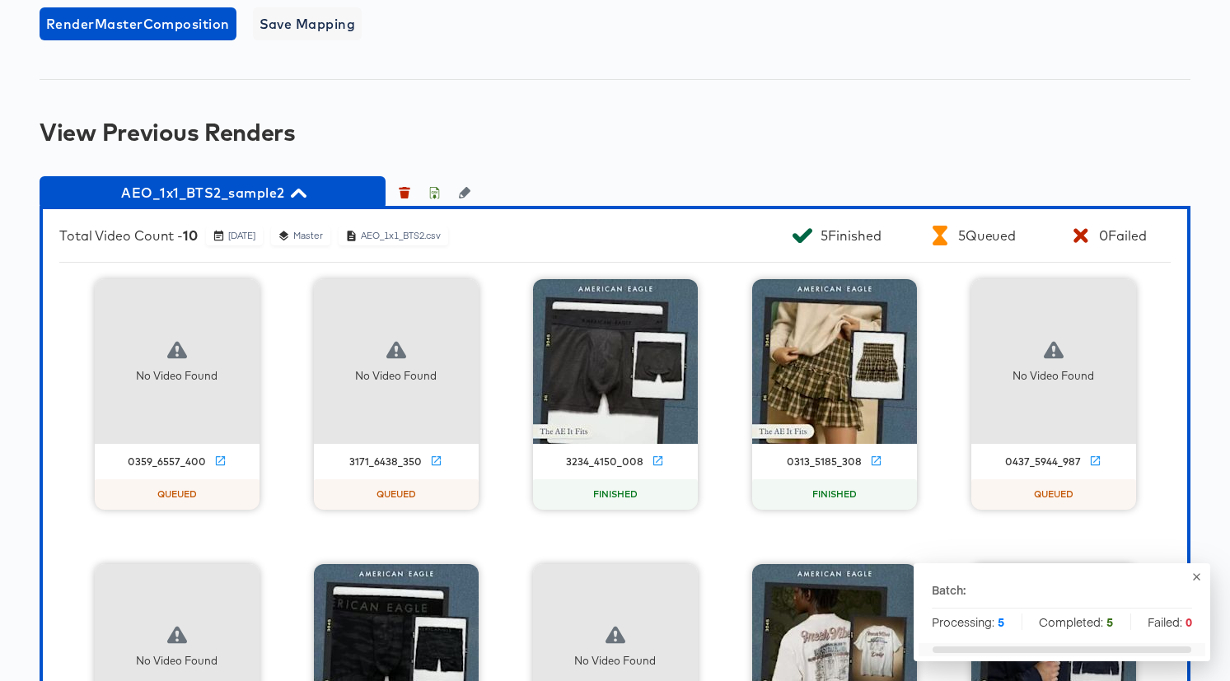
scroll to position [1420, 0]
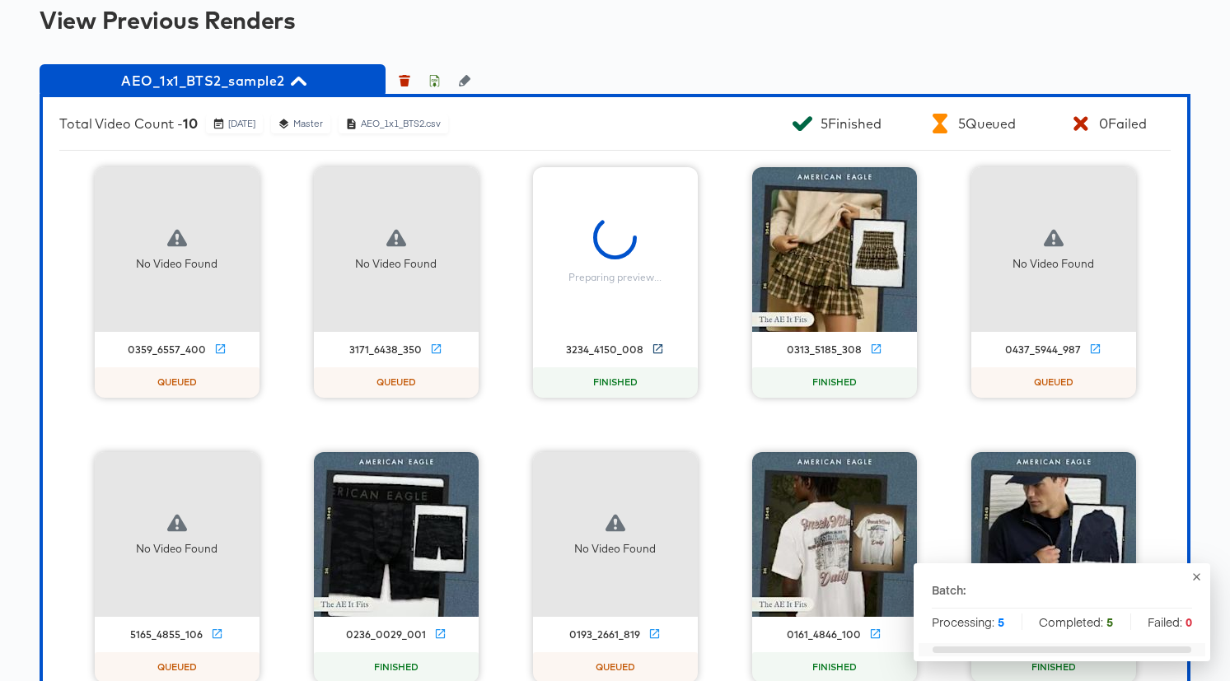
click at [659, 355] on icon at bounding box center [658, 349] width 12 height 12
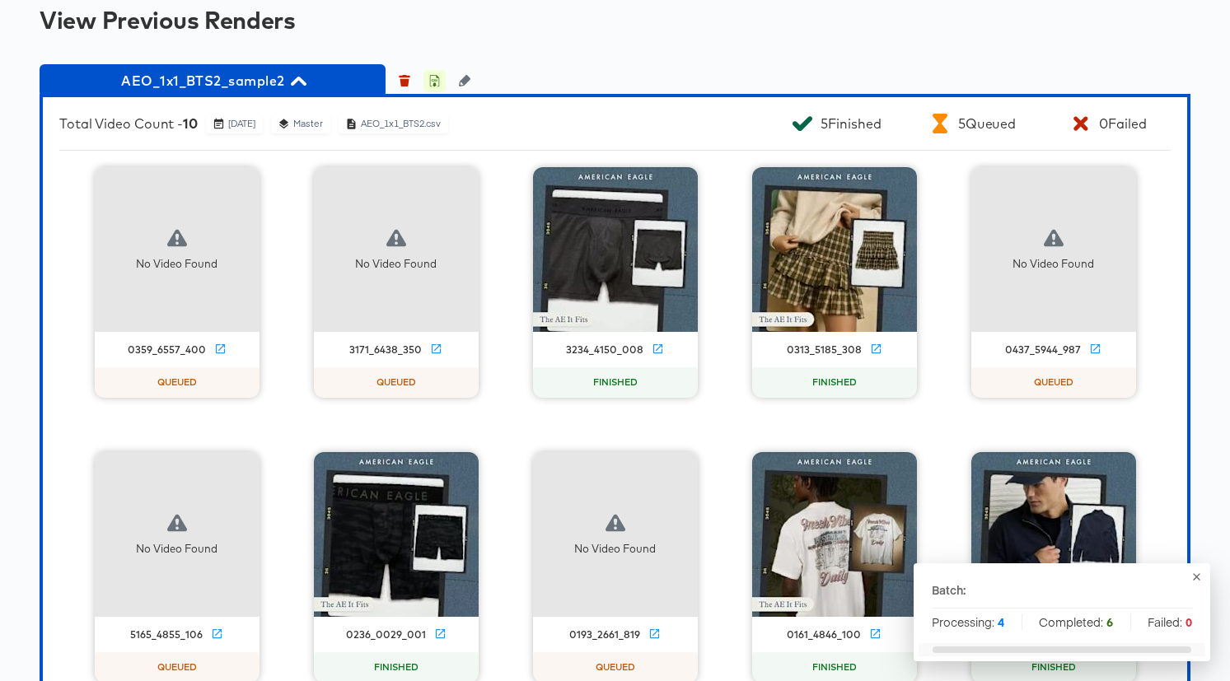
click at [433, 87] on icon "button" at bounding box center [435, 81] width 12 height 12
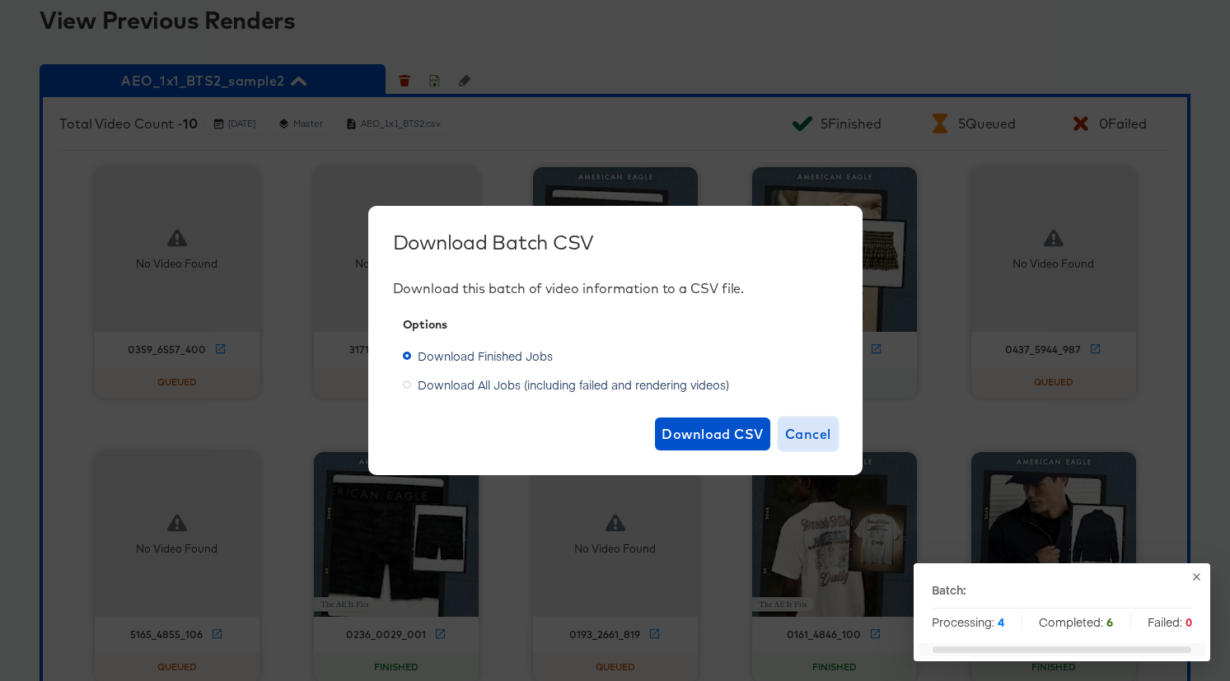
click at [804, 431] on span "Cancel" at bounding box center [808, 434] width 46 height 23
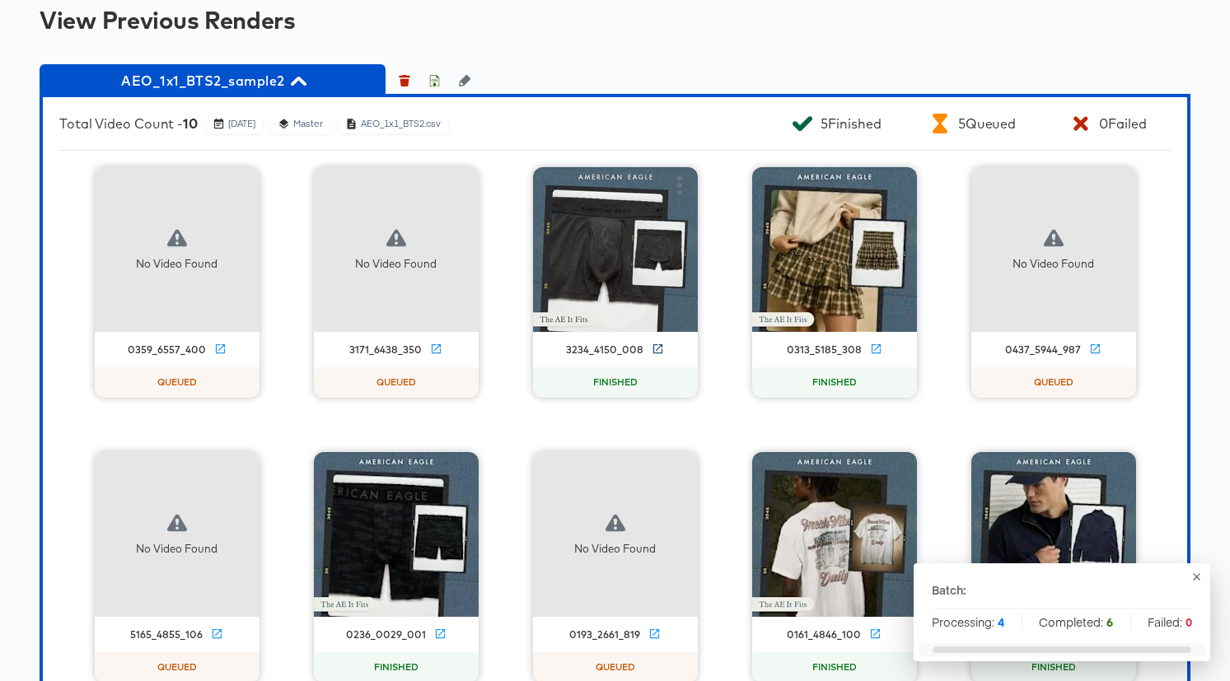
click at [657, 355] on icon at bounding box center [658, 349] width 12 height 12
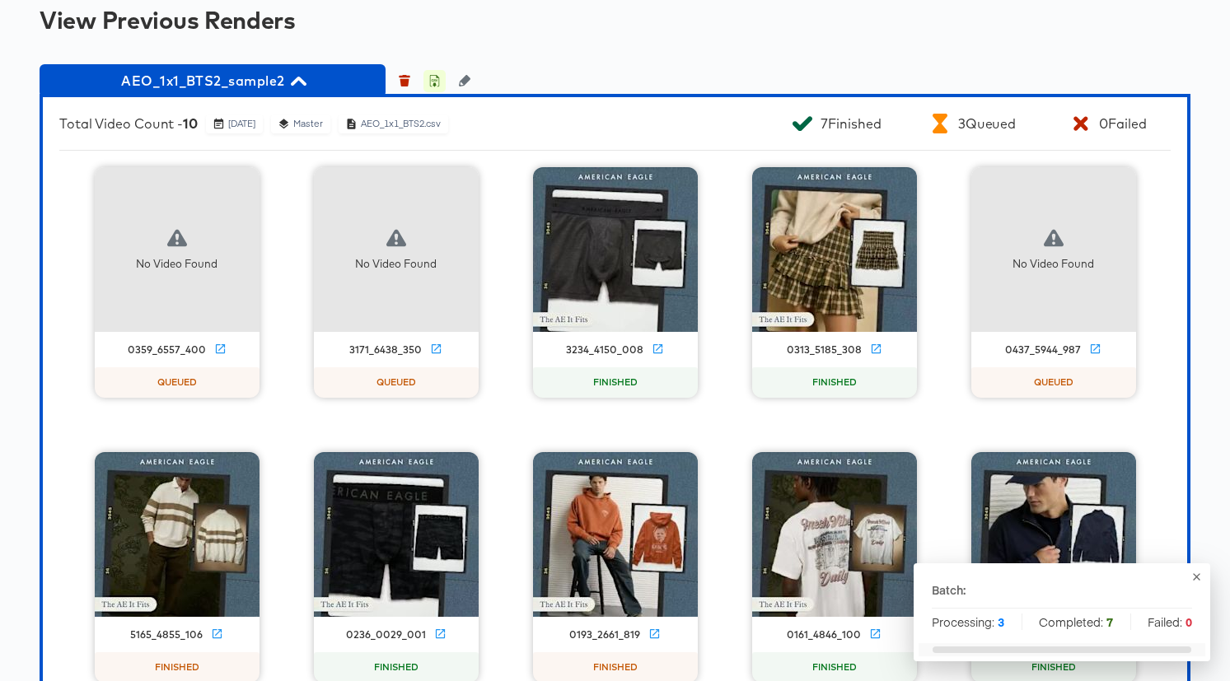
click at [431, 87] on icon "button" at bounding box center [435, 81] width 12 height 12
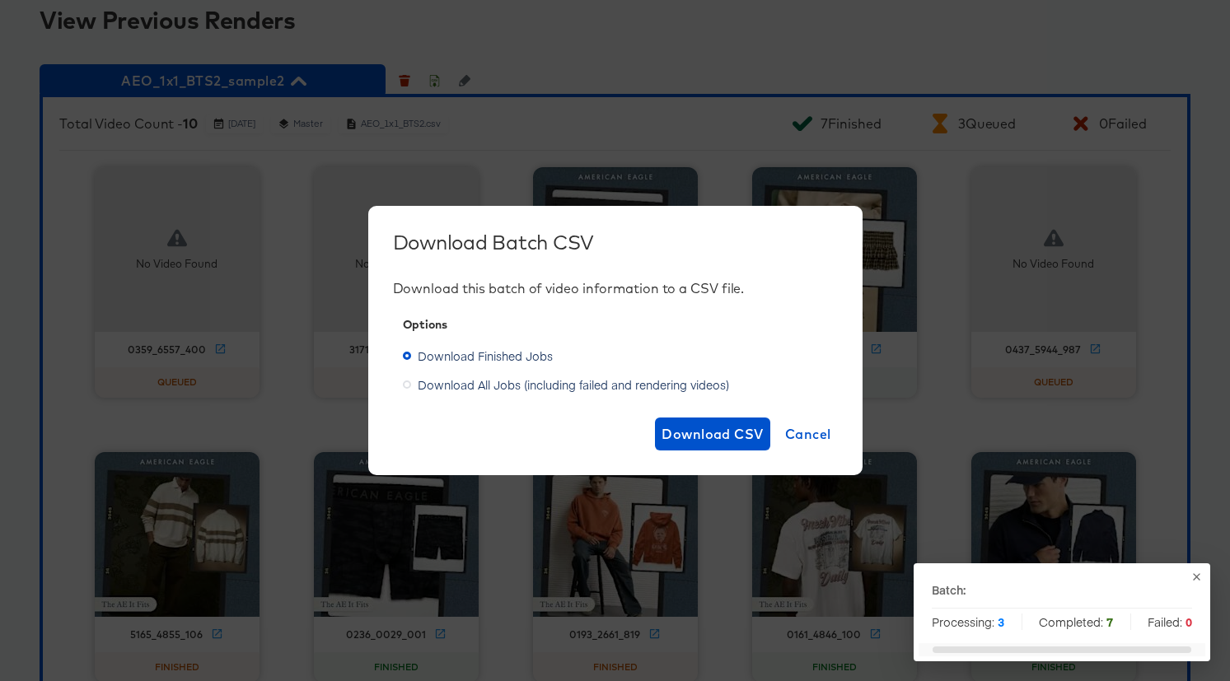
scroll to position [1425, 0]
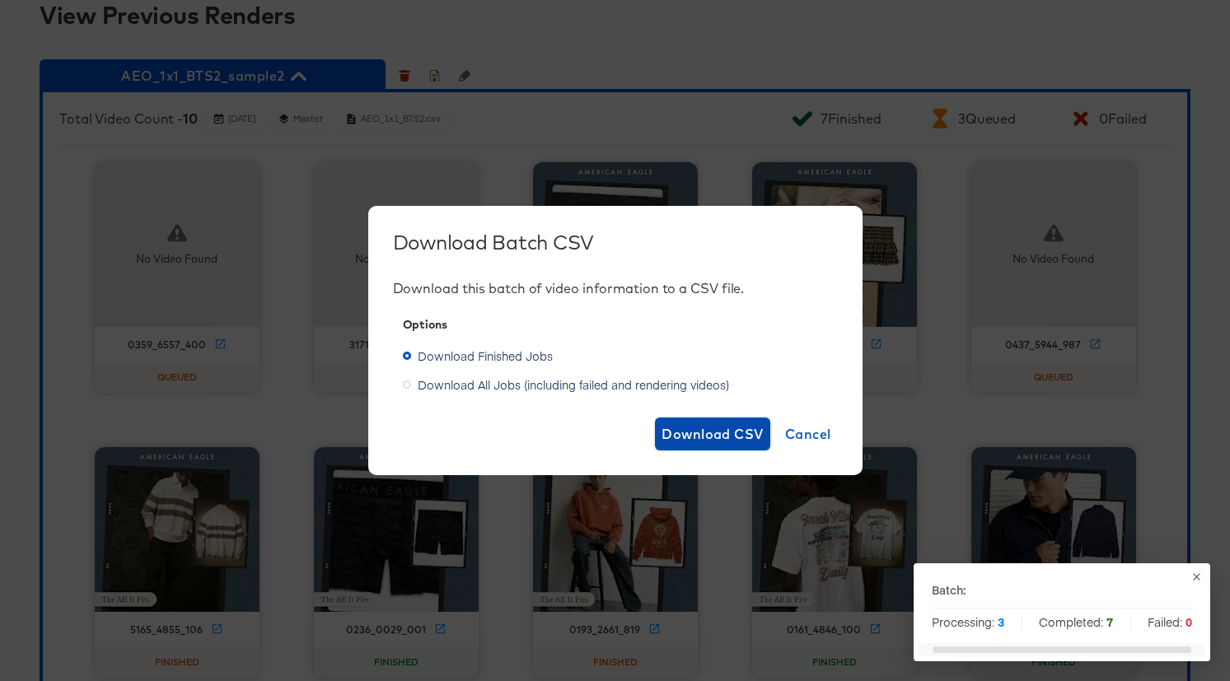
click at [682, 433] on span "Download CSV" at bounding box center [713, 434] width 102 height 23
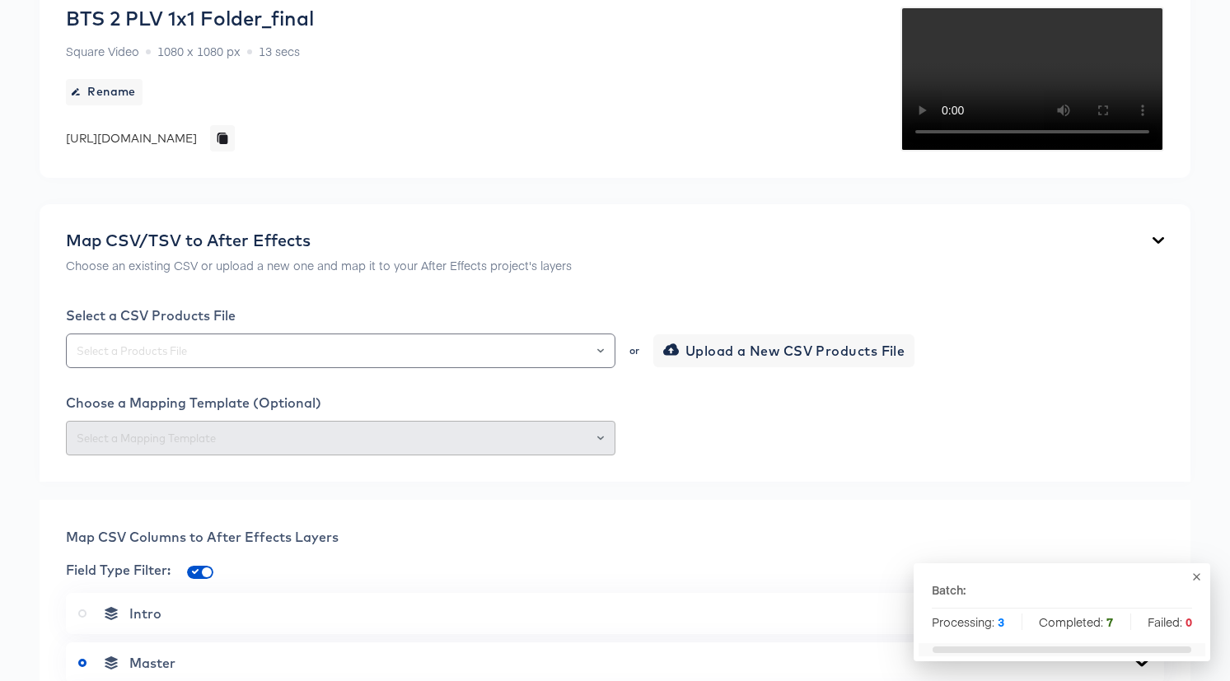
scroll to position [0, 0]
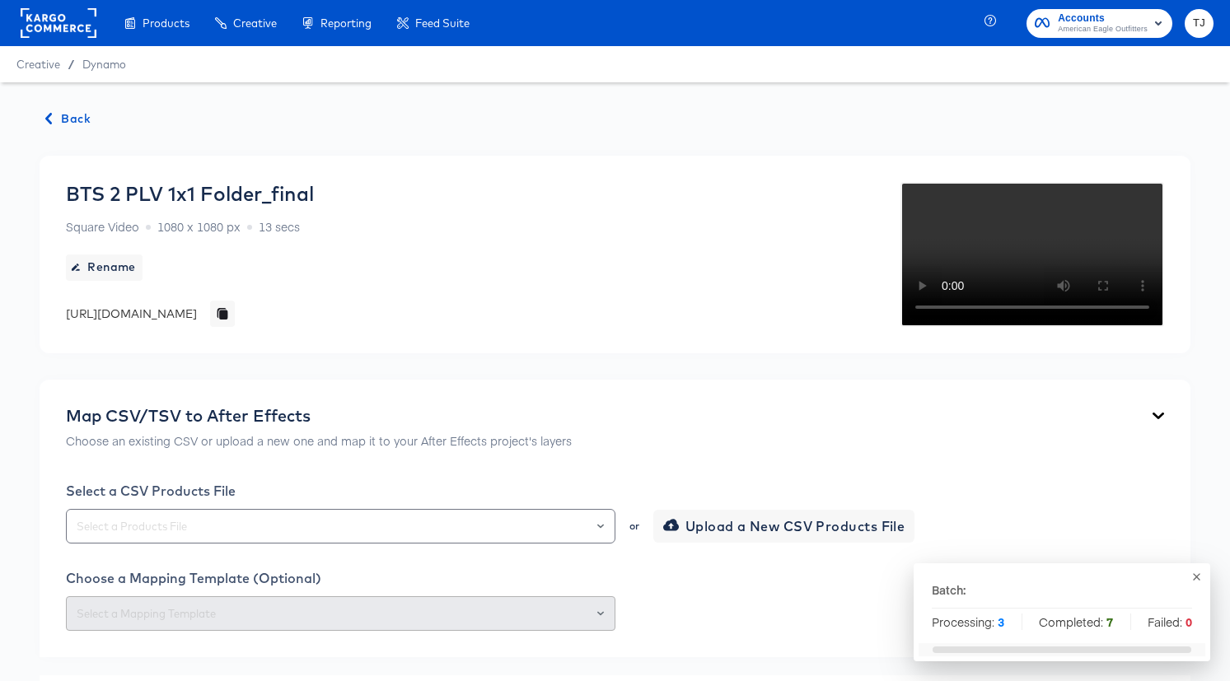
click at [63, 114] on span "Back" at bounding box center [68, 119] width 44 height 21
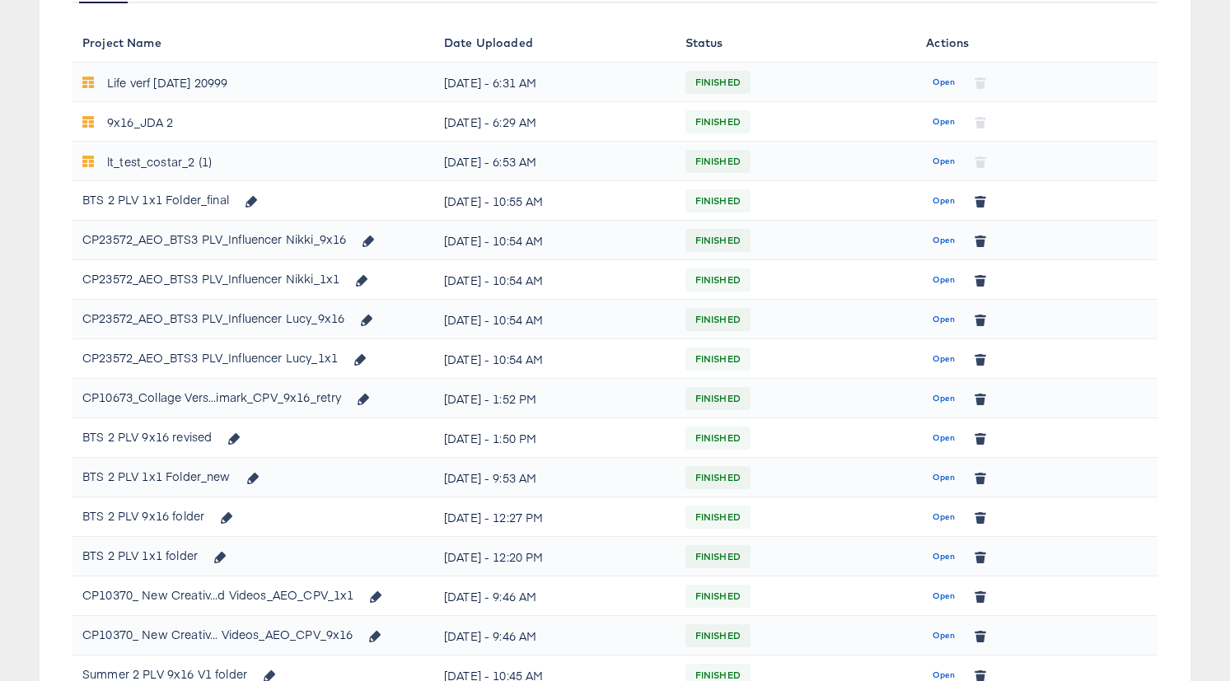
scroll to position [232, 0]
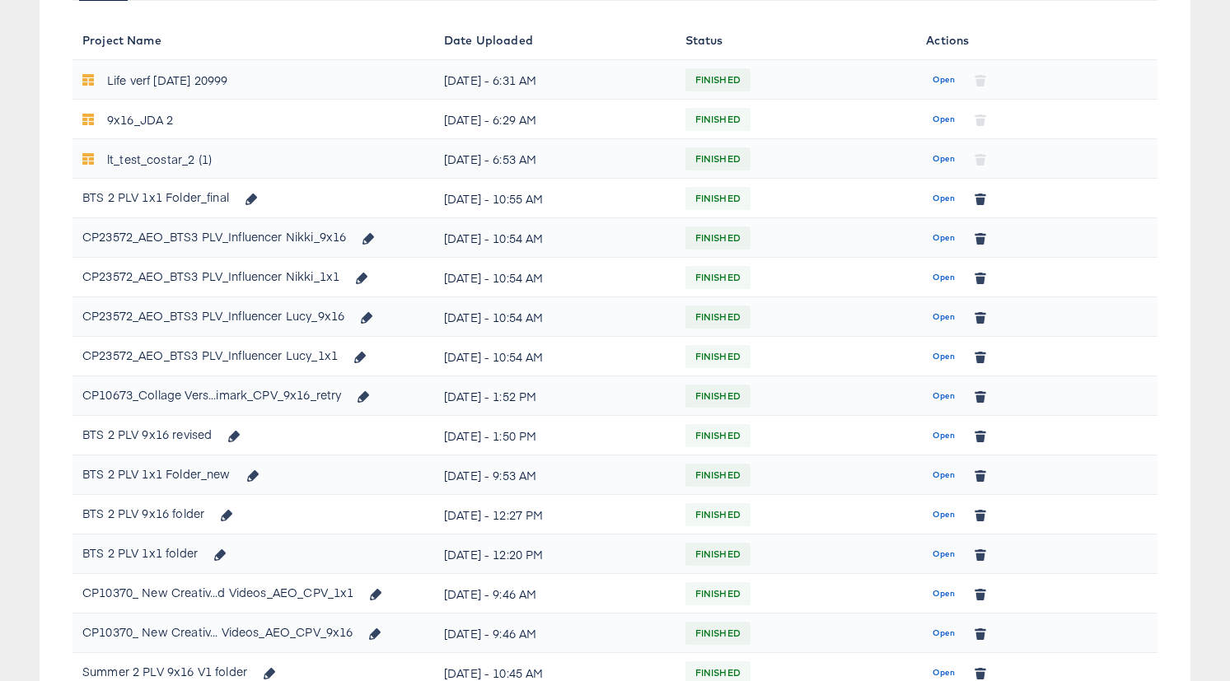
drag, startPoint x: 941, startPoint y: 433, endPoint x: 929, endPoint y: 436, distance: 12.6
click at [941, 433] on span "Open" at bounding box center [944, 436] width 22 height 15
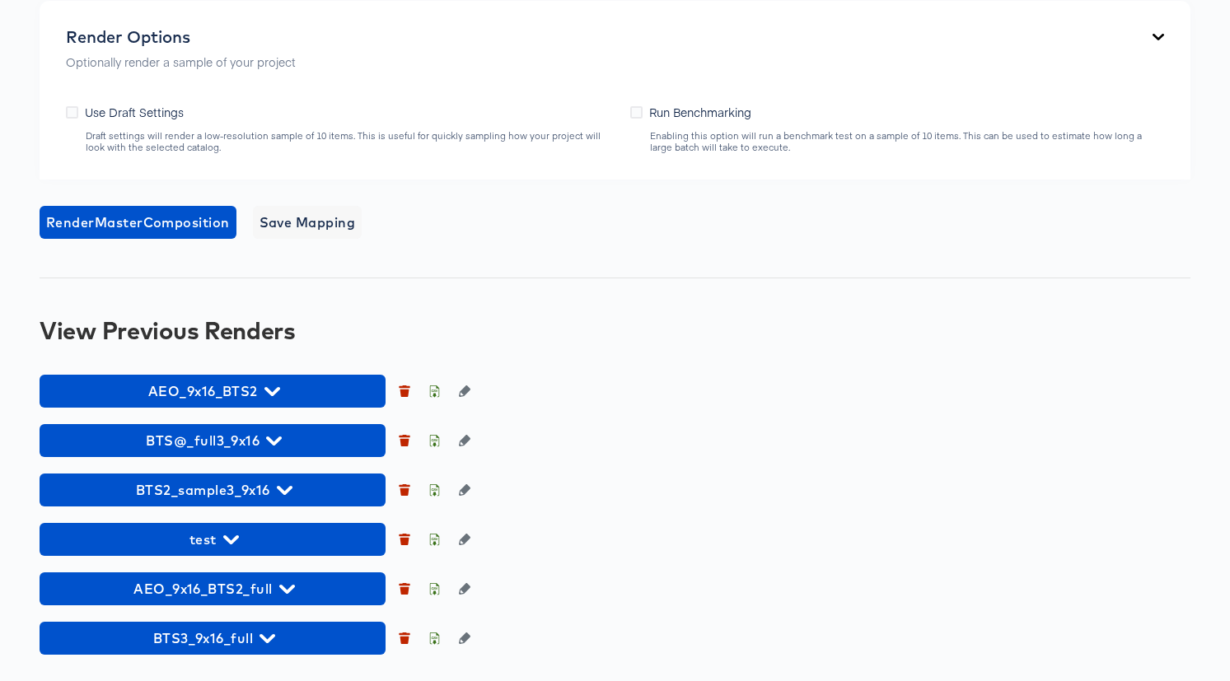
scroll to position [1431, 0]
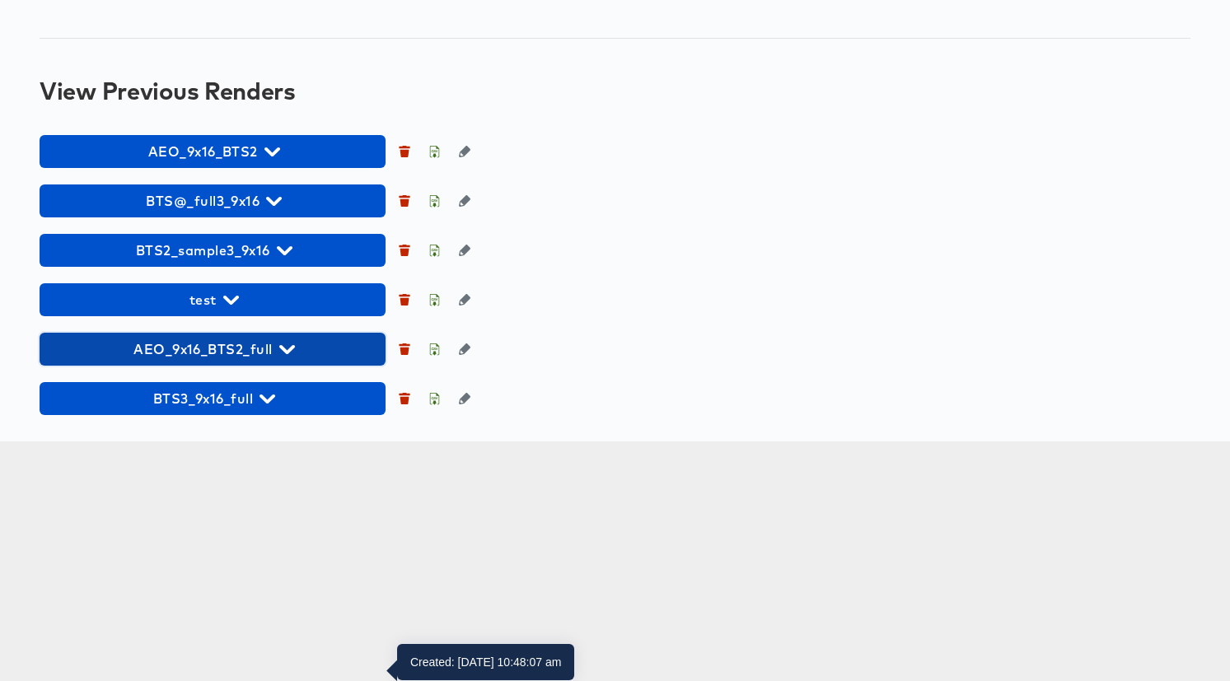
click at [281, 358] on icon "button" at bounding box center [287, 350] width 16 height 16
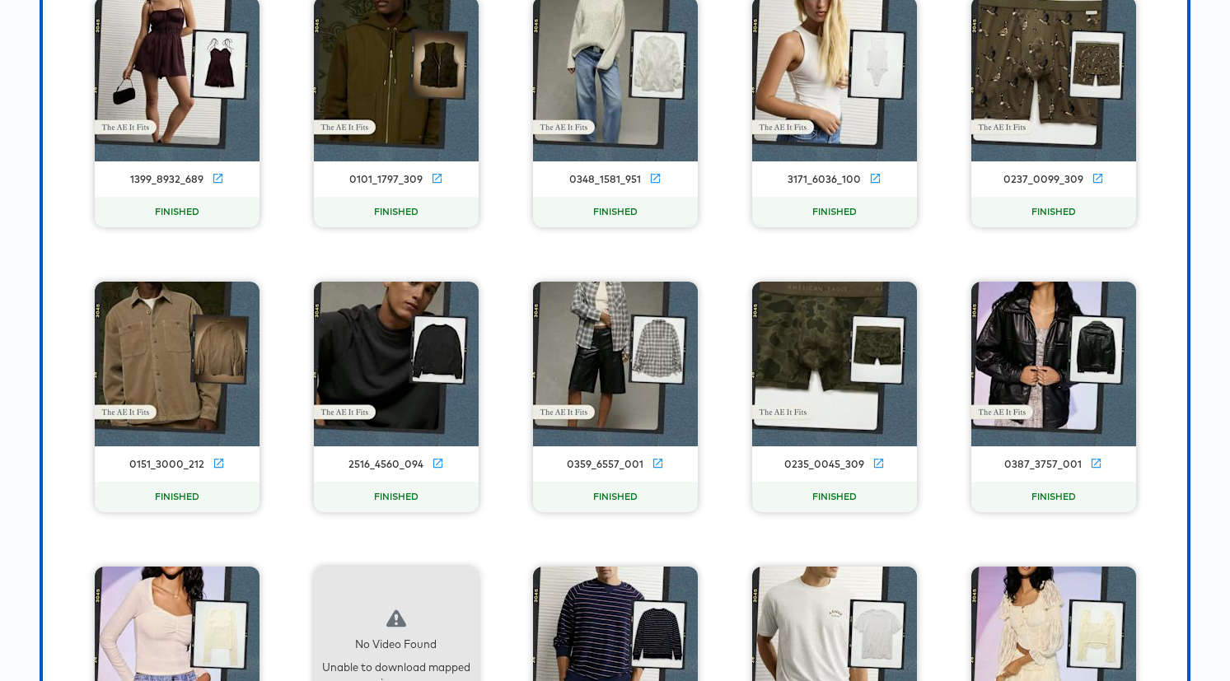
scroll to position [1809, 0]
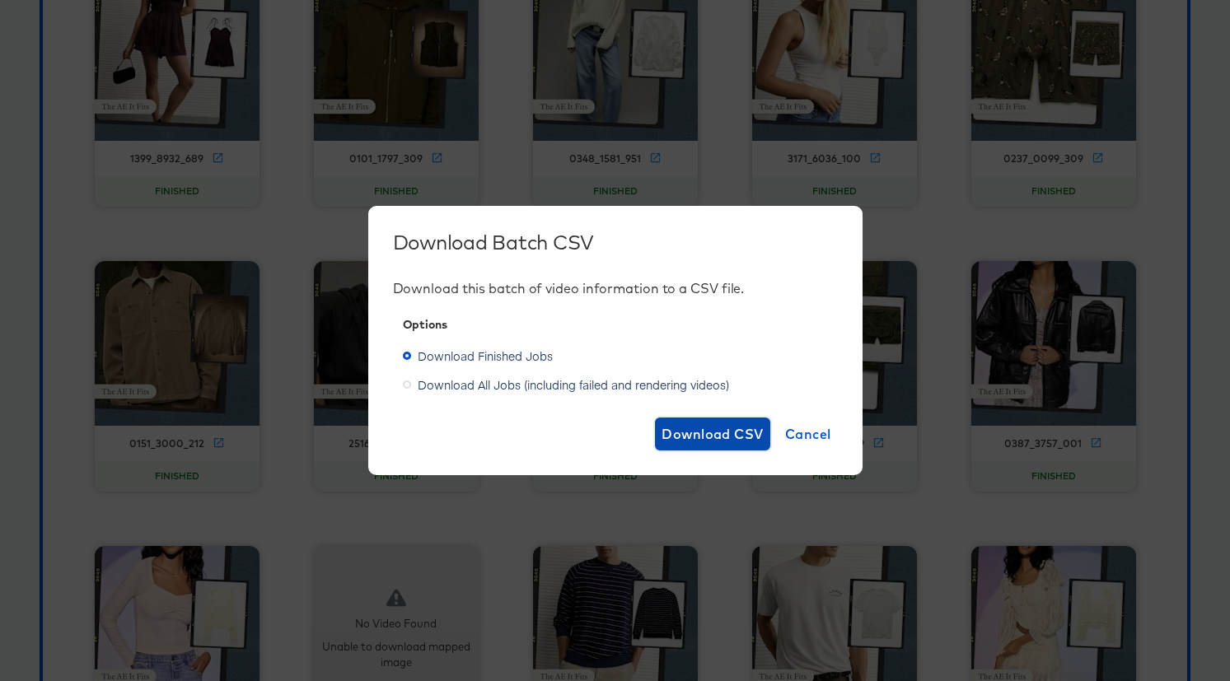
click at [690, 443] on span "Download CSV" at bounding box center [713, 434] width 102 height 23
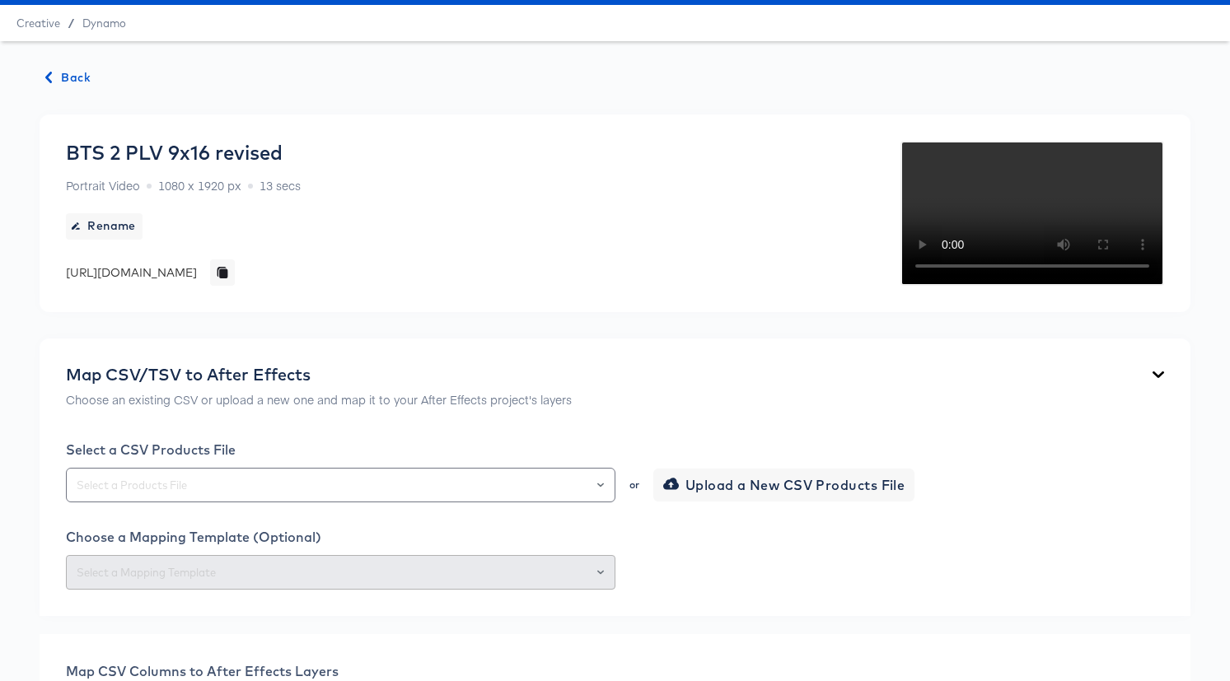
scroll to position [0, 0]
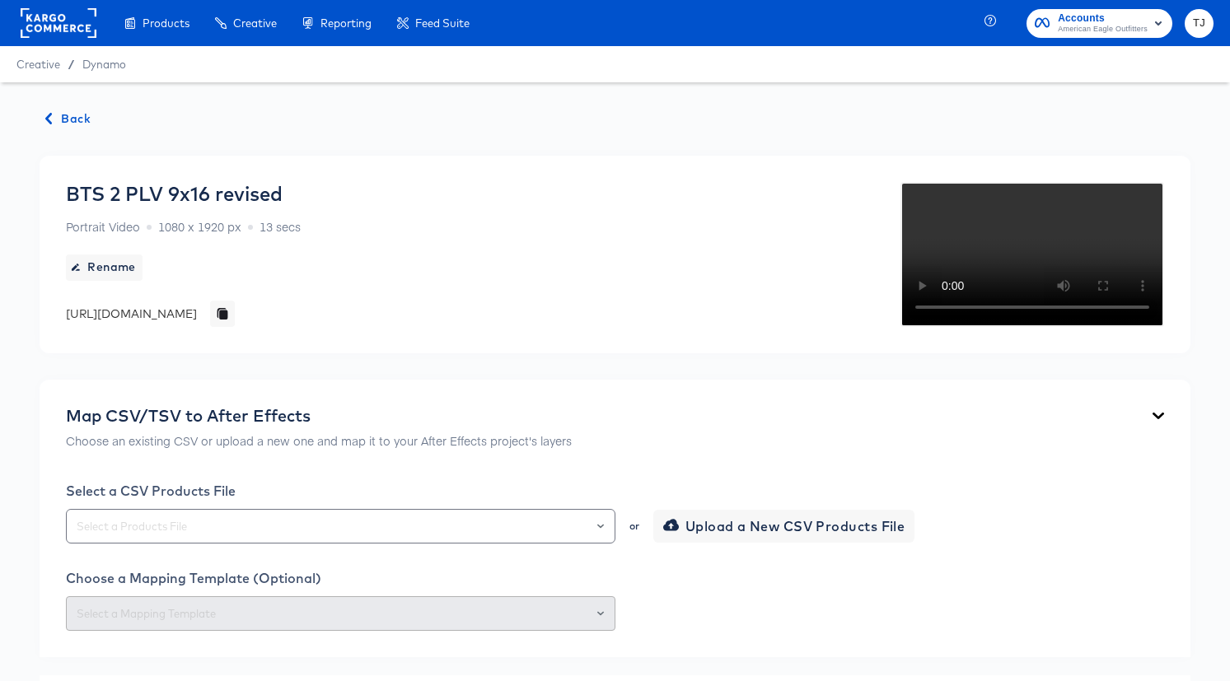
click at [80, 115] on span "Back" at bounding box center [68, 119] width 44 height 21
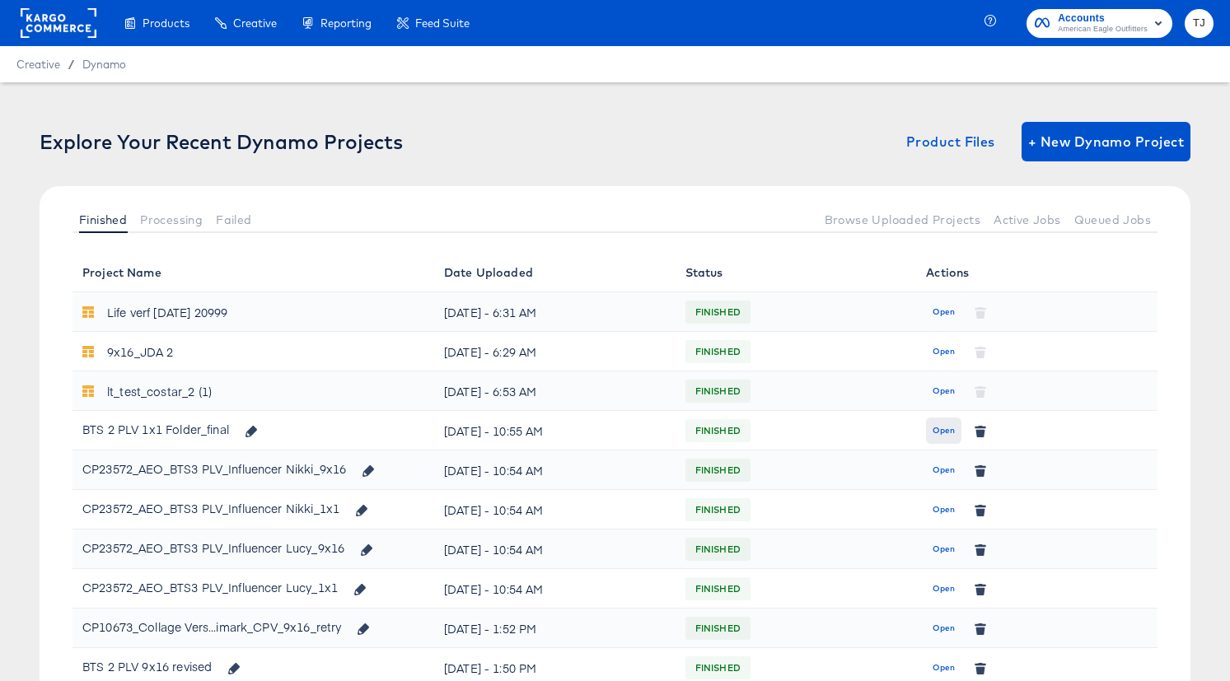
click at [941, 428] on span "Open" at bounding box center [944, 431] width 22 height 15
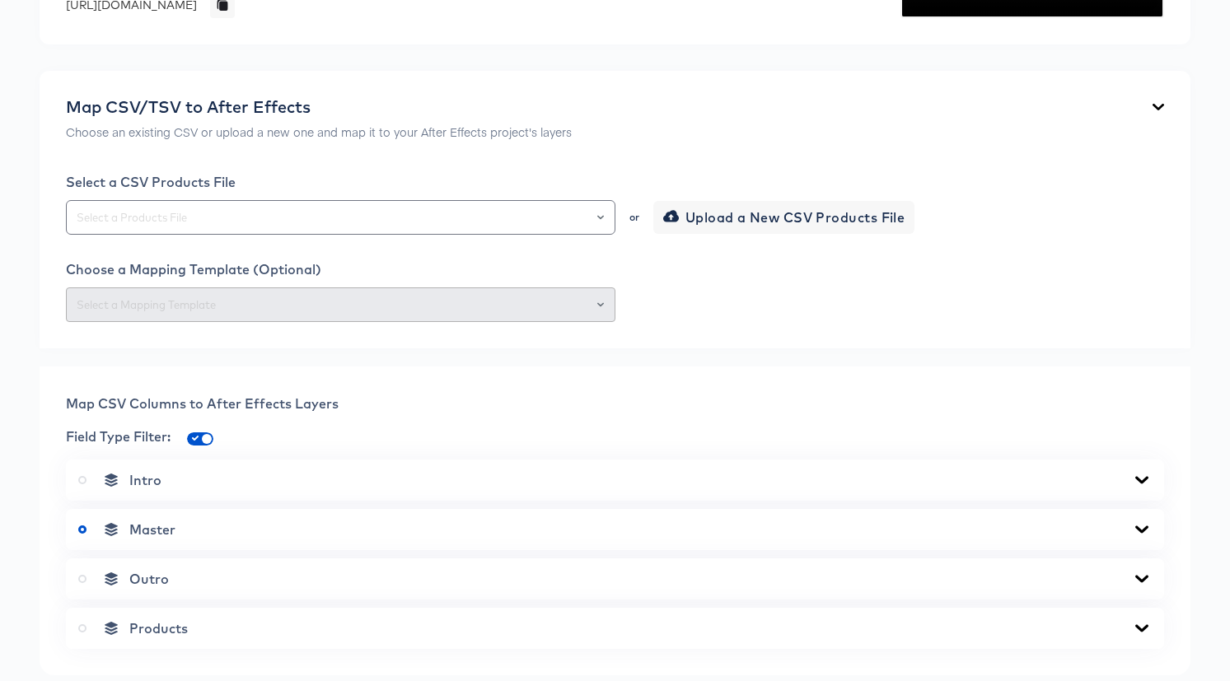
scroll to position [499, 0]
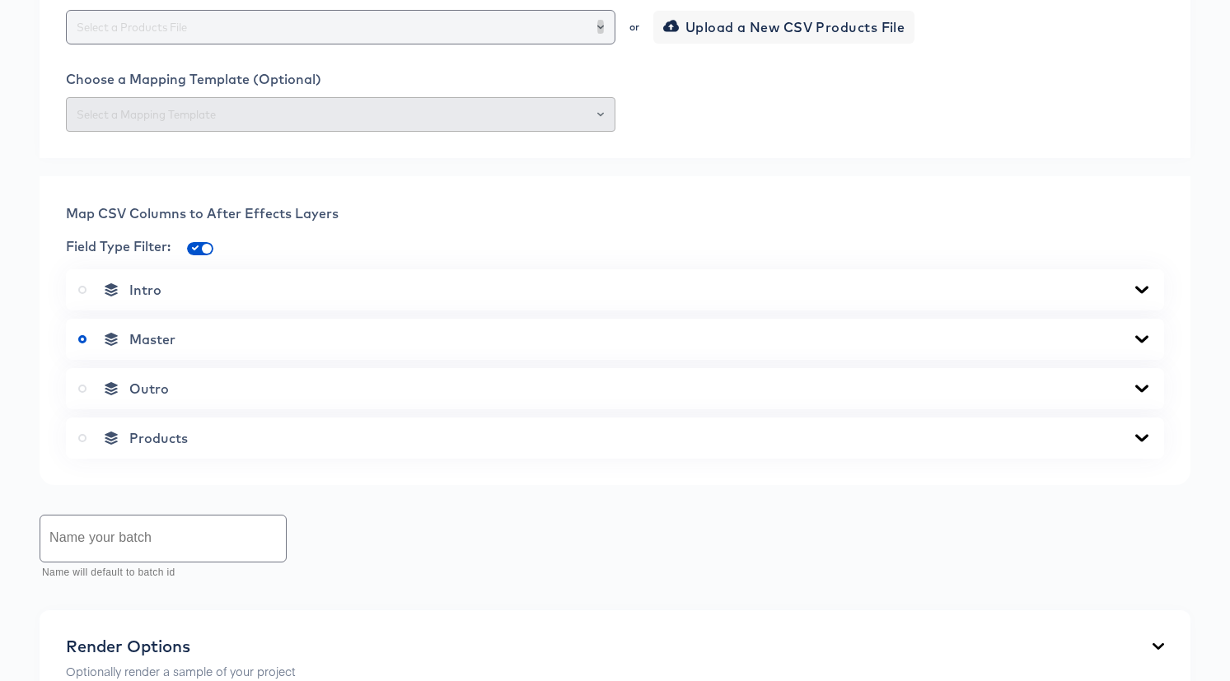
click at [602, 29] on icon "Open" at bounding box center [600, 27] width 7 height 4
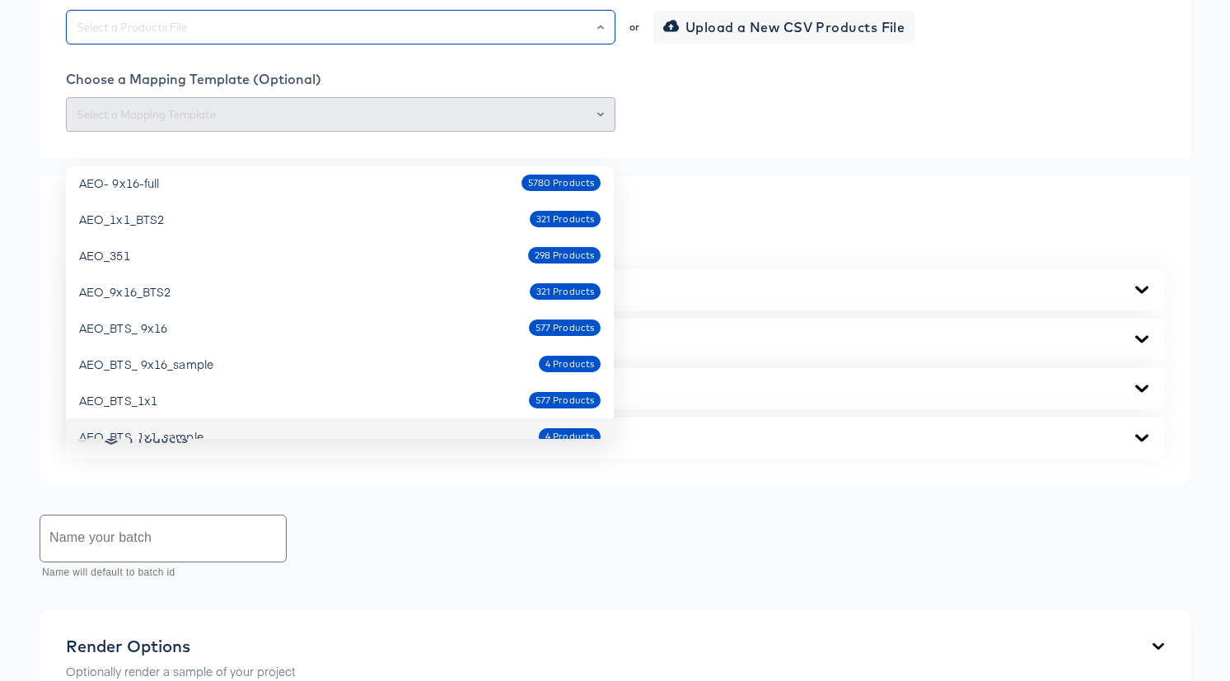
scroll to position [96, 0]
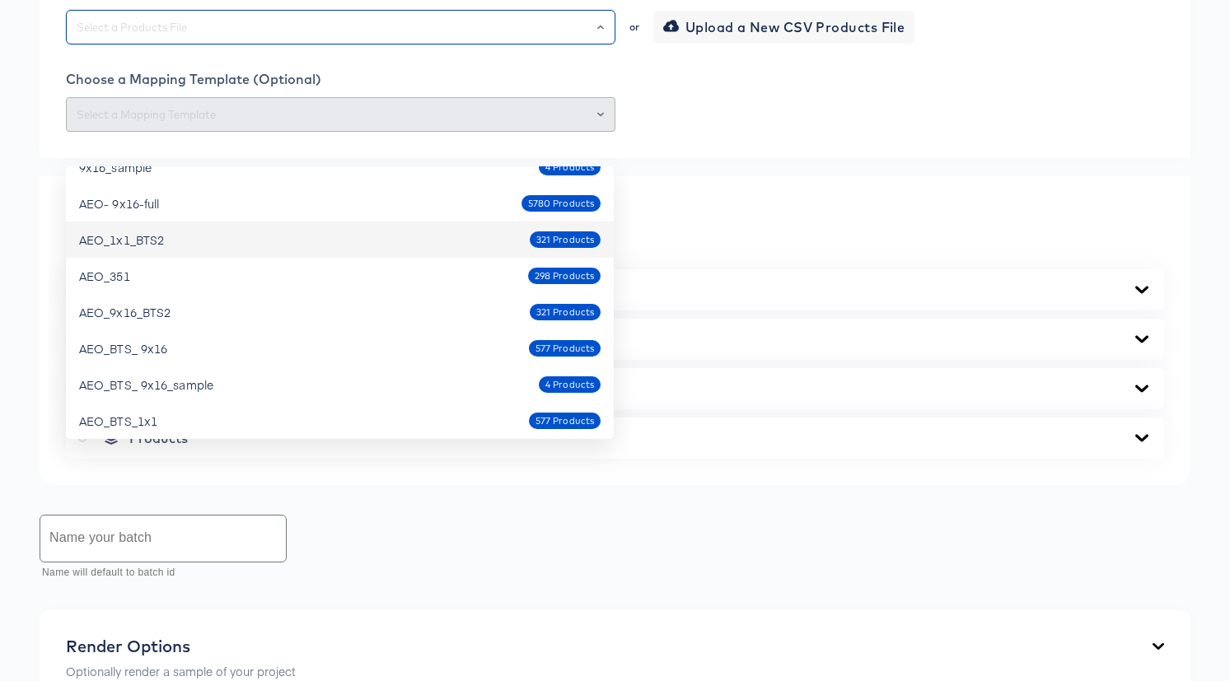
click at [377, 242] on div "AEO_1x1_BTS2 321 Products" at bounding box center [340, 240] width 522 height 26
type input "AEO_1x1_BTS2"
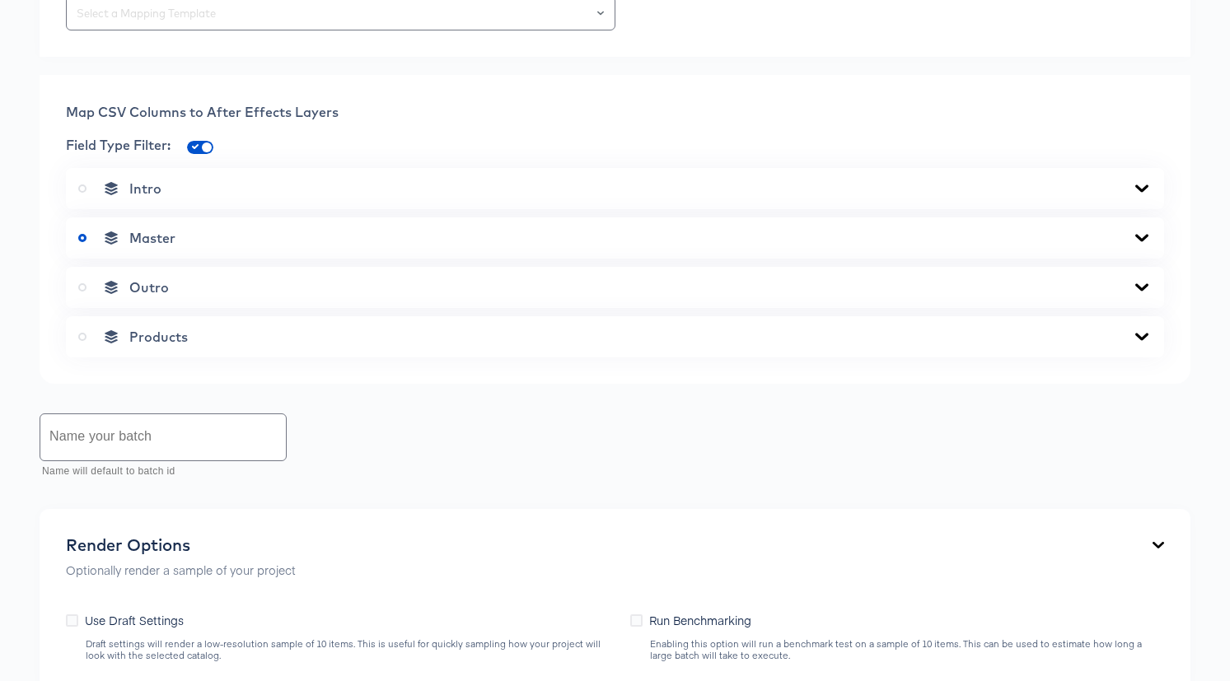
scroll to position [602, 0]
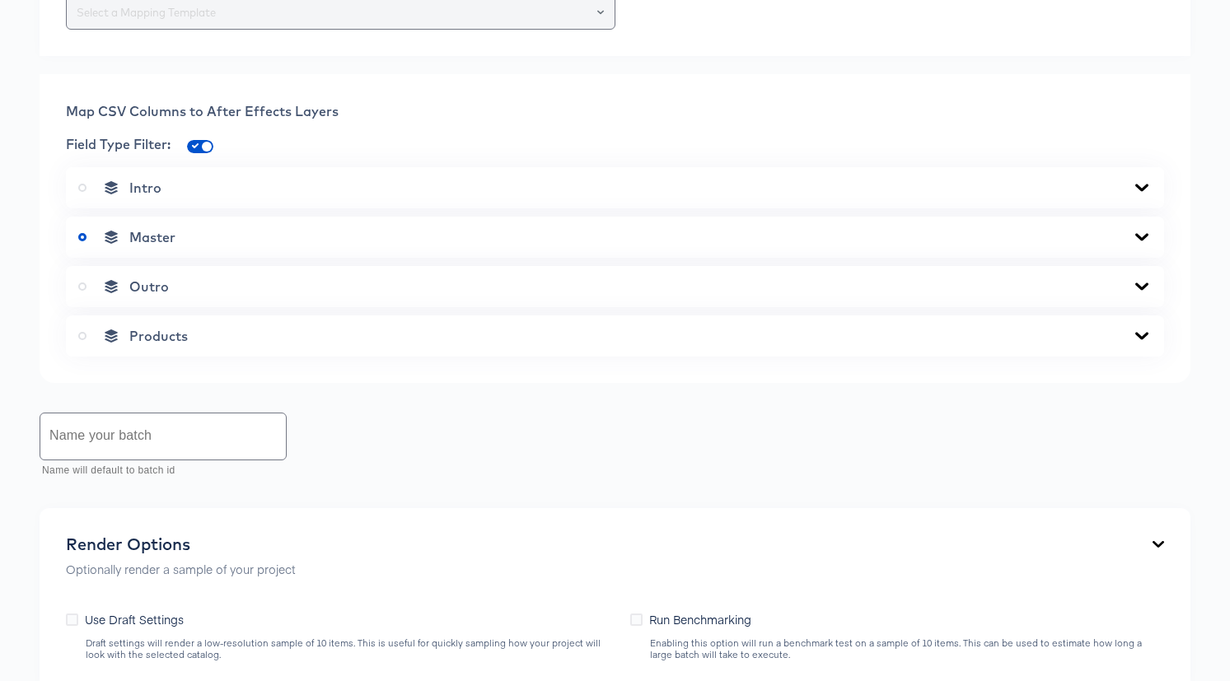
click at [598, 16] on icon "Open" at bounding box center [600, 12] width 7 height 7
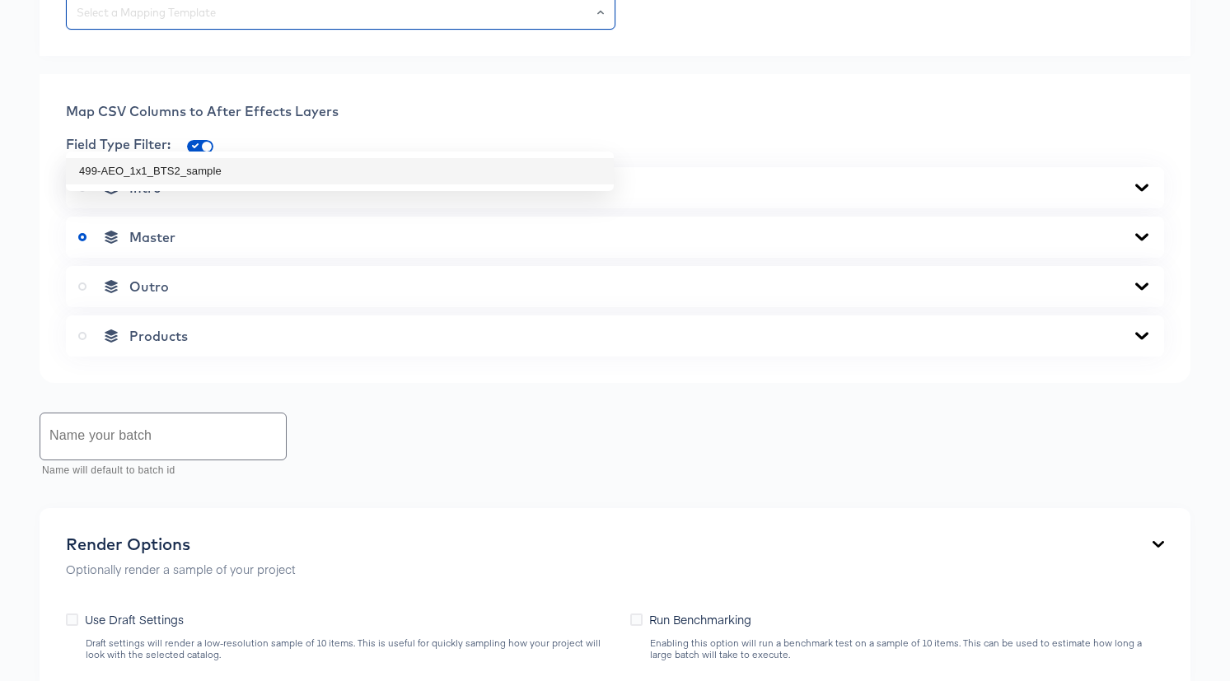
click at [581, 166] on li "499-AEO_1x1_BTS2_sample" at bounding box center [340, 171] width 548 height 26
type input "499-AEO_1x1_BTS2_sample"
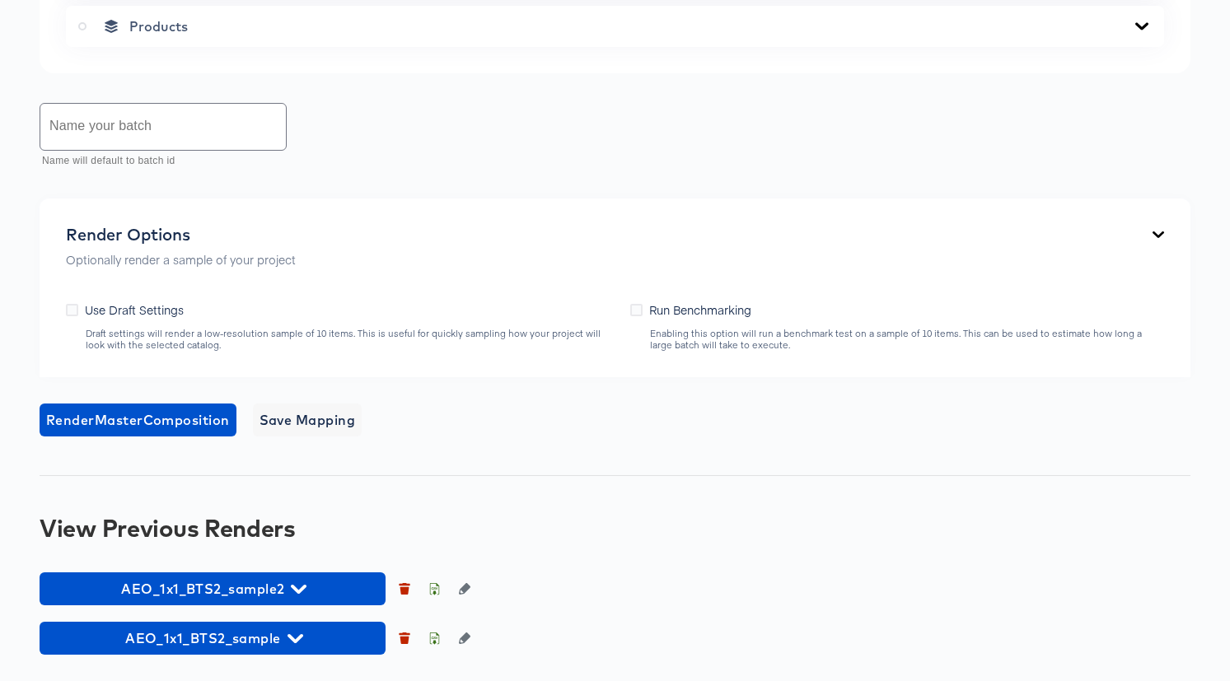
scroll to position [1030, 0]
click at [195, 132] on input "text" at bounding box center [163, 127] width 246 height 46
type input "AEO_BTS2_1x1_full"
click at [180, 424] on span "Render Master Composition" at bounding box center [138, 420] width 184 height 23
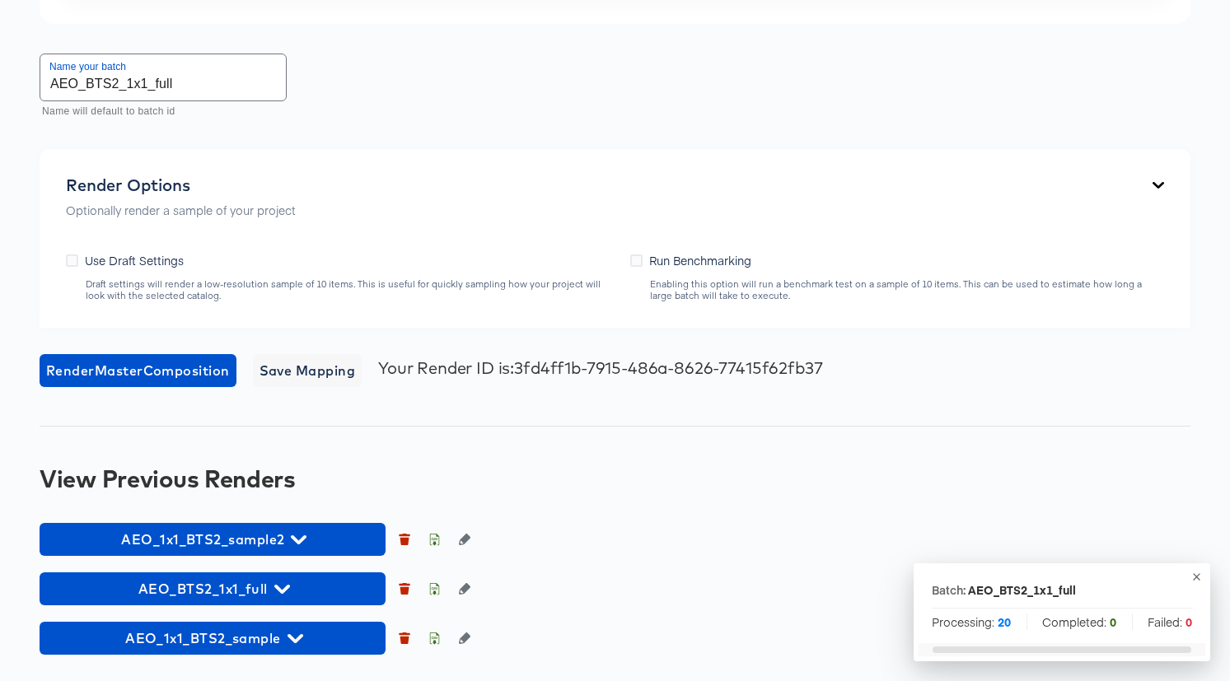
scroll to position [1080, 0]
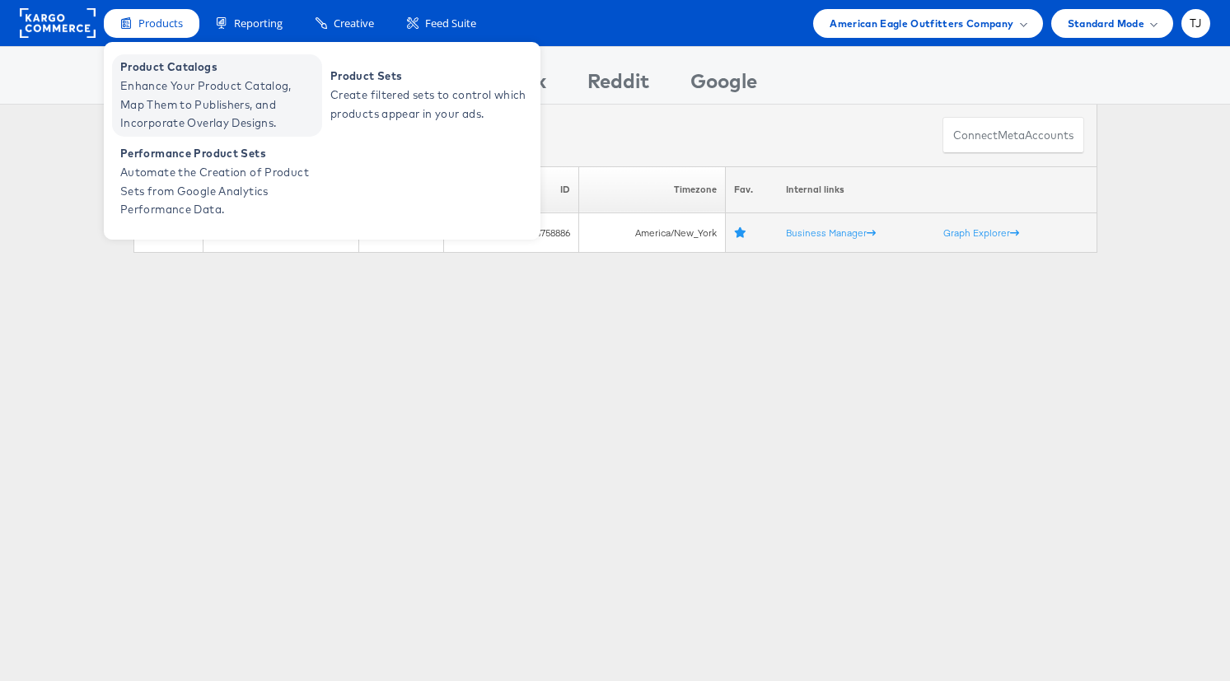
click at [151, 68] on span "Product Catalogs" at bounding box center [219, 67] width 198 height 19
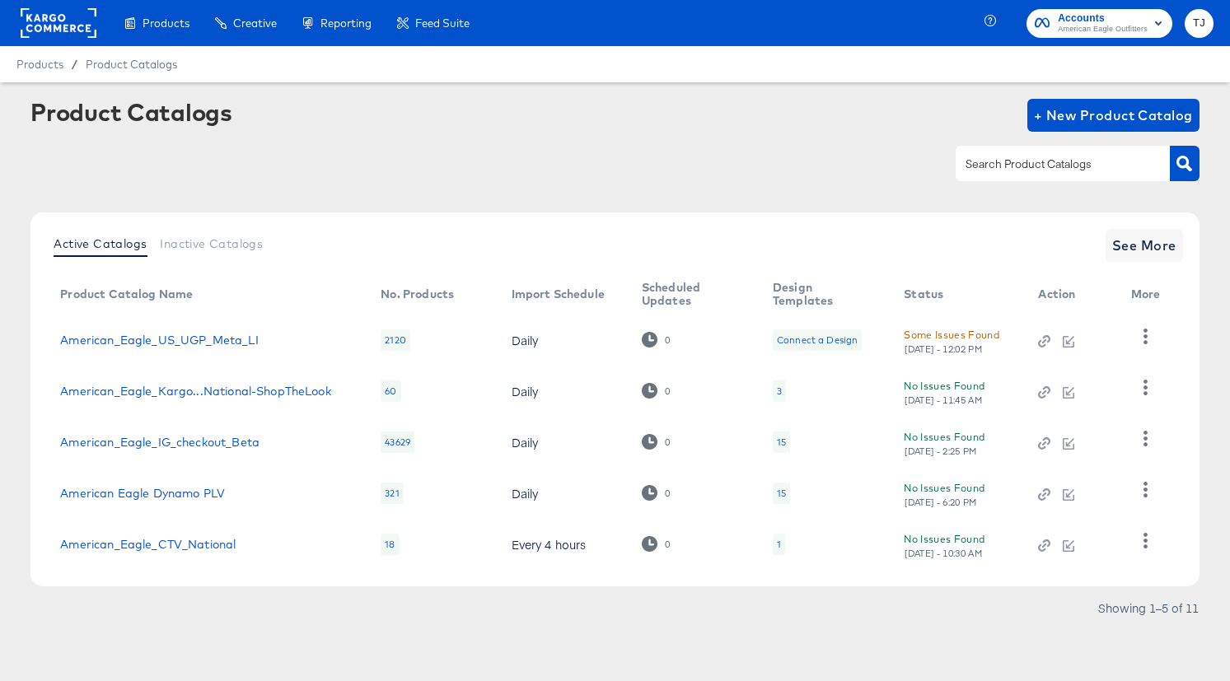
click at [54, 16] on rect at bounding box center [59, 23] width 76 height 30
click at [55, 18] on rect at bounding box center [59, 23] width 76 height 30
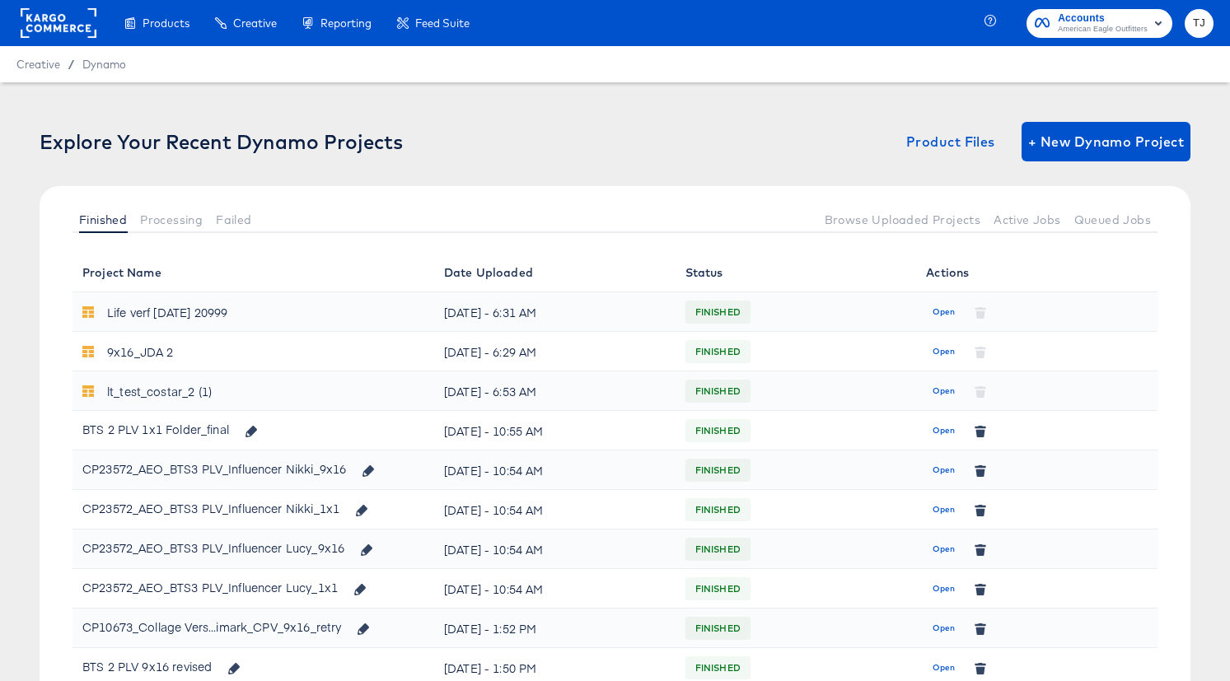
click at [938, 429] on span "Open" at bounding box center [944, 431] width 22 height 15
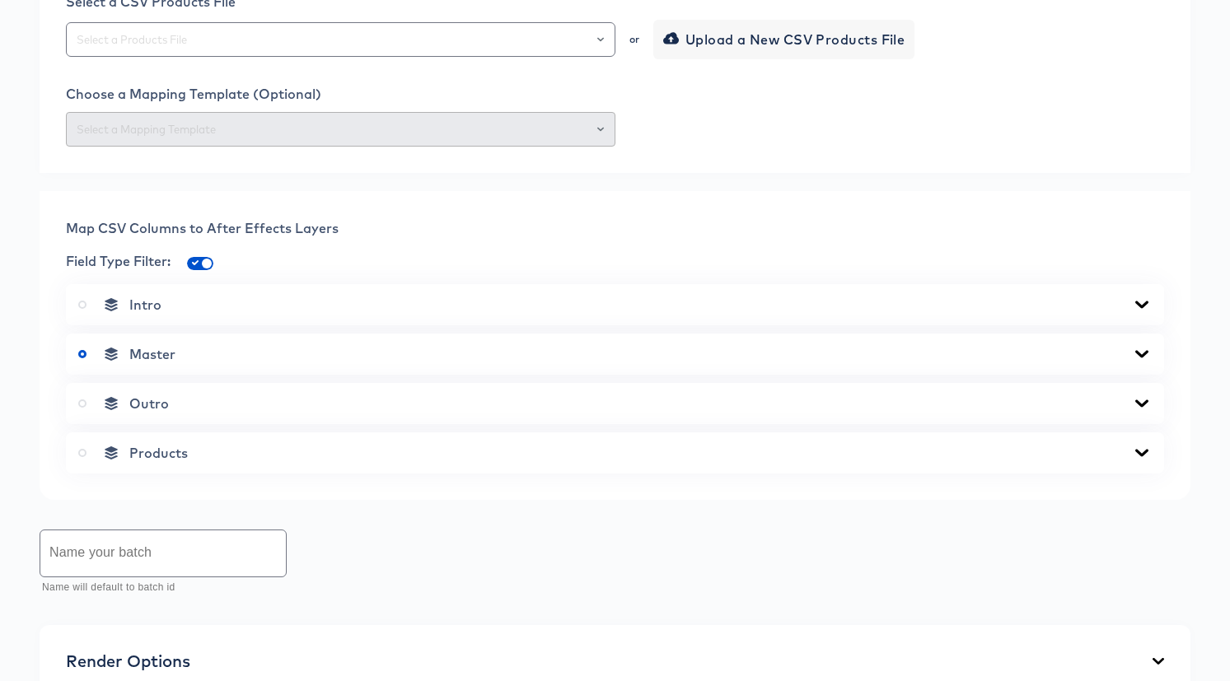
scroll to position [297, 0]
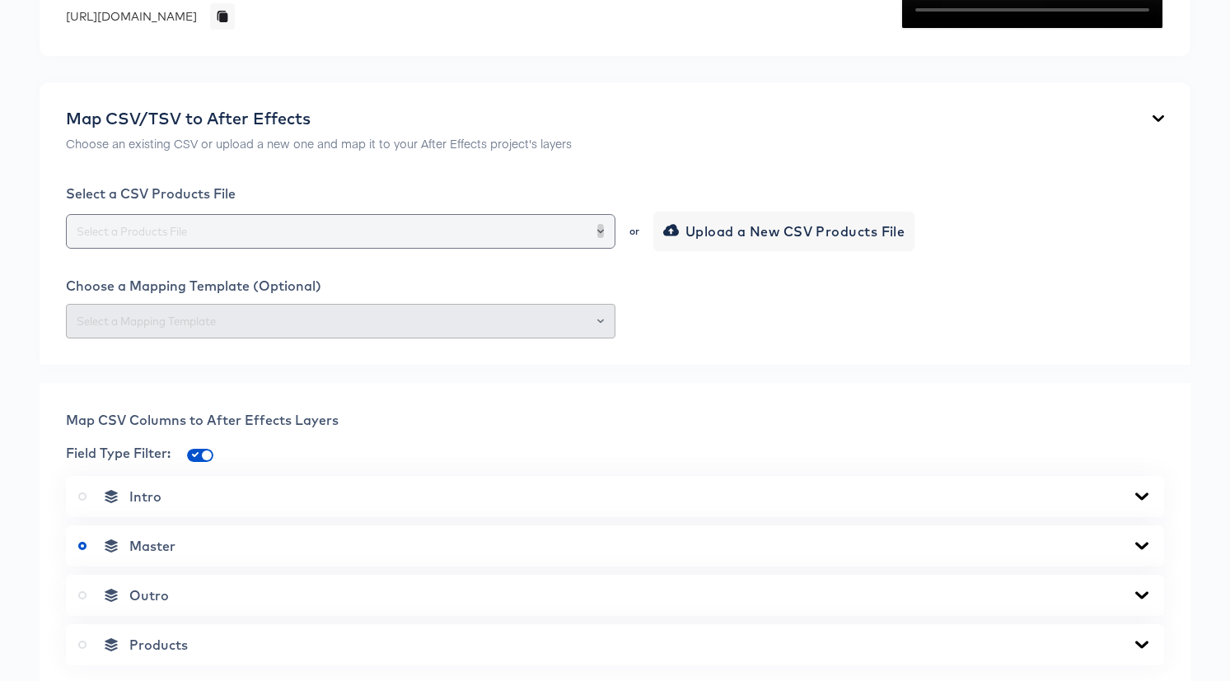
click at [599, 235] on icon "Open" at bounding box center [600, 231] width 7 height 7
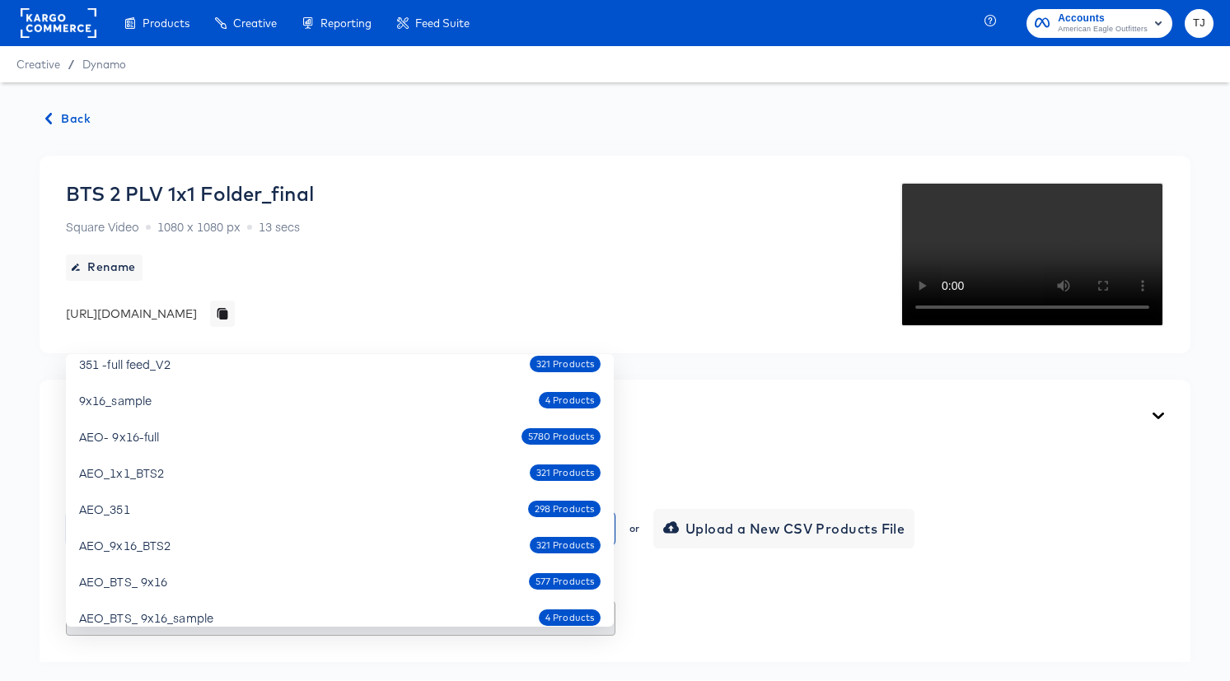
scroll to position [49, 0]
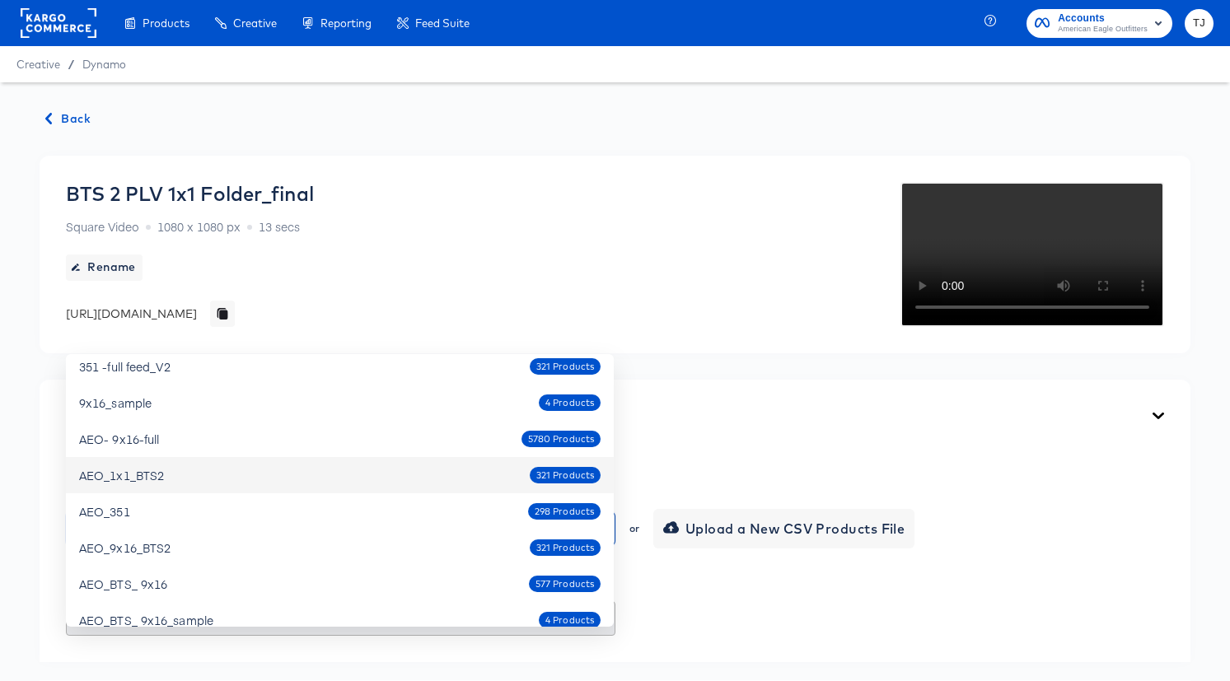
click at [155, 475] on div "AEO_1x1_BTS2" at bounding box center [121, 475] width 85 height 16
type input "AEO_1x1_BTS2"
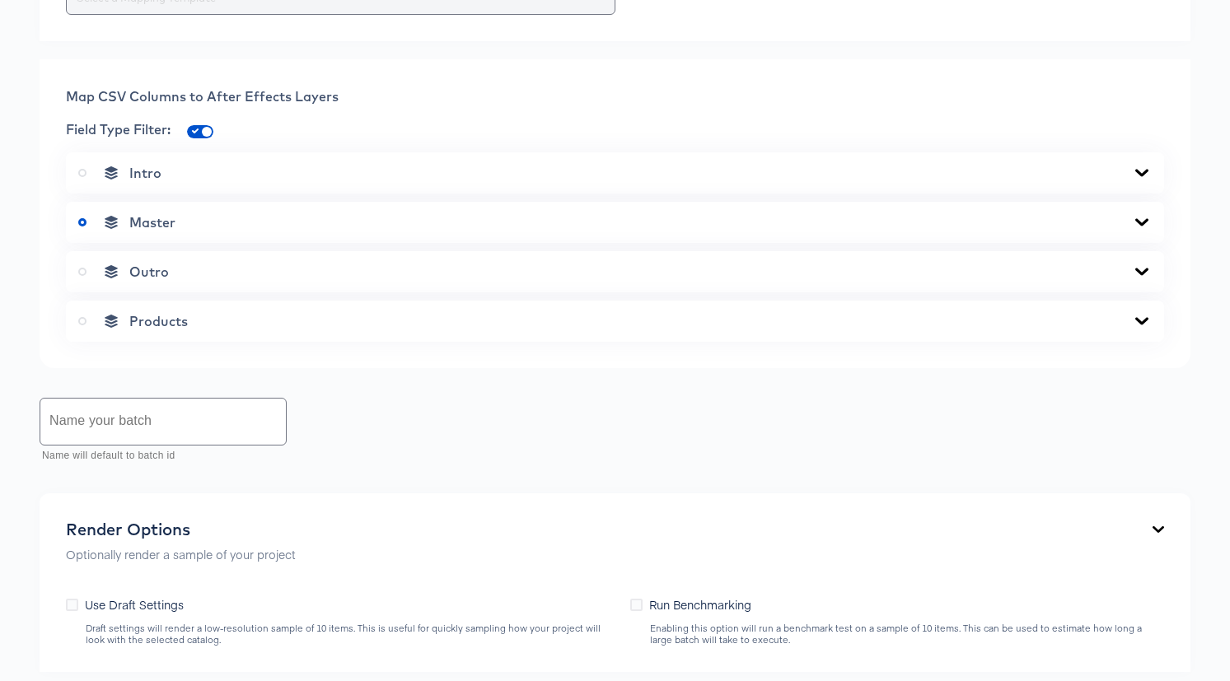
scroll to position [617, 0]
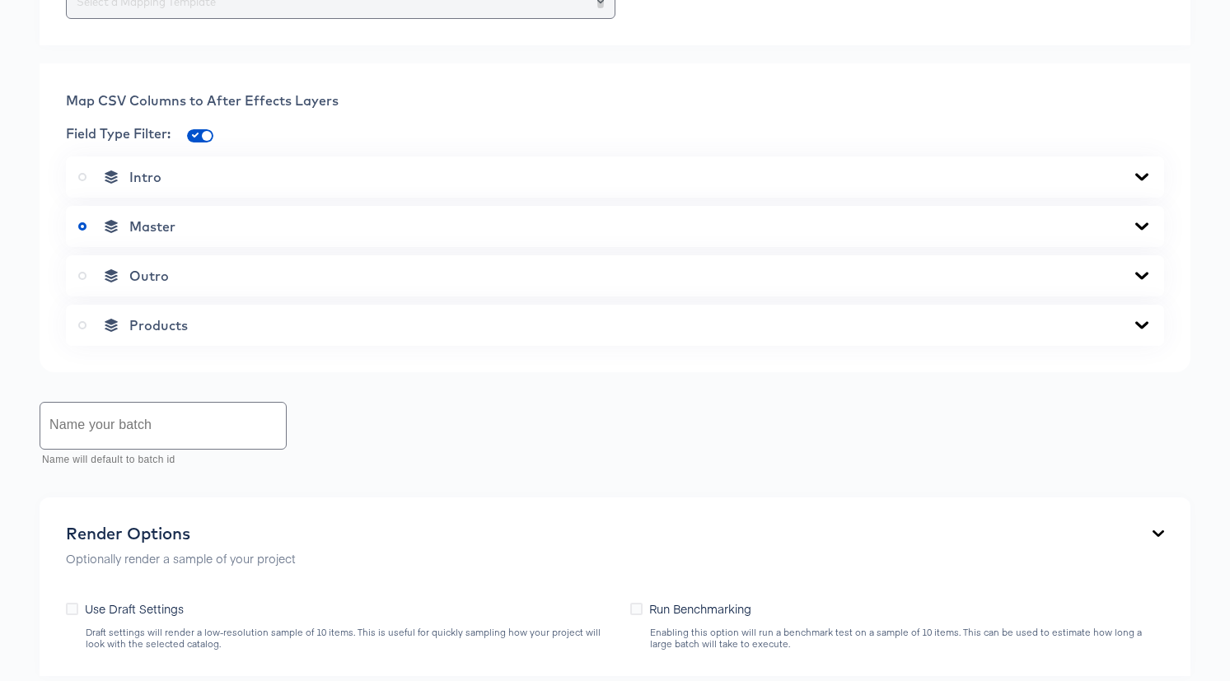
click at [603, 5] on icon "Open" at bounding box center [600, 1] width 7 height 7
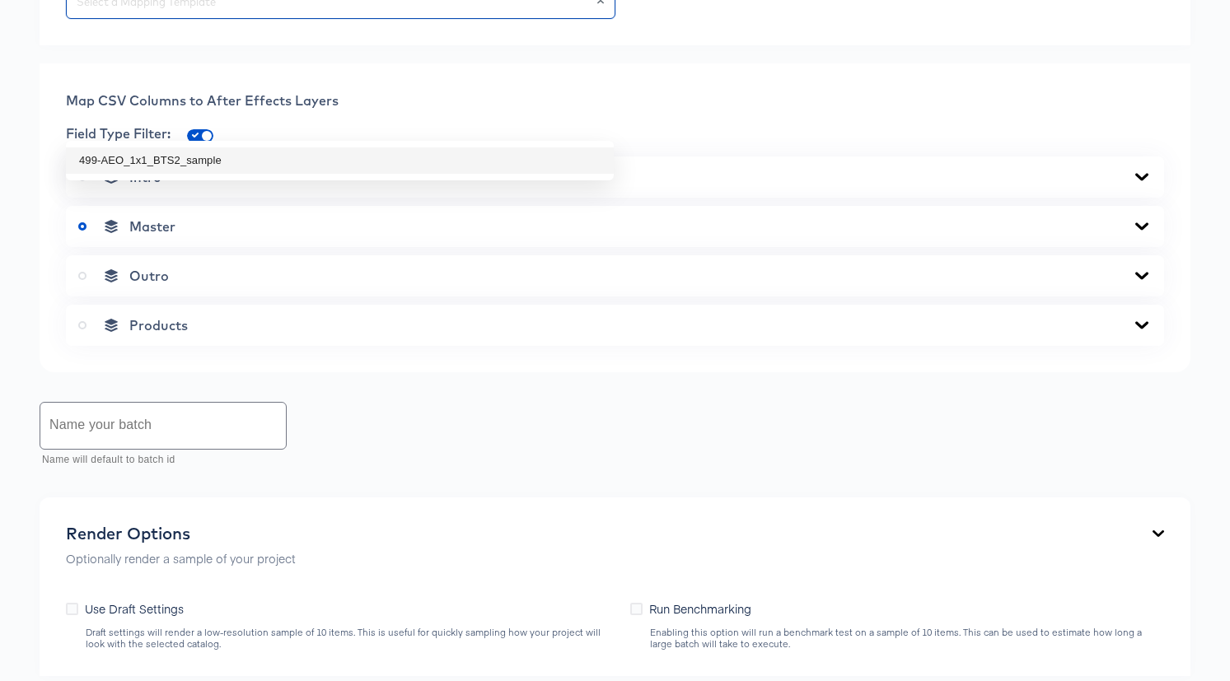
click at [557, 148] on li "499-AEO_1x1_BTS2_sample" at bounding box center [340, 161] width 548 height 26
type input "499-AEO_1x1_BTS2_sample"
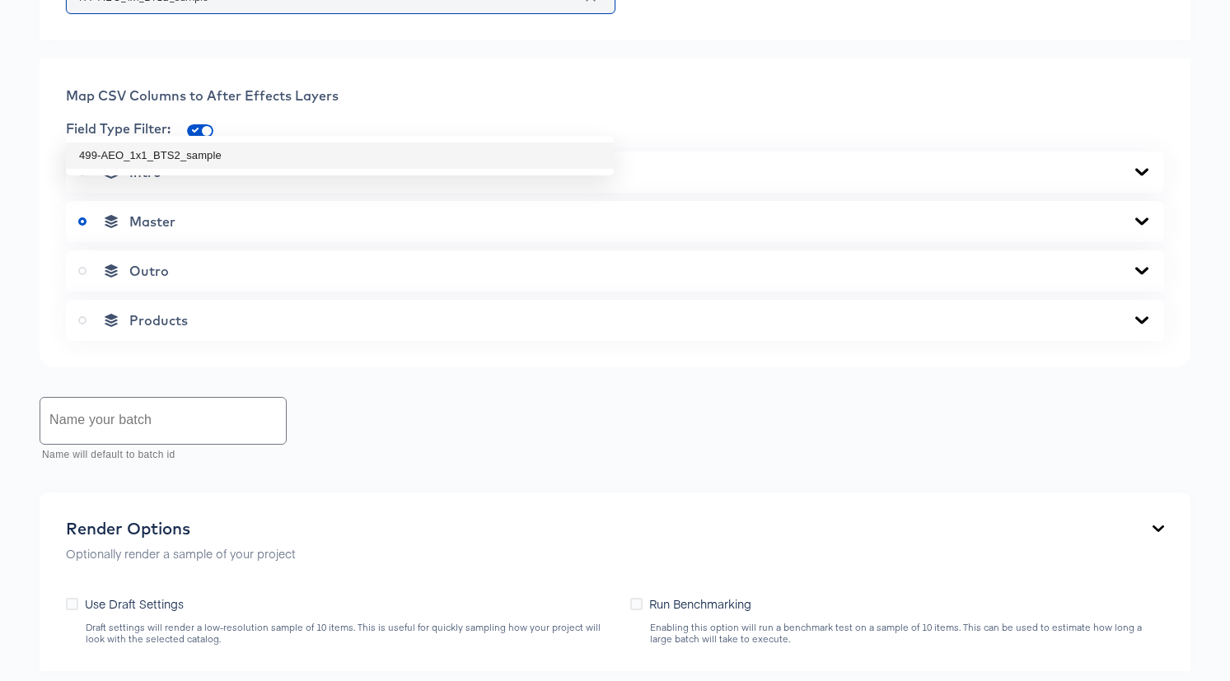
drag, startPoint x: 213, startPoint y: 119, endPoint x: 98, endPoint y: 116, distance: 114.6
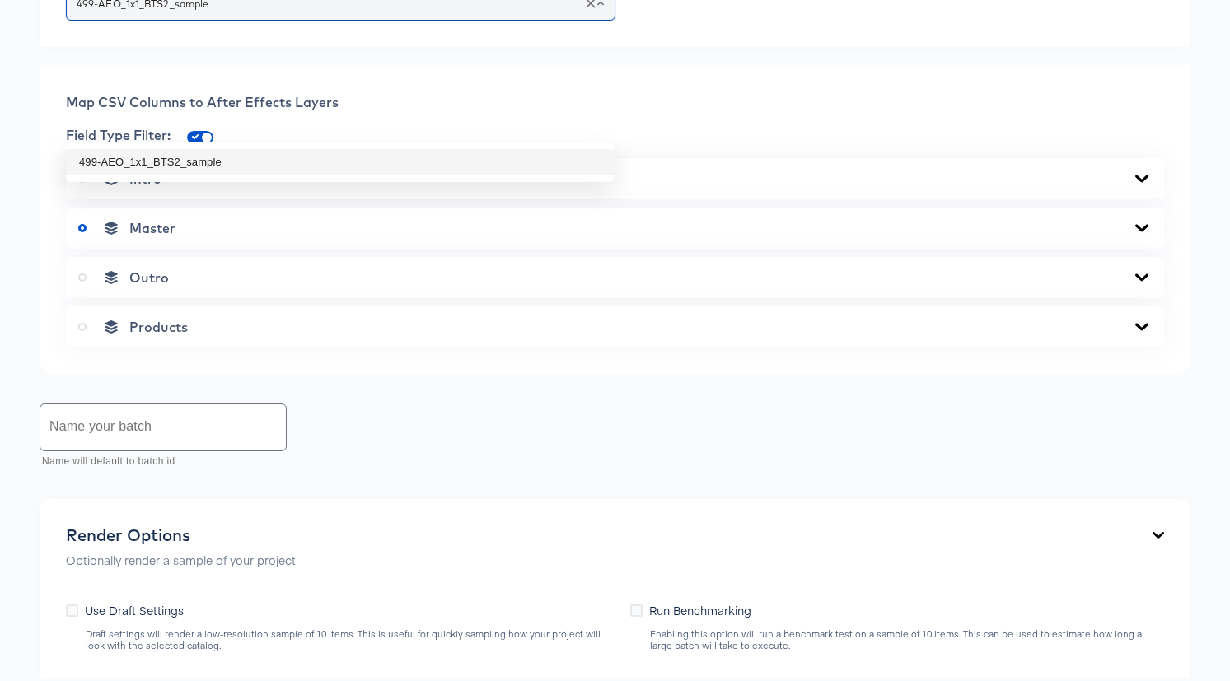
scroll to position [615, 0]
click at [199, 452] on input "text" at bounding box center [163, 428] width 246 height 46
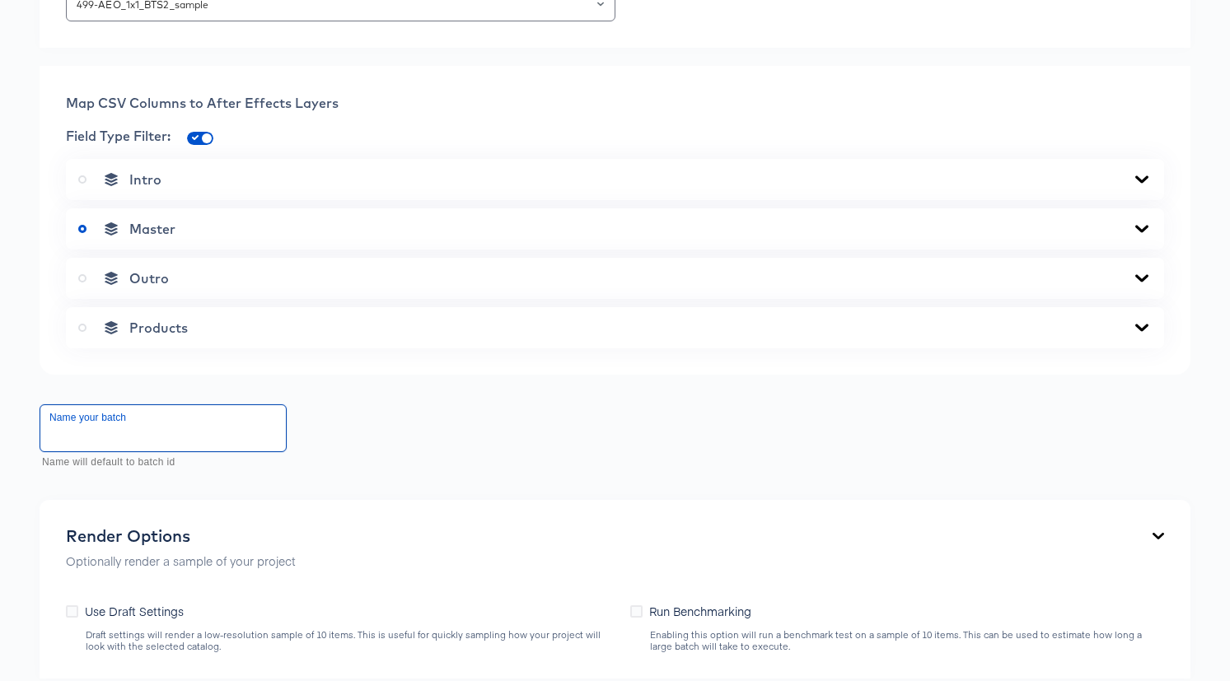
paste input "AEO_1x1_BTS2_sample"
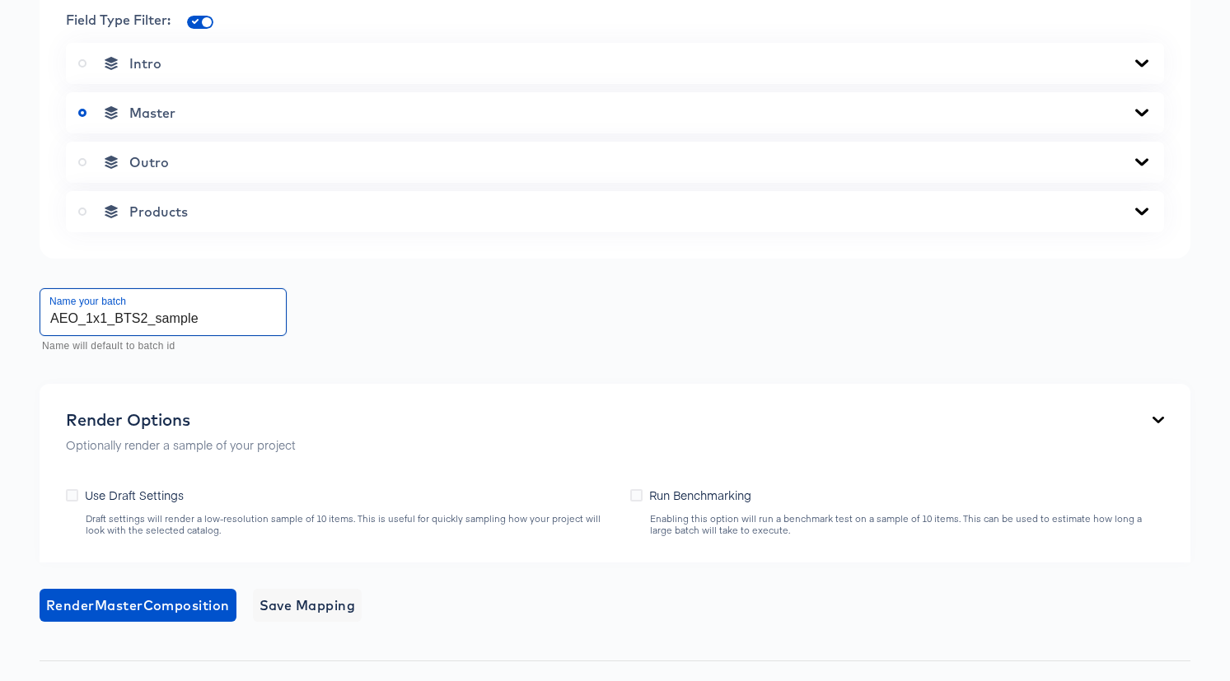
scroll to position [742, 0]
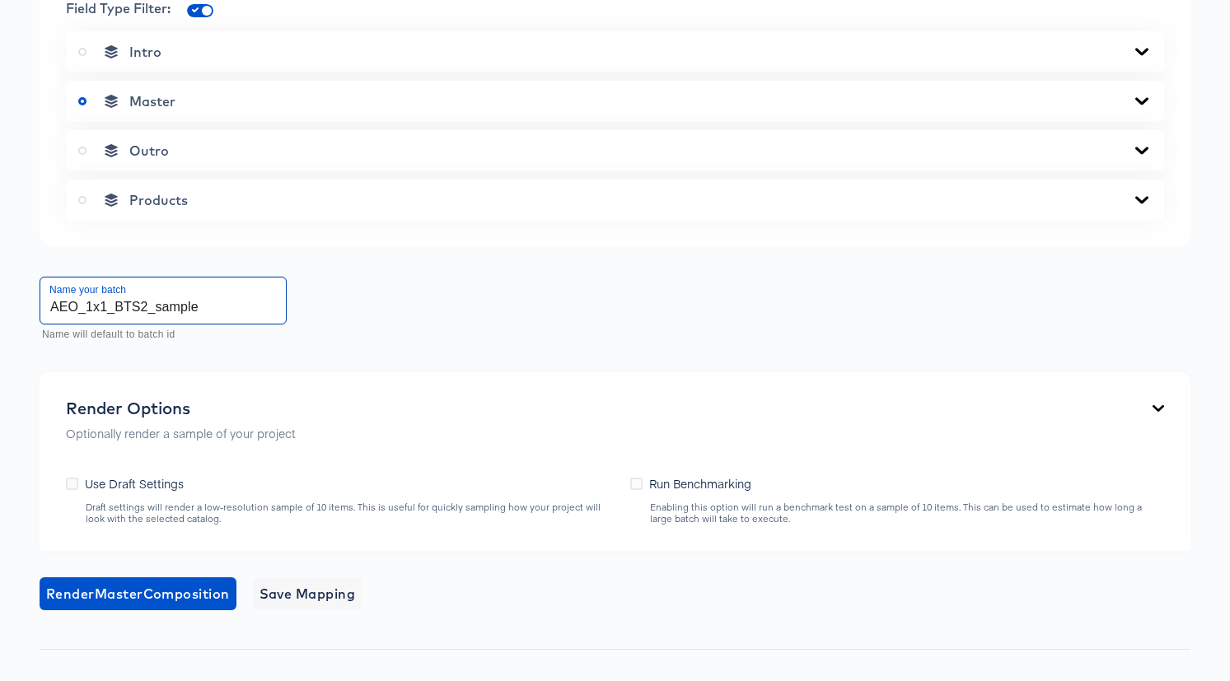
type input "AEO_1x1_BTS2_sample"
click at [1138, 207] on icon at bounding box center [1142, 200] width 20 height 13
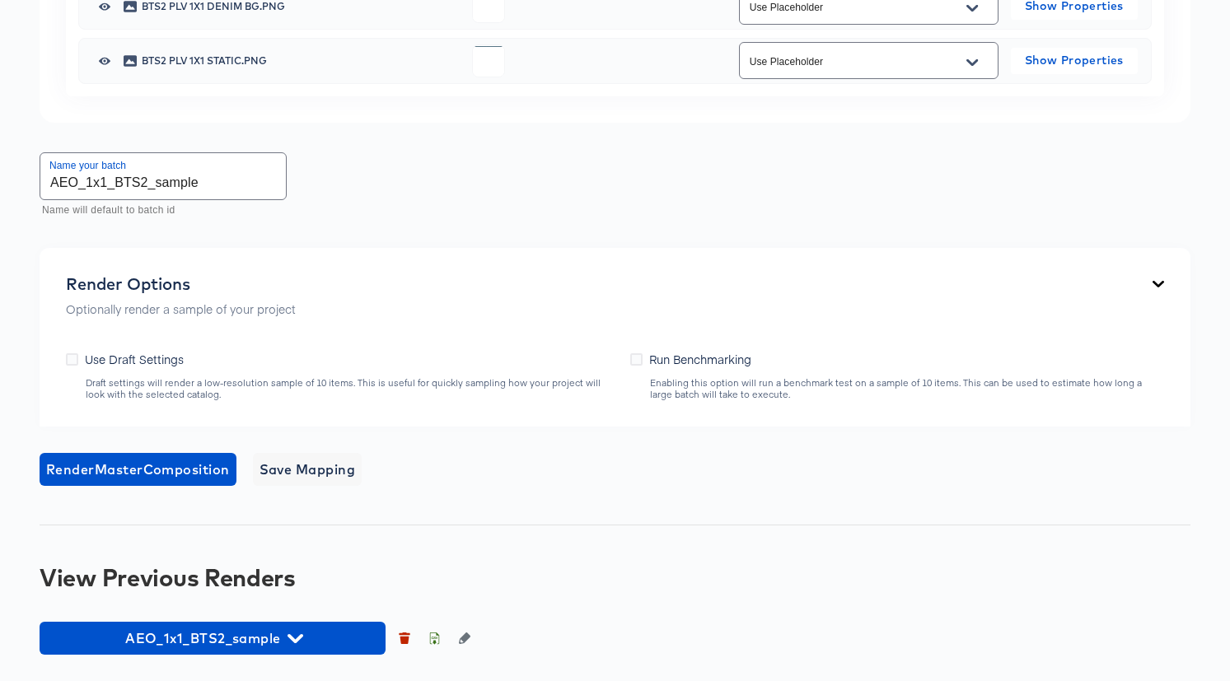
scroll to position [1483, 0]
click at [66, 361] on icon at bounding box center [72, 360] width 12 height 12
click at [0, 0] on input "Use Draft Settings" at bounding box center [0, 0] width 0 height 0
click at [139, 474] on span "Render Master Composition" at bounding box center [138, 469] width 184 height 23
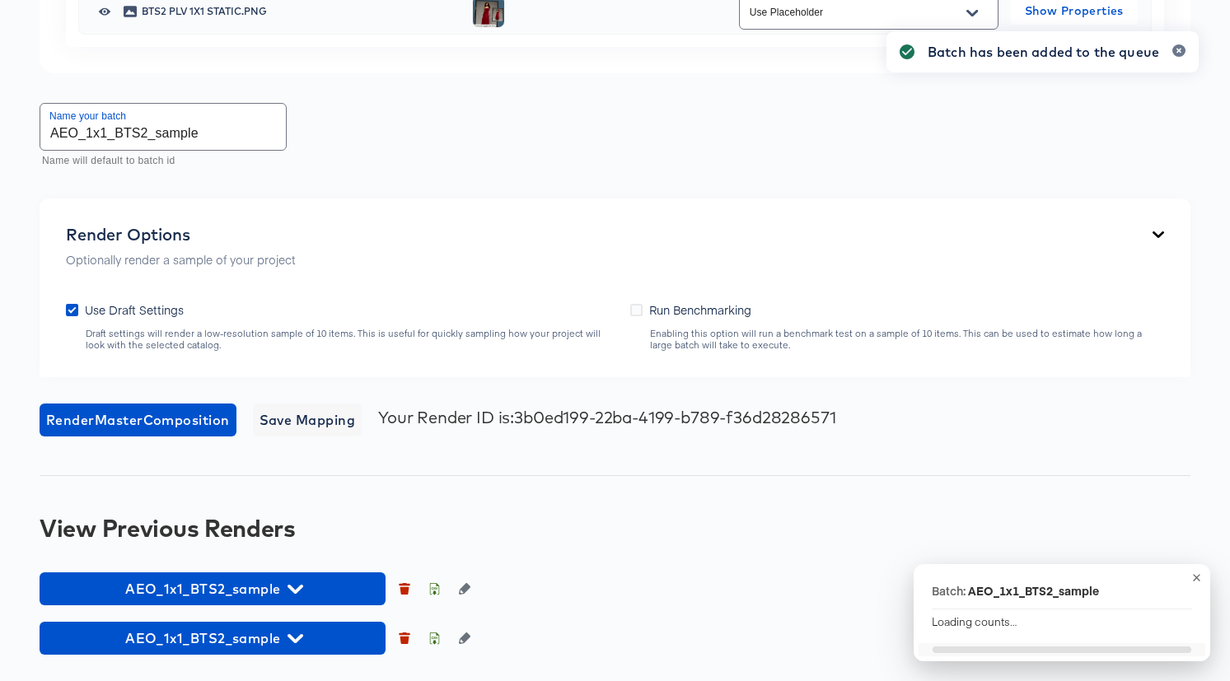
scroll to position [1533, 0]
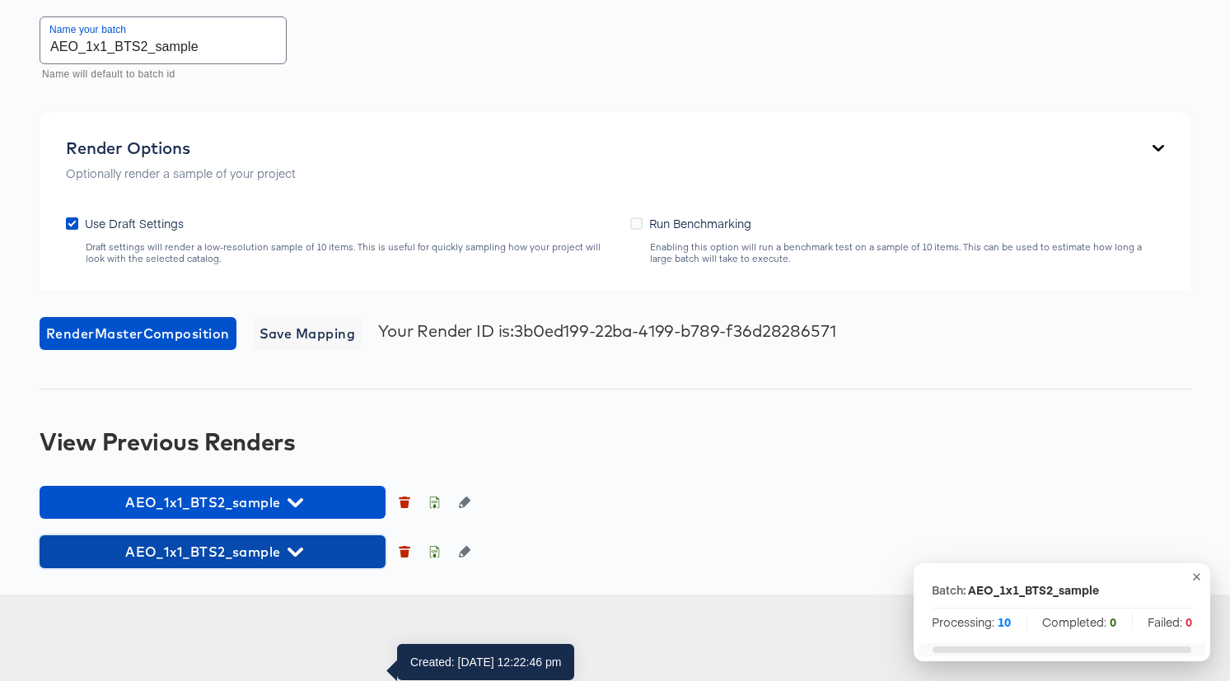
click at [303, 564] on span "AEO_1x1_BTS2_sample" at bounding box center [213, 552] width 330 height 23
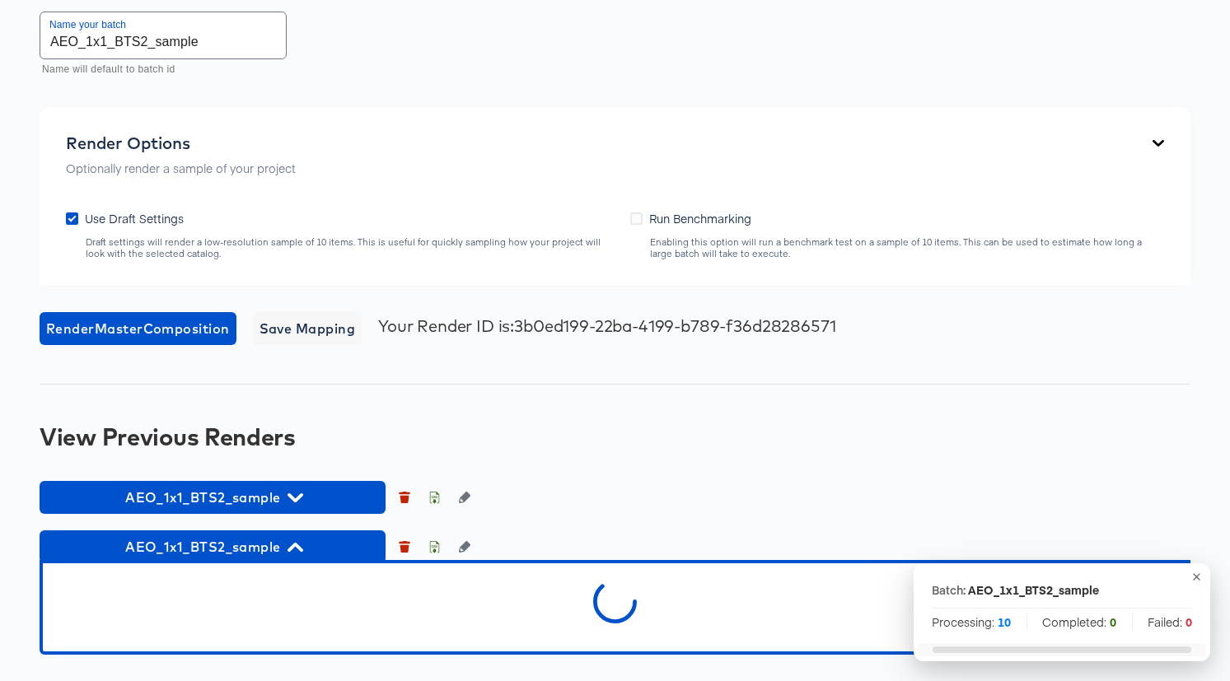
scroll to position [1624, 0]
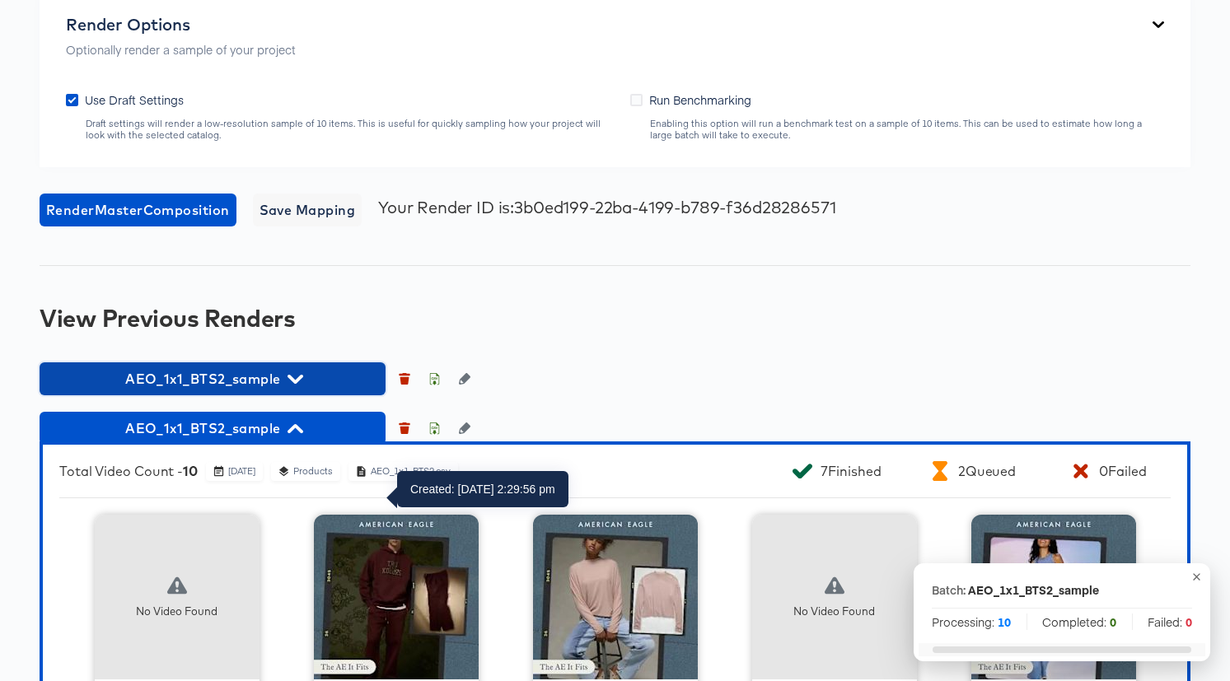
click at [306, 391] on span "AEO_1x1_BTS2_sample" at bounding box center [213, 379] width 330 height 23
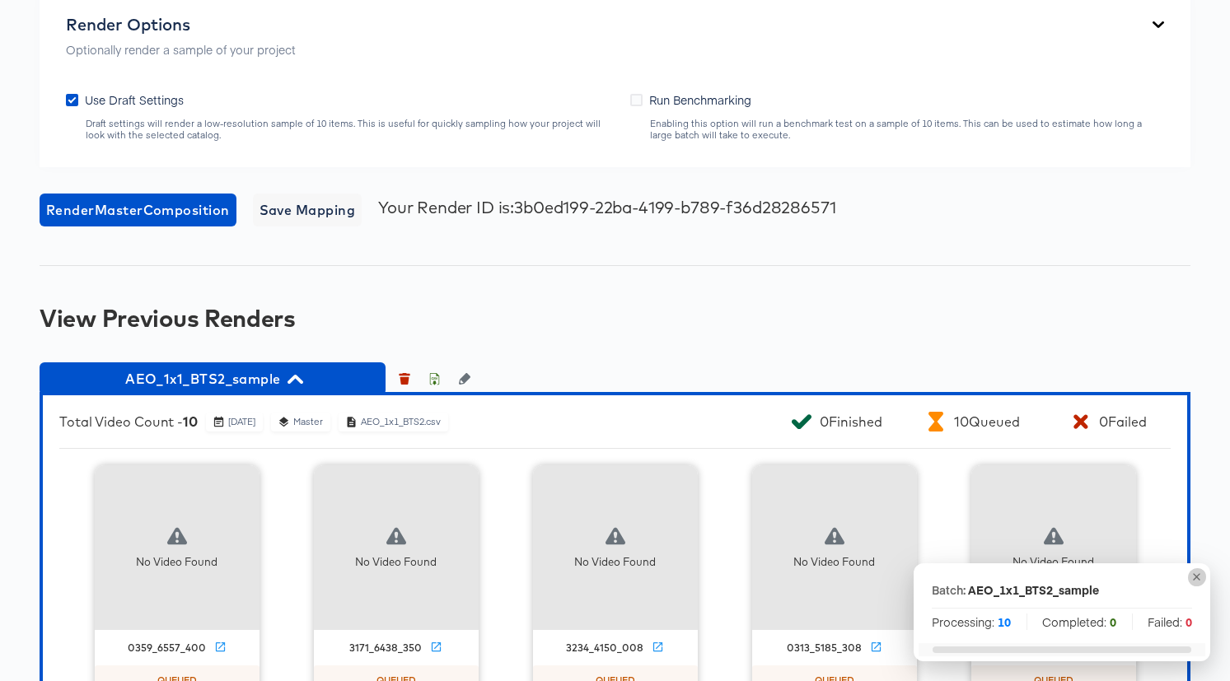
drag, startPoint x: 1198, startPoint y: 573, endPoint x: 1187, endPoint y: 573, distance: 11.5
click at [1197, 573] on icon "button" at bounding box center [1197, 577] width 12 height 12
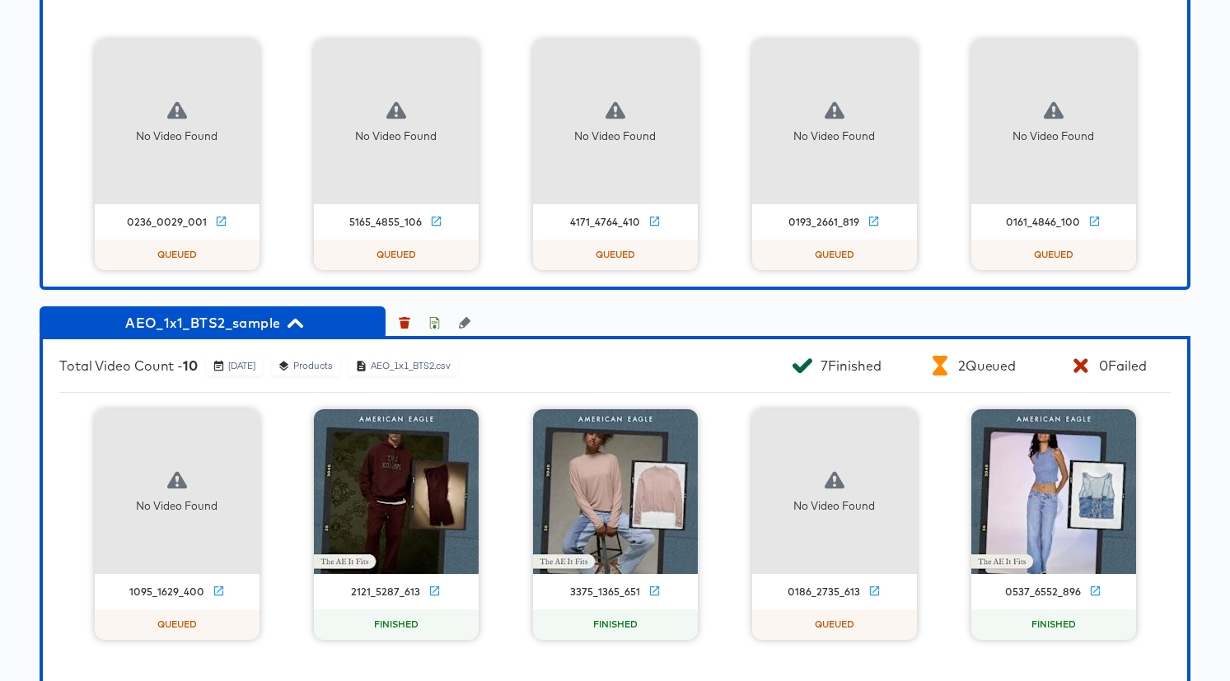
scroll to position [2397, 0]
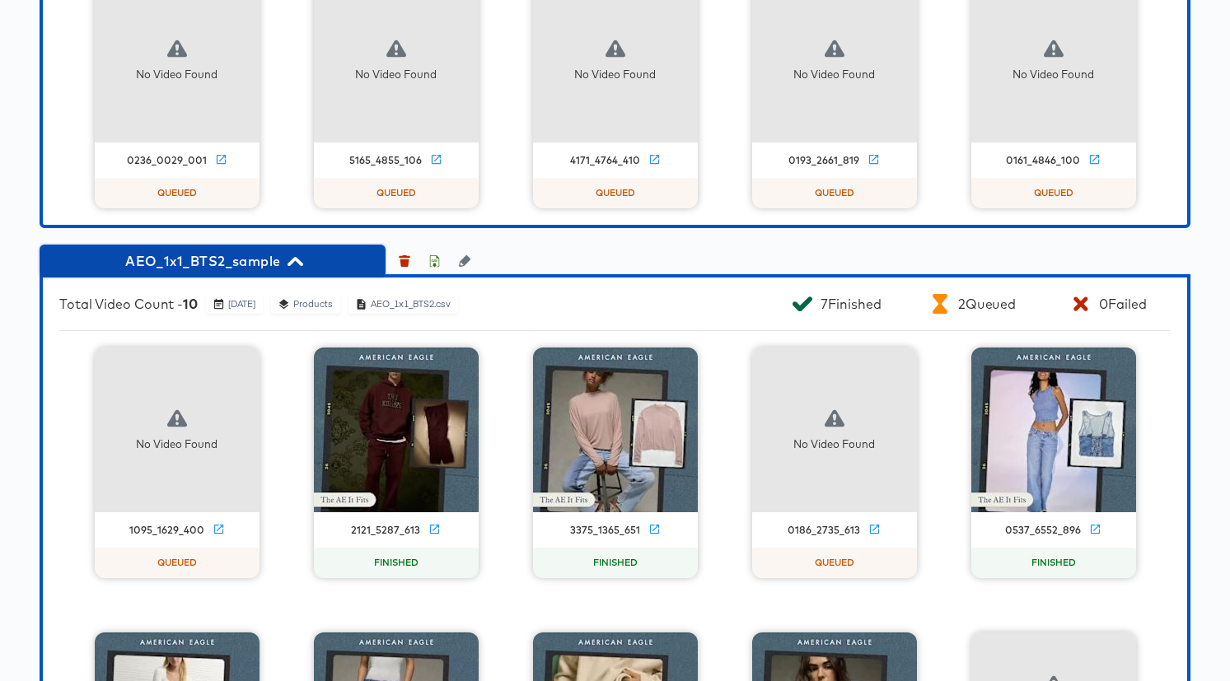
click at [288, 269] on icon "button" at bounding box center [296, 262] width 16 height 16
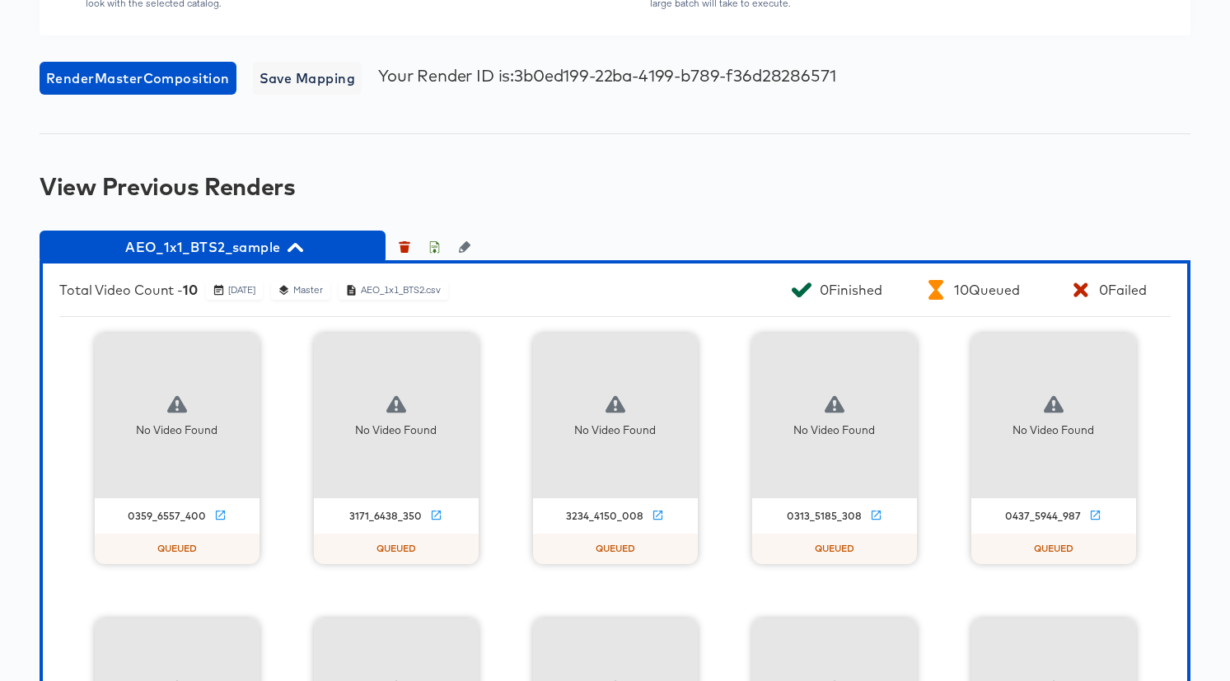
scroll to position [1768, 0]
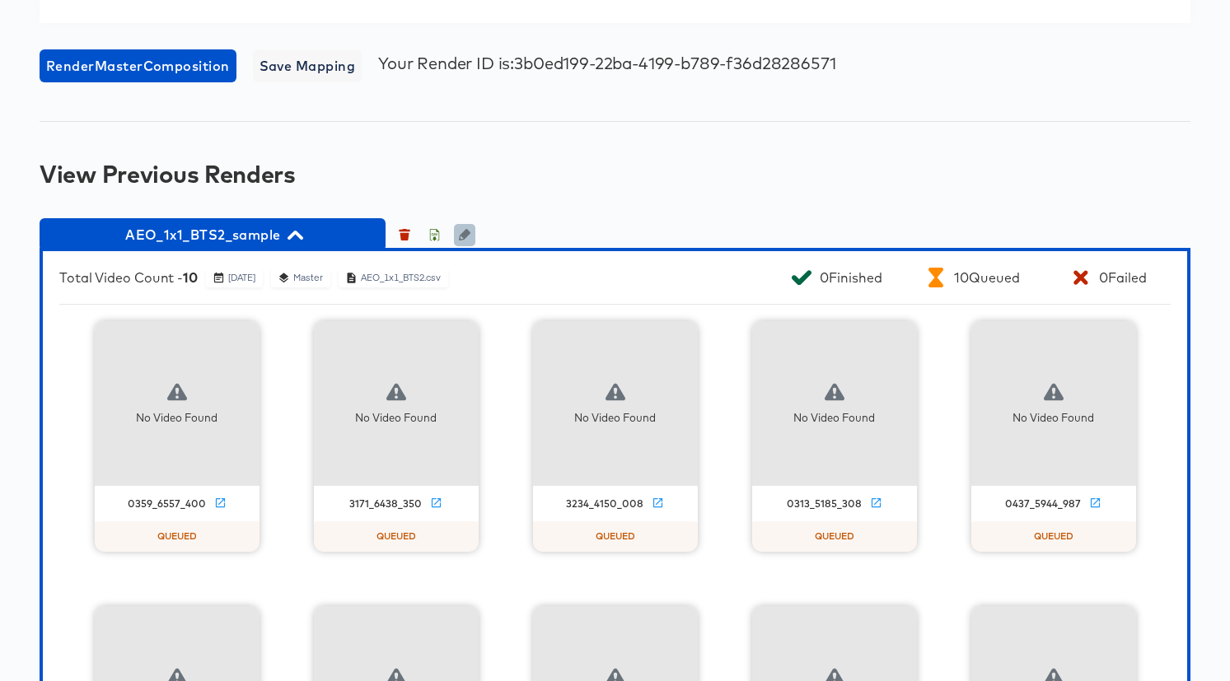
click at [468, 241] on icon "button" at bounding box center [465, 235] width 12 height 12
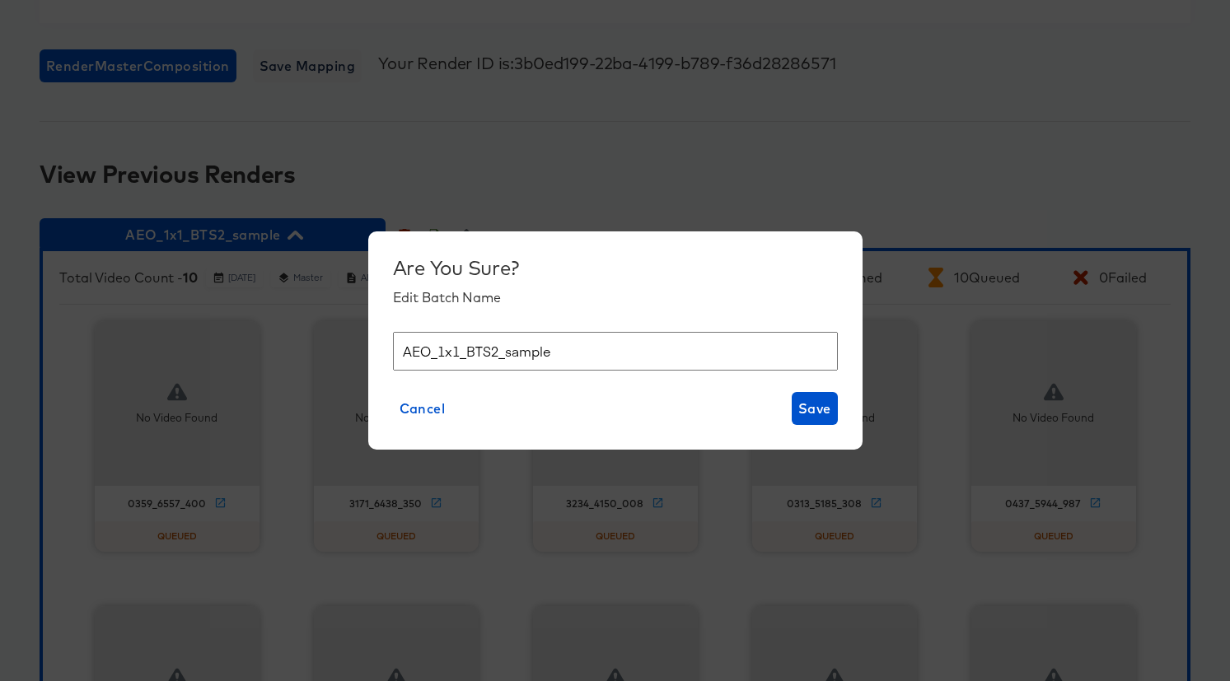
click at [567, 354] on input "AEO_1x1_BTS2_sample" at bounding box center [615, 351] width 445 height 39
type input "AEO_1x1_BTS2_sample2"
click at [817, 407] on span "Save" at bounding box center [815, 408] width 33 height 23
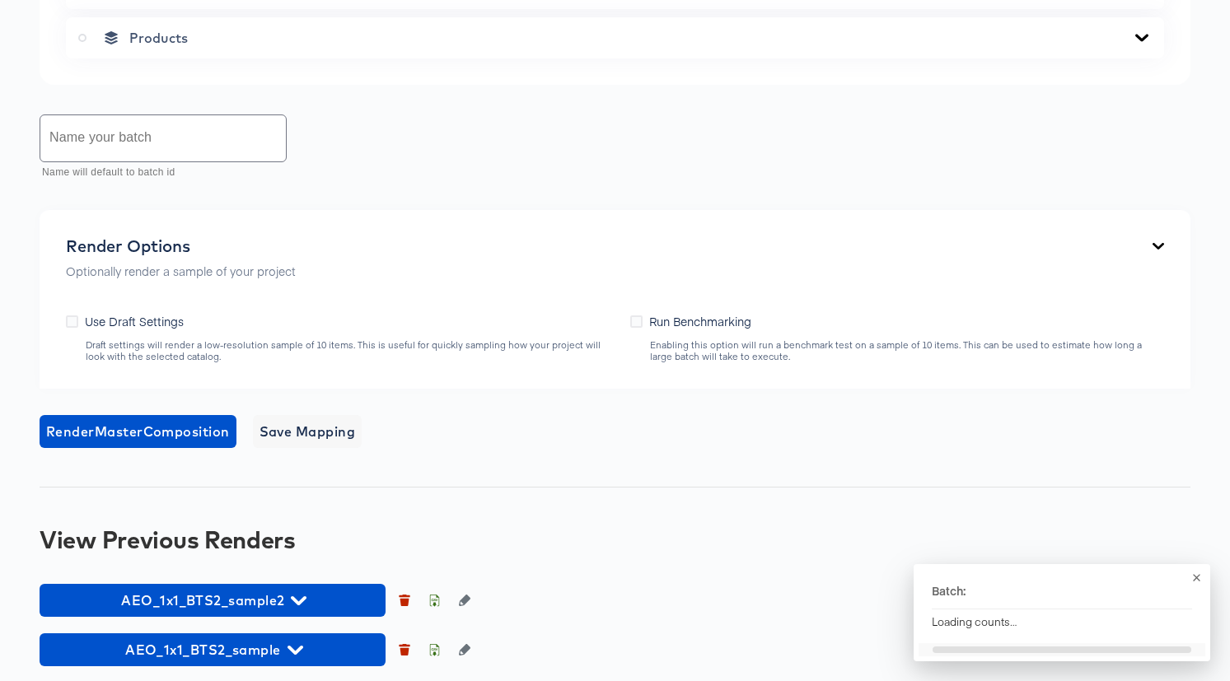
scroll to position [1030, 0]
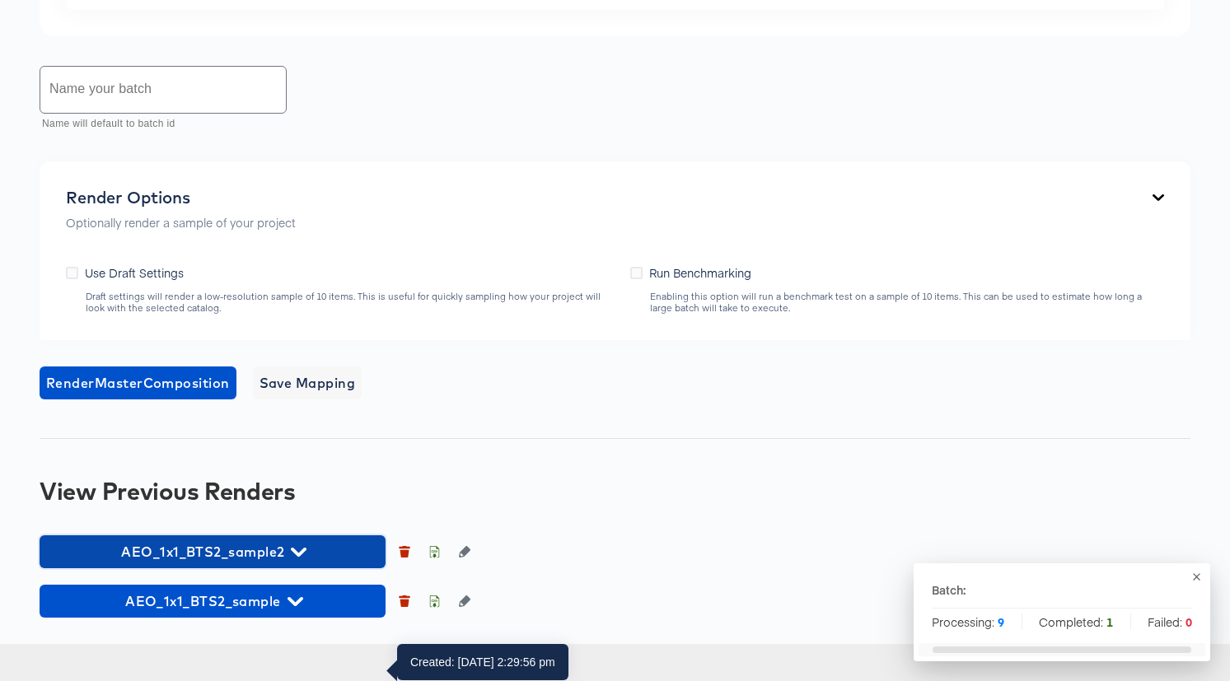
click at [299, 560] on icon "button" at bounding box center [299, 553] width 16 height 16
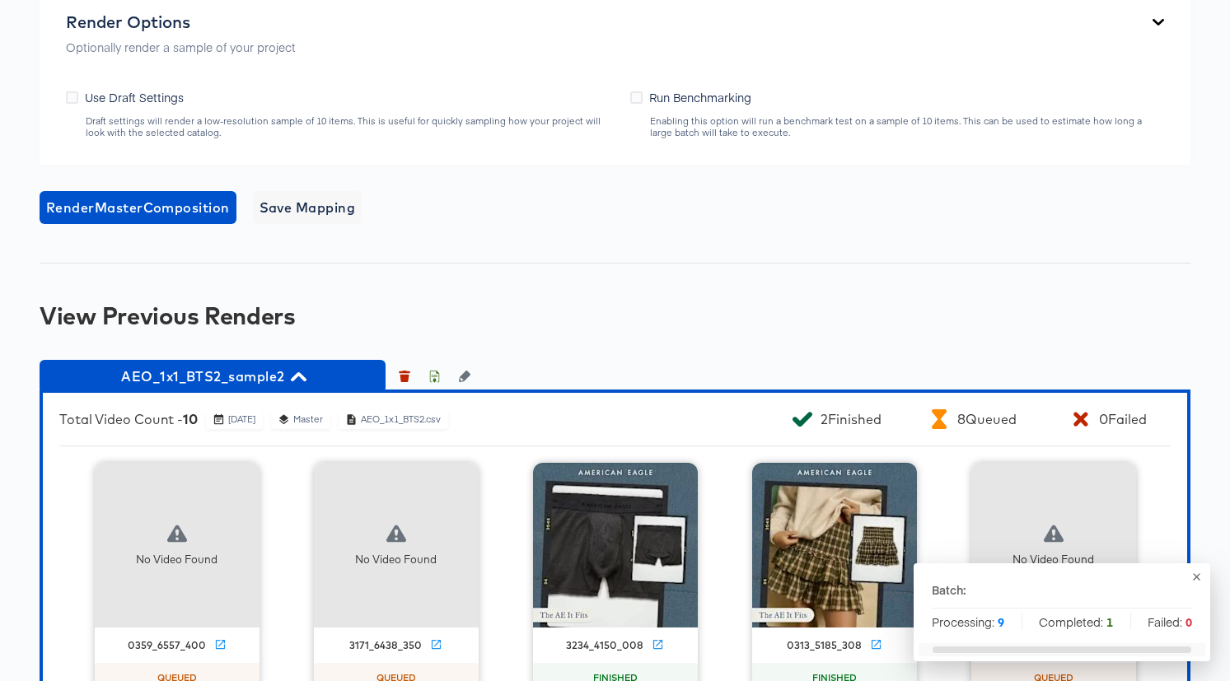
scroll to position [1125, 0]
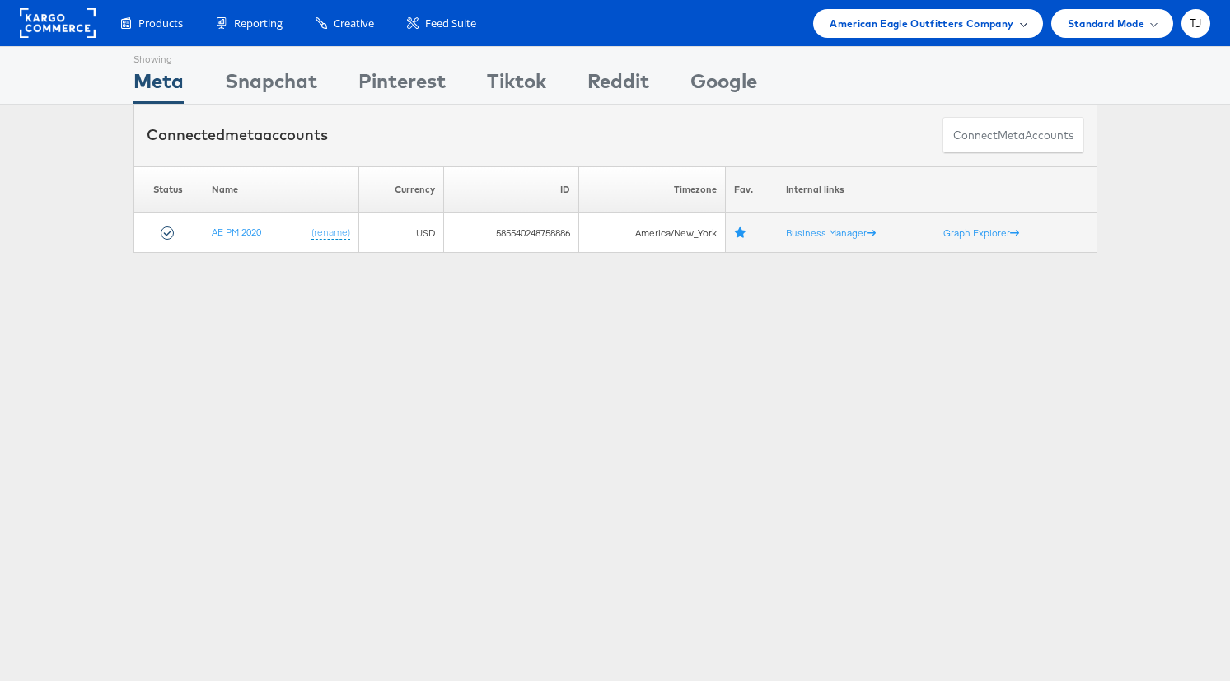
click at [984, 24] on span "American Eagle Outfitters Company" at bounding box center [922, 23] width 184 height 17
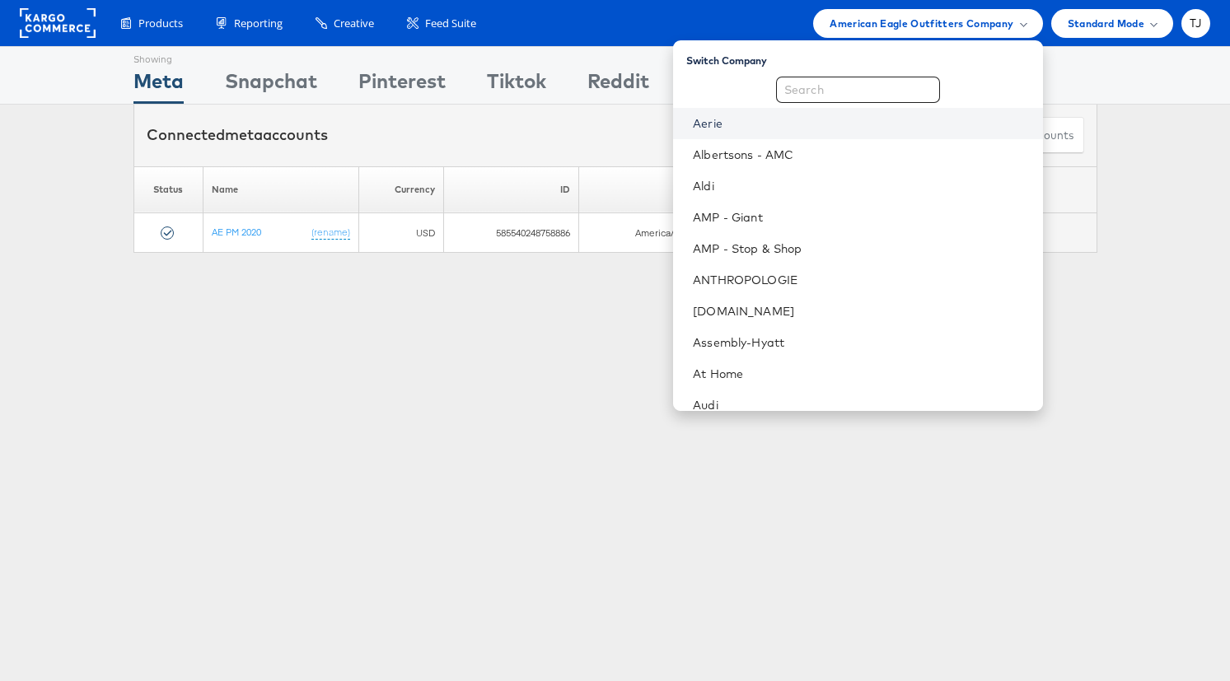
click at [941, 116] on link "Aerie" at bounding box center [861, 123] width 336 height 16
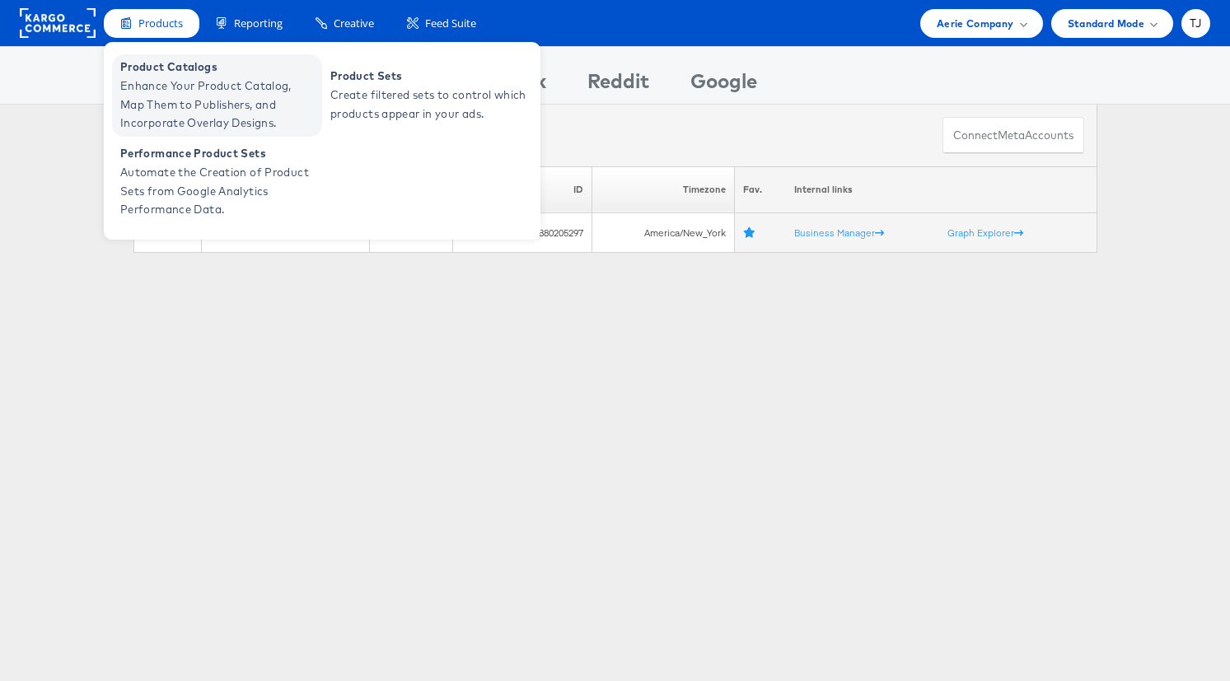
click at [184, 91] on span "Enhance Your Product Catalog, Map Them to Publishers, and Incorporate Overlay D…" at bounding box center [219, 105] width 198 height 56
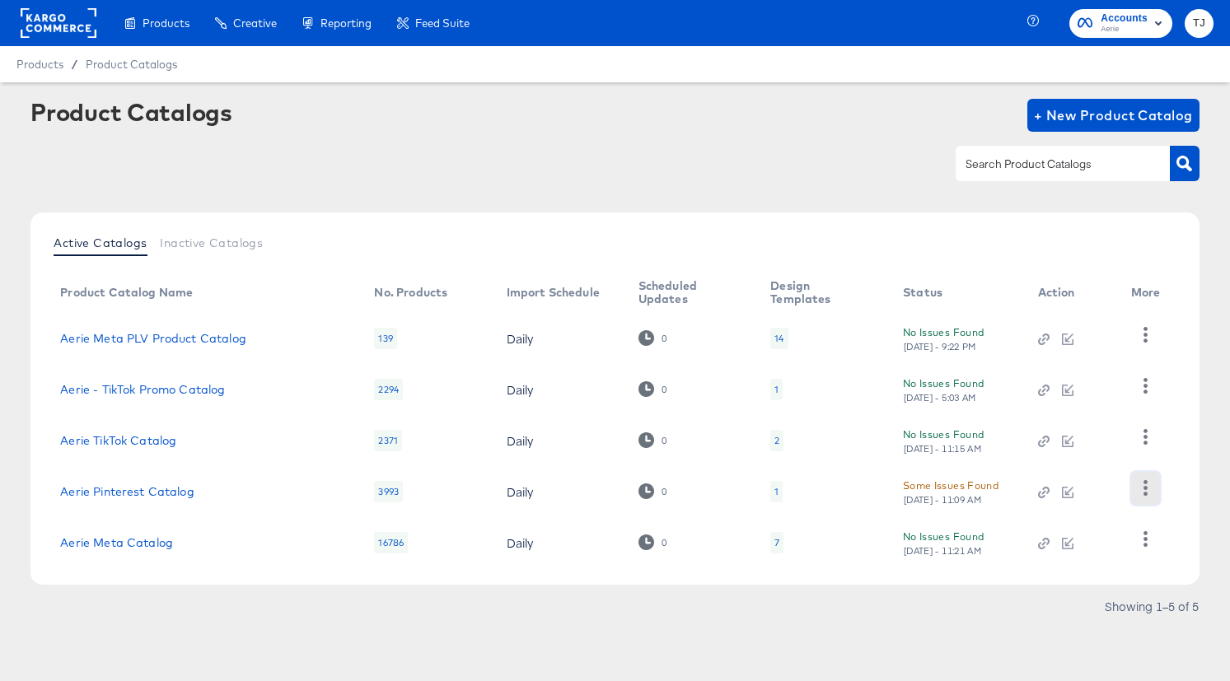
click at [1145, 494] on icon "button" at bounding box center [1146, 488] width 4 height 16
click at [1104, 397] on div "HUD Checks (Internal)" at bounding box center [1077, 406] width 165 height 26
click at [39, 16] on rect at bounding box center [59, 23] width 76 height 30
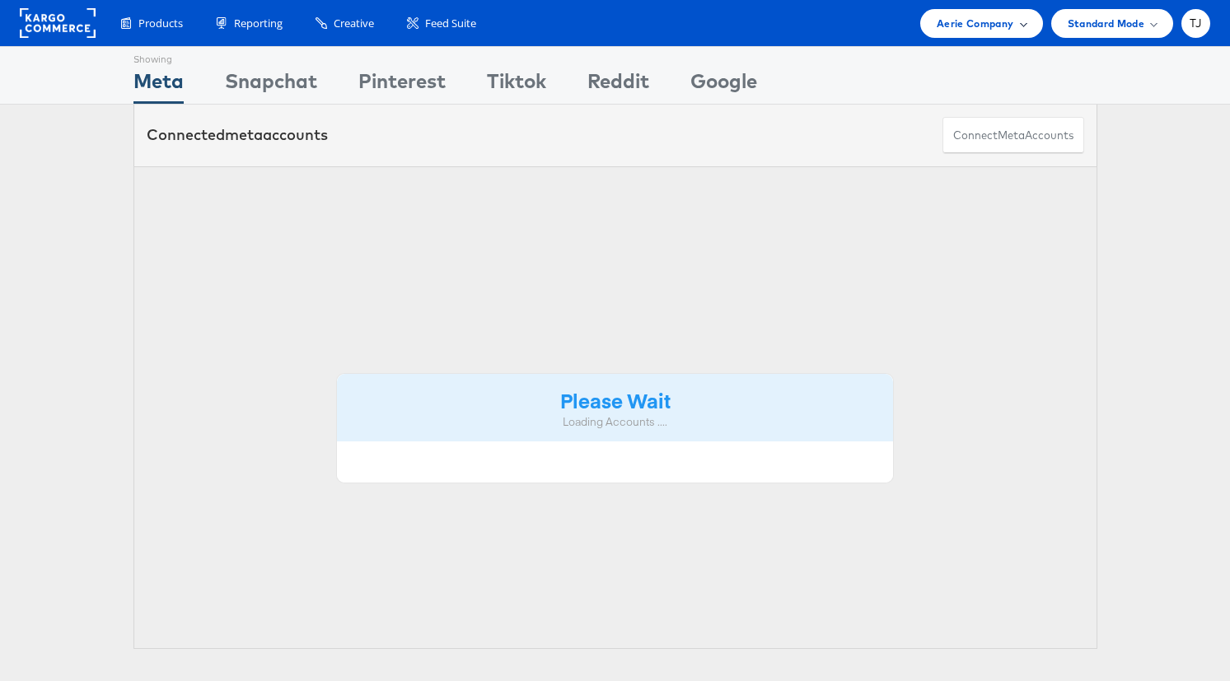
click at [1028, 33] on div "Aerie Company" at bounding box center [981, 23] width 122 height 29
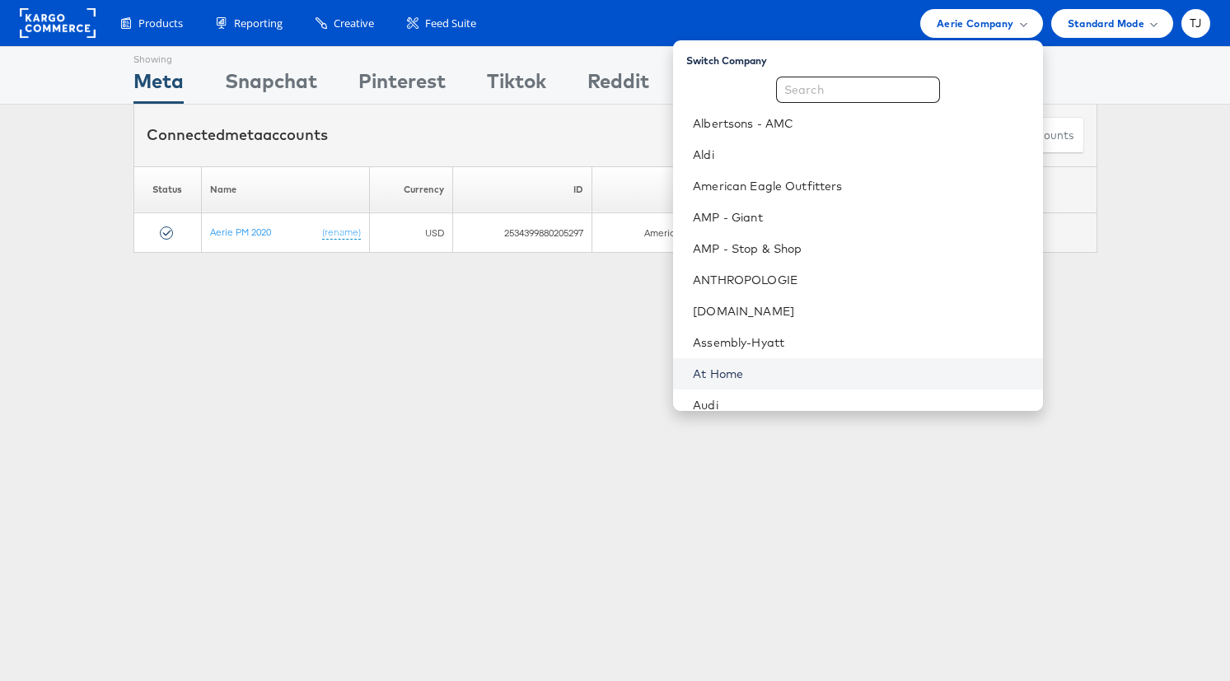
click at [840, 369] on link "At Home" at bounding box center [861, 374] width 336 height 16
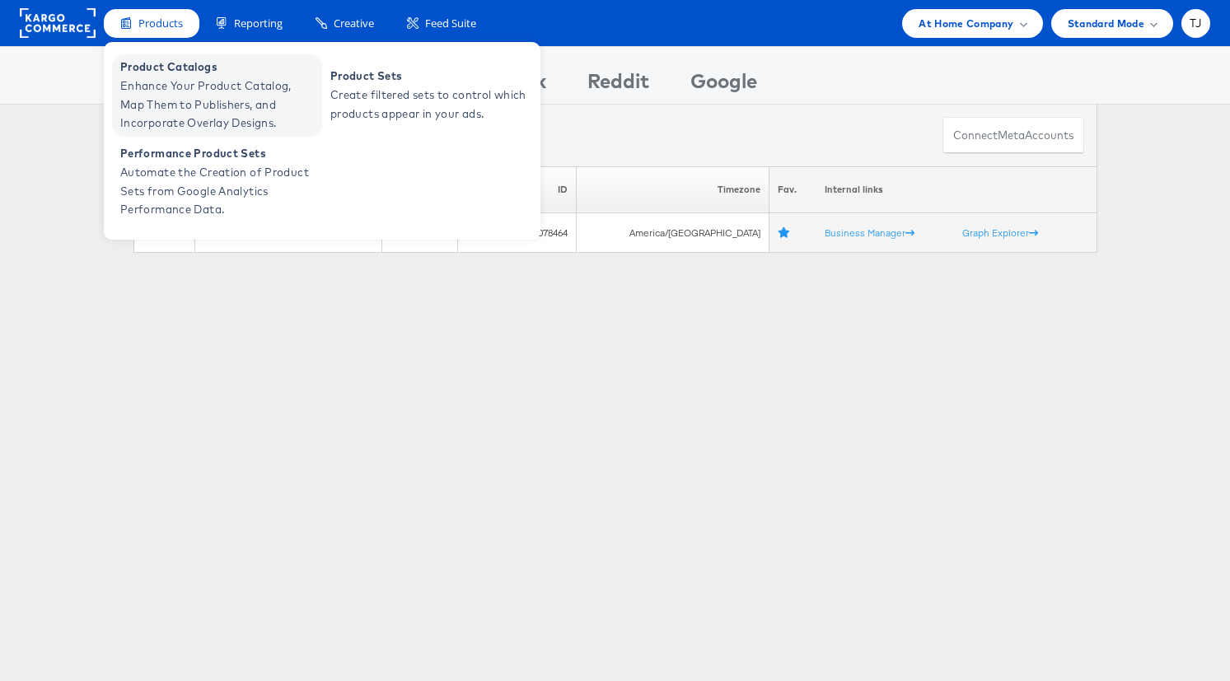
click at [162, 81] on span "Enhance Your Product Catalog, Map Them to Publishers, and Incorporate Overlay D…" at bounding box center [219, 105] width 198 height 56
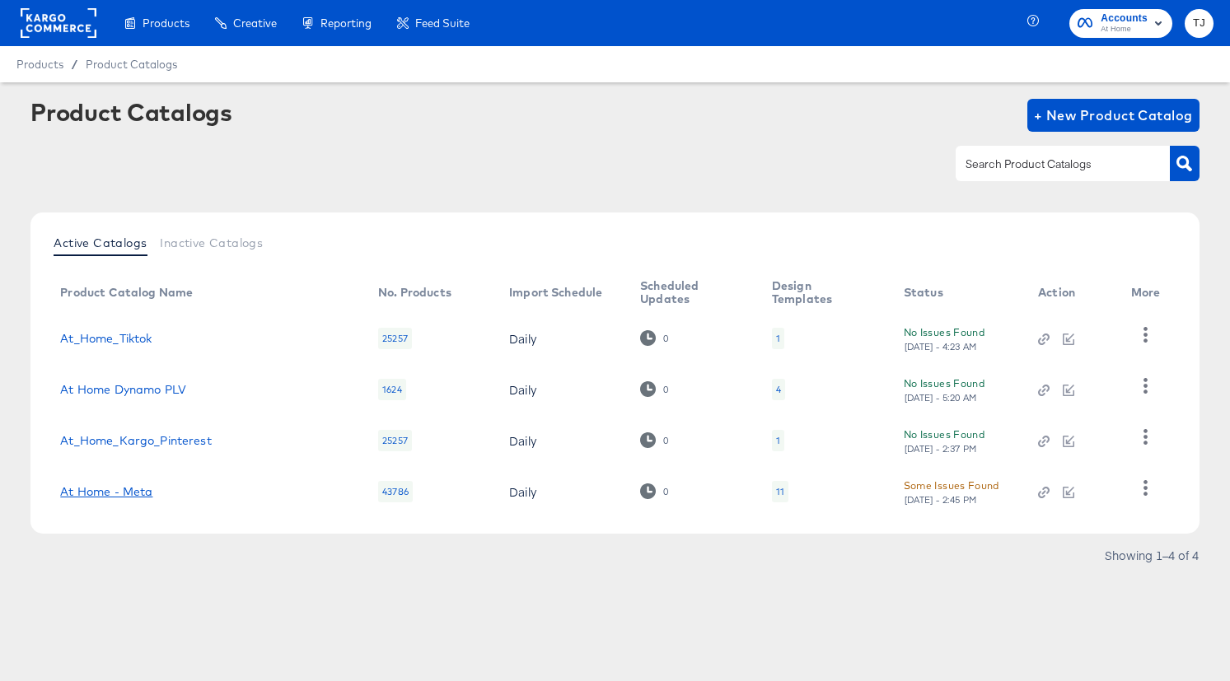
click at [110, 494] on link "At Home - Meta" at bounding box center [106, 491] width 92 height 13
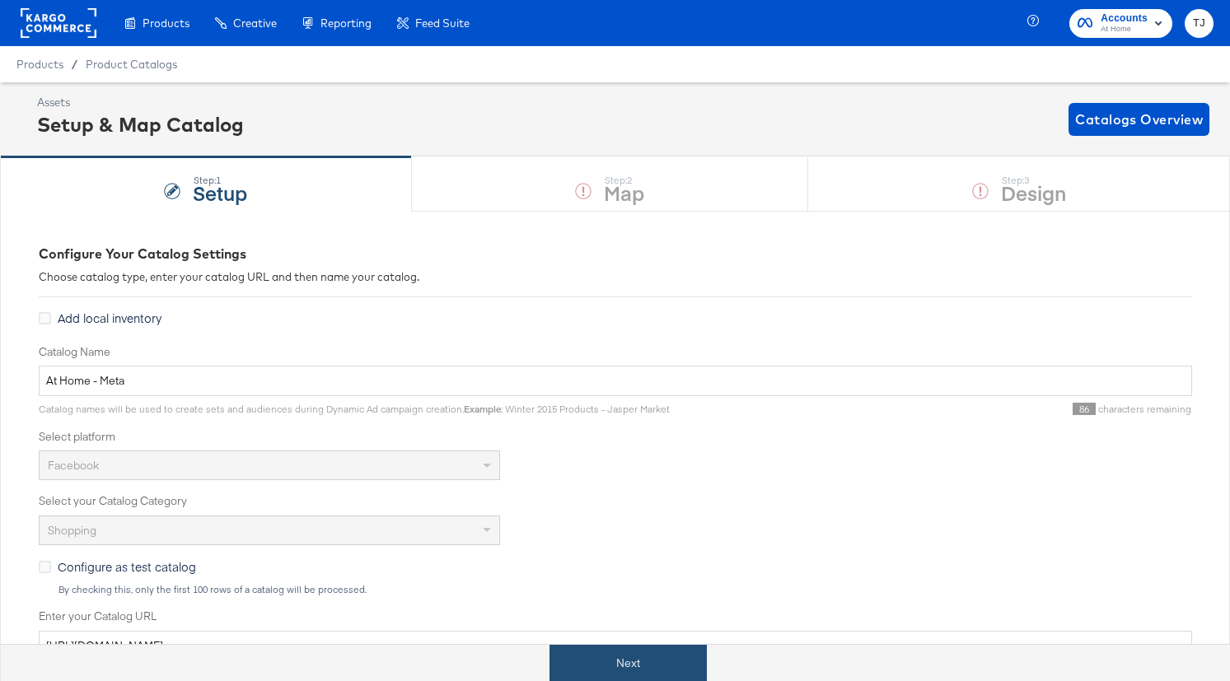
click at [626, 672] on button "Next" at bounding box center [628, 663] width 157 height 37
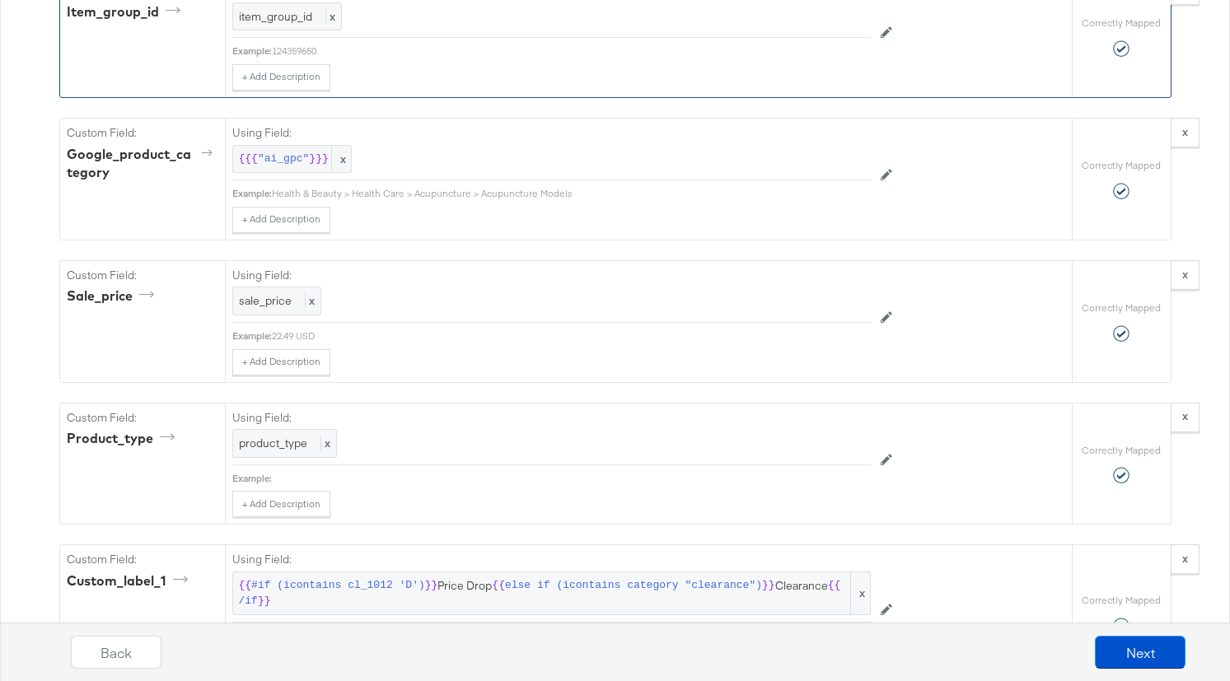
scroll to position [1686, 0]
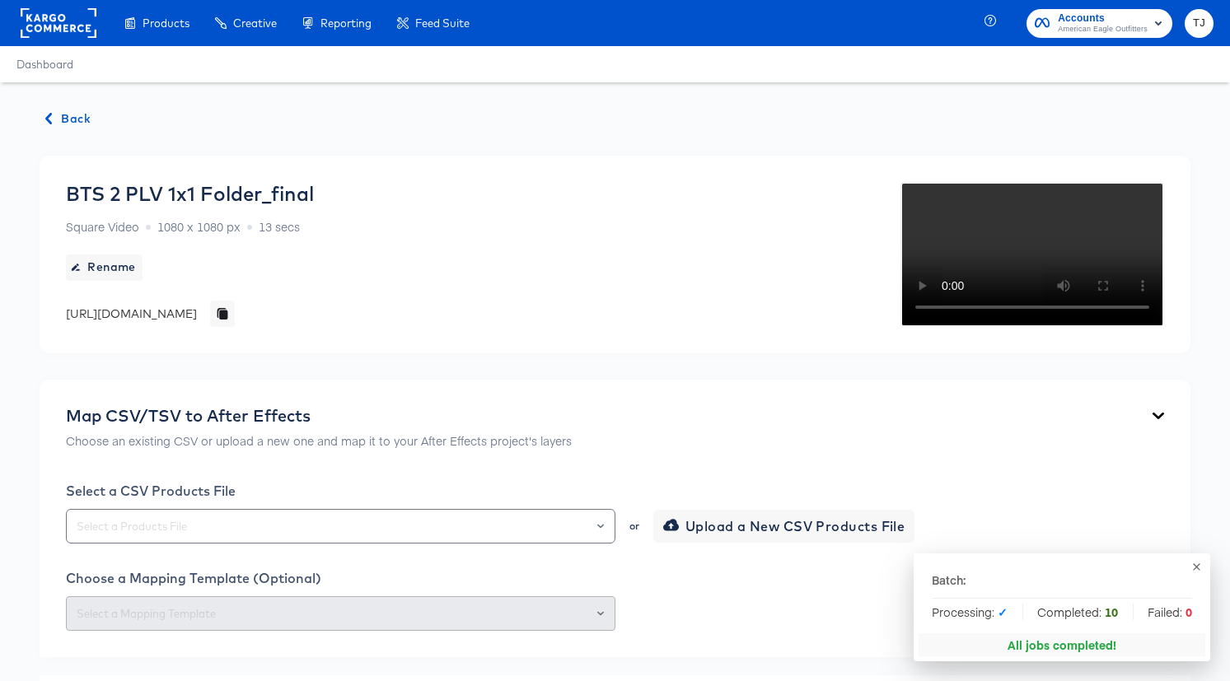
scroll to position [1122, 0]
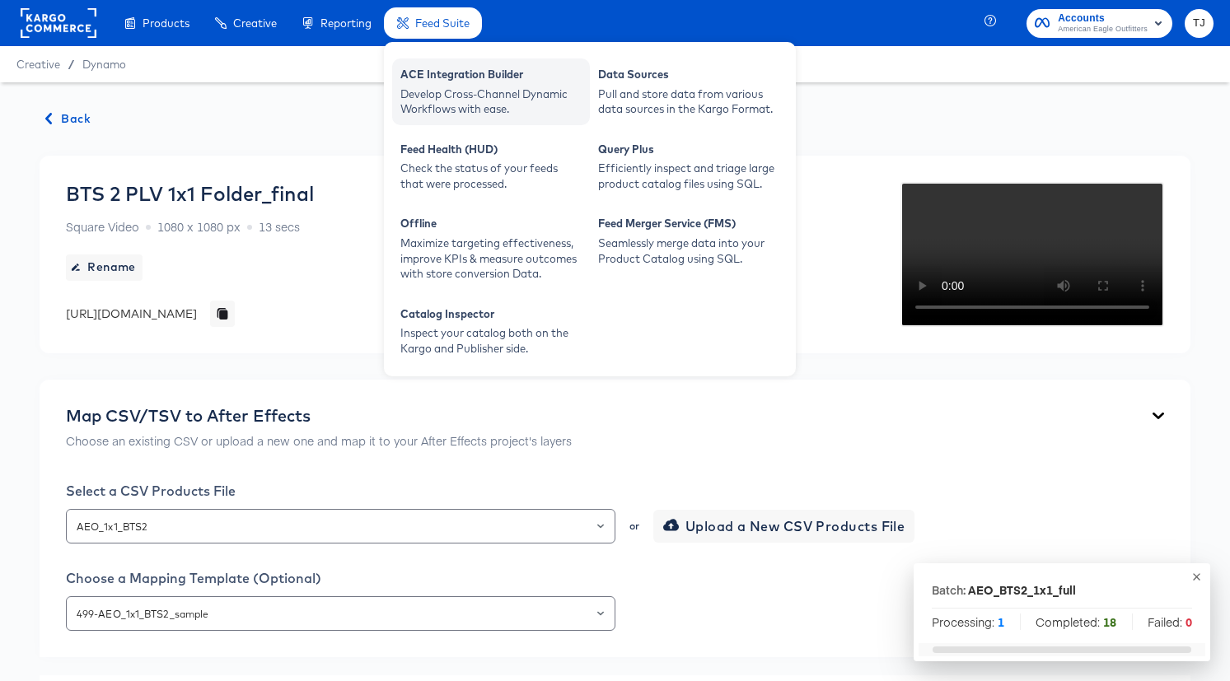
click at [451, 76] on div "ACE Integration Builder" at bounding box center [490, 77] width 181 height 20
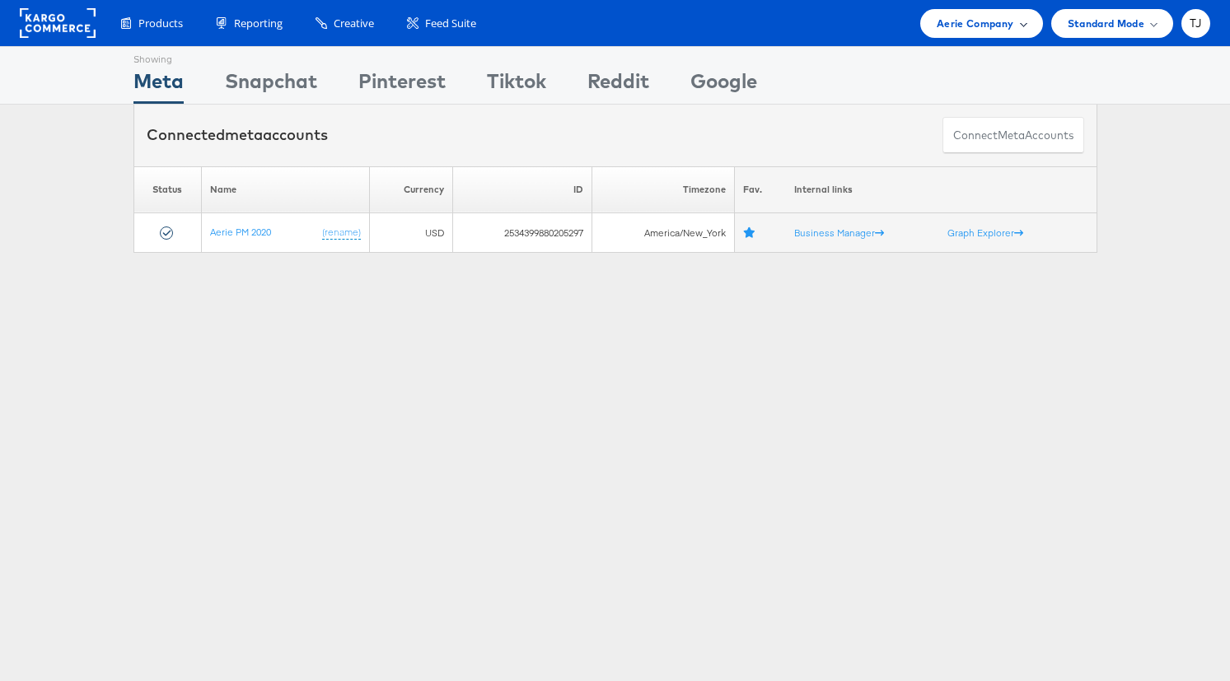
click at [1017, 29] on div "Aerie Company" at bounding box center [981, 23] width 89 height 17
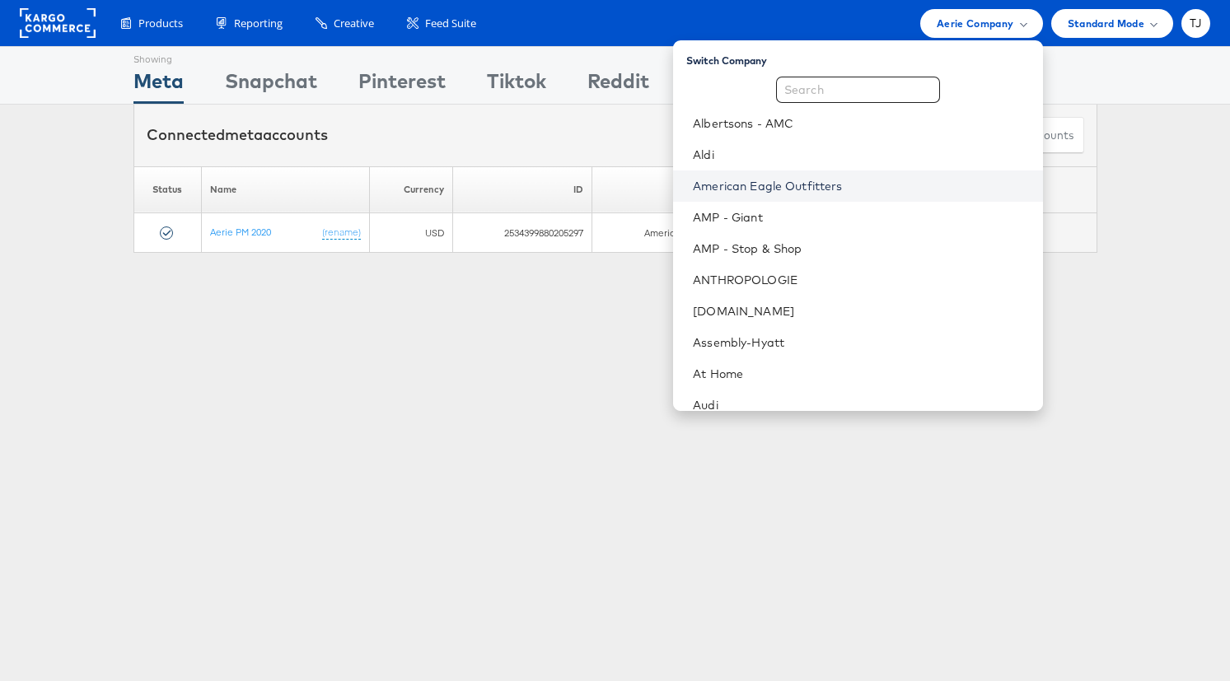
click at [929, 185] on link "American Eagle Outfitters" at bounding box center [861, 186] width 336 height 16
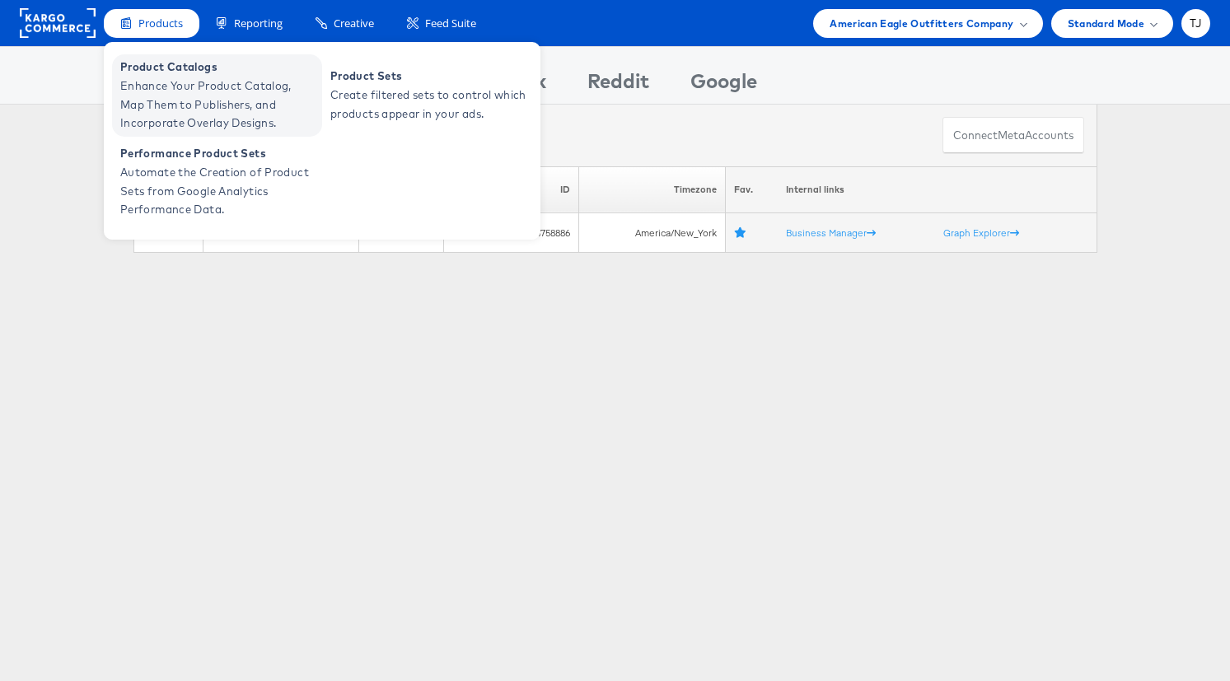
click at [171, 64] on span "Product Catalogs" at bounding box center [219, 67] width 198 height 19
